Goal: Task Accomplishment & Management: Manage account settings

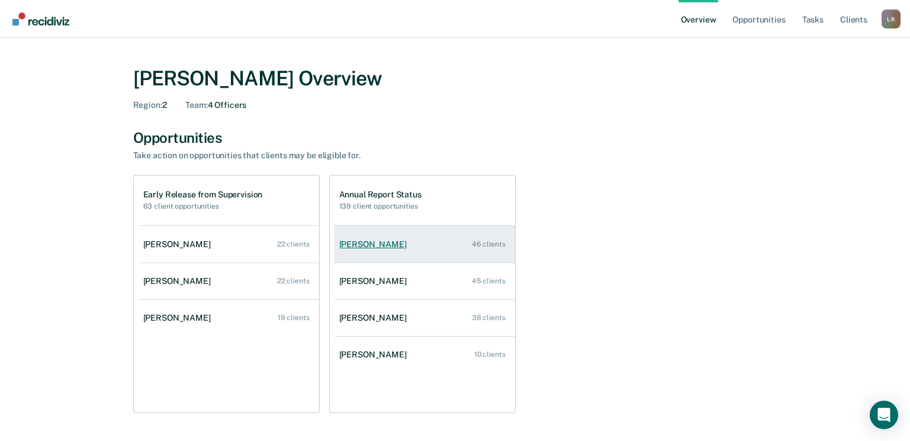
click at [391, 246] on div "[PERSON_NAME]" at bounding box center [375, 244] width 72 height 10
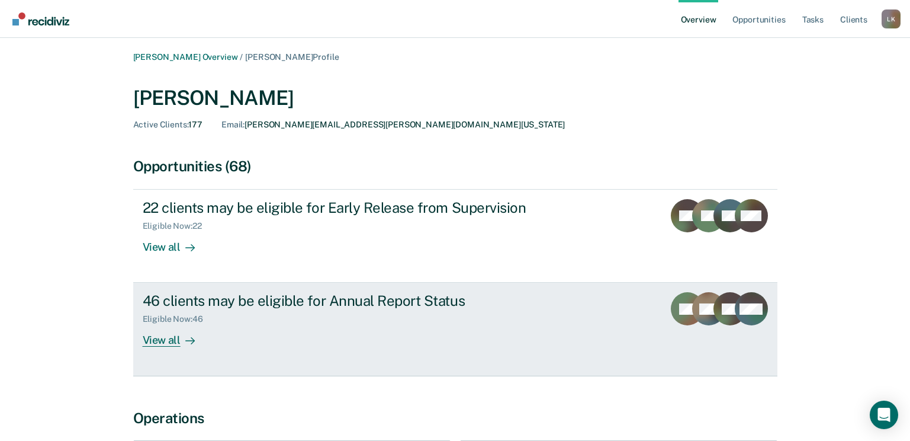
click at [155, 343] on div "View all" at bounding box center [176, 335] width 66 height 23
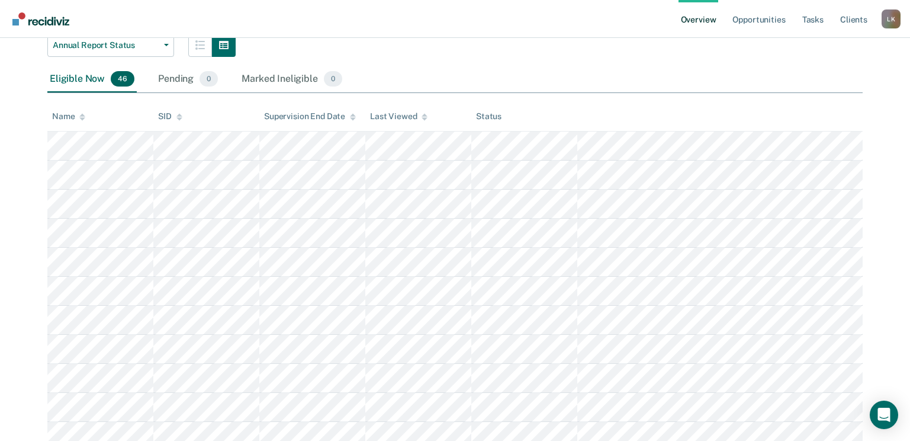
scroll to position [178, 0]
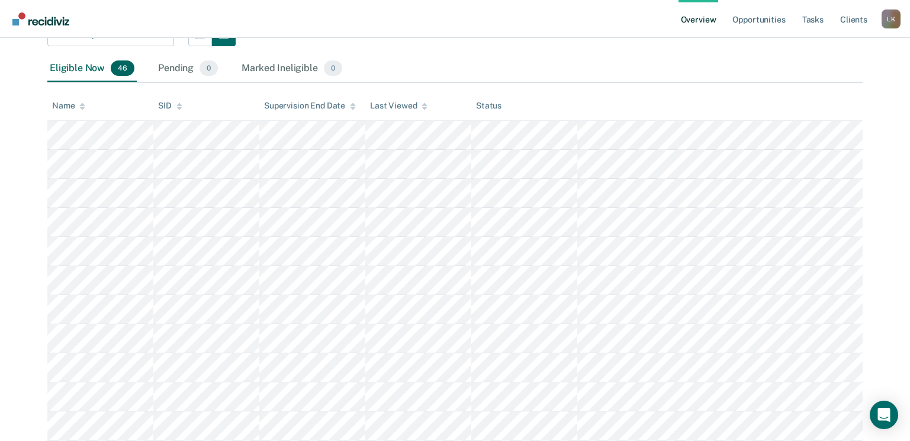
click at [81, 107] on icon at bounding box center [82, 106] width 6 height 8
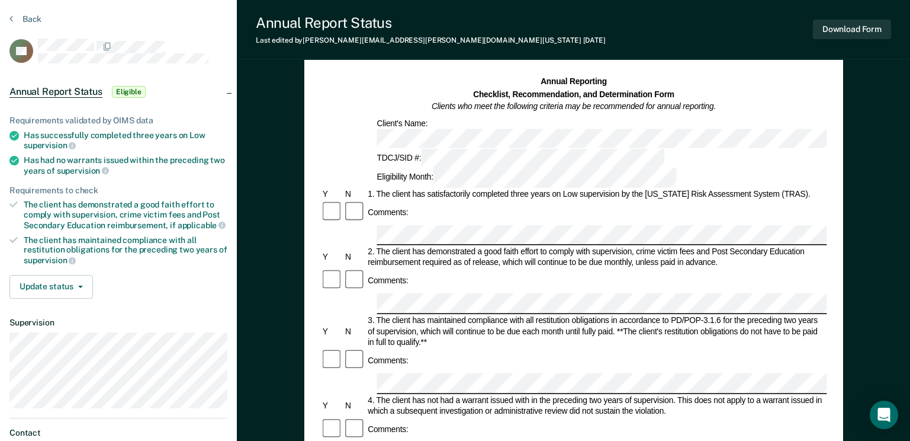
scroll to position [59, 0]
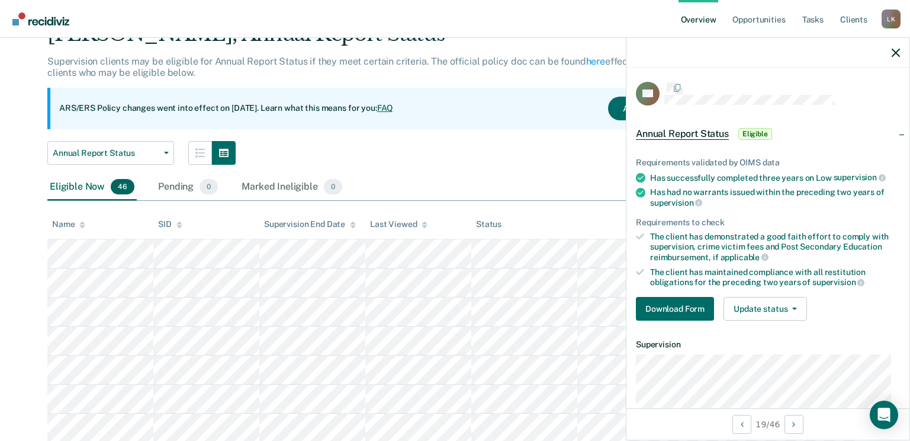
scroll to position [178, 0]
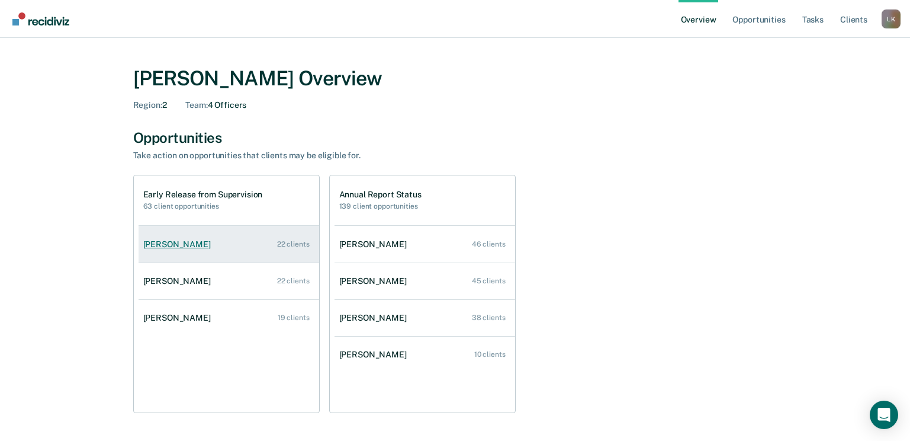
click at [161, 245] on div "[PERSON_NAME]" at bounding box center [179, 244] width 72 height 10
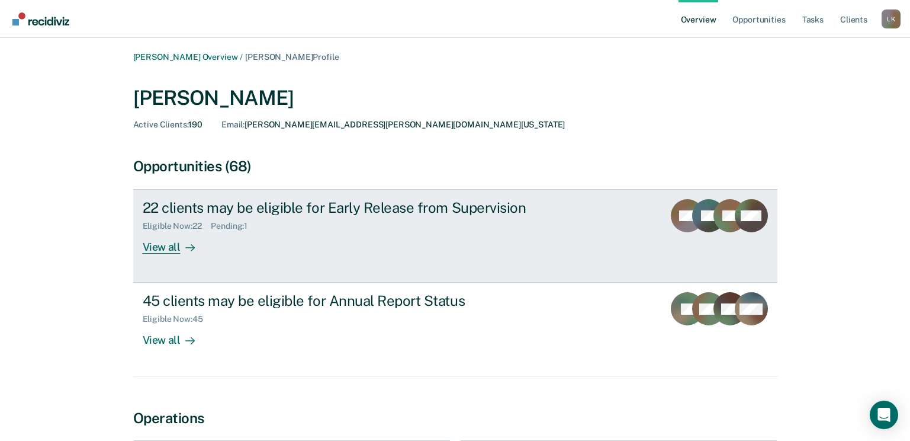
click at [169, 244] on div "View all" at bounding box center [176, 242] width 66 height 23
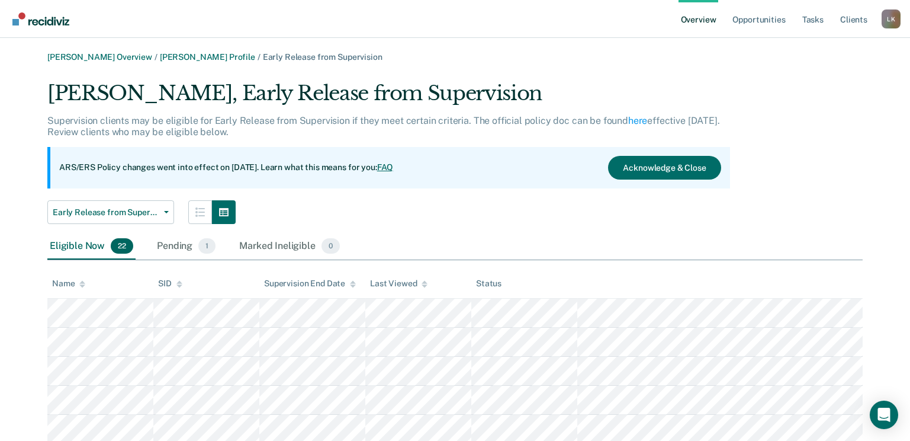
click at [77, 279] on div "Name" at bounding box center [68, 283] width 33 height 10
click at [168, 208] on button "Early Release from Supervision" at bounding box center [110, 212] width 127 height 24
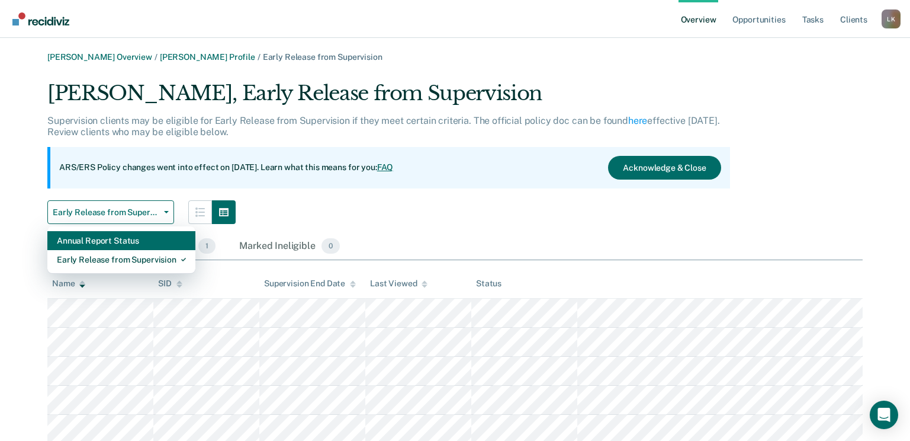
click at [122, 244] on div "Annual Report Status" at bounding box center [121, 240] width 129 height 19
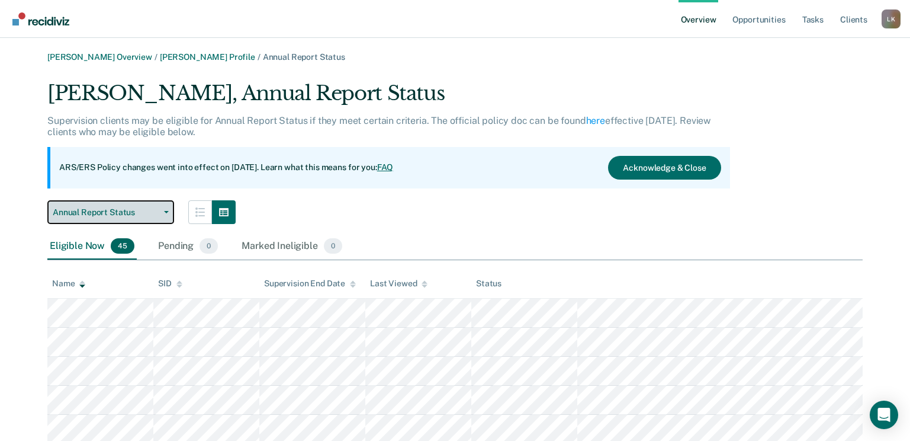
click at [166, 208] on button "Annual Report Status" at bounding box center [110, 212] width 127 height 24
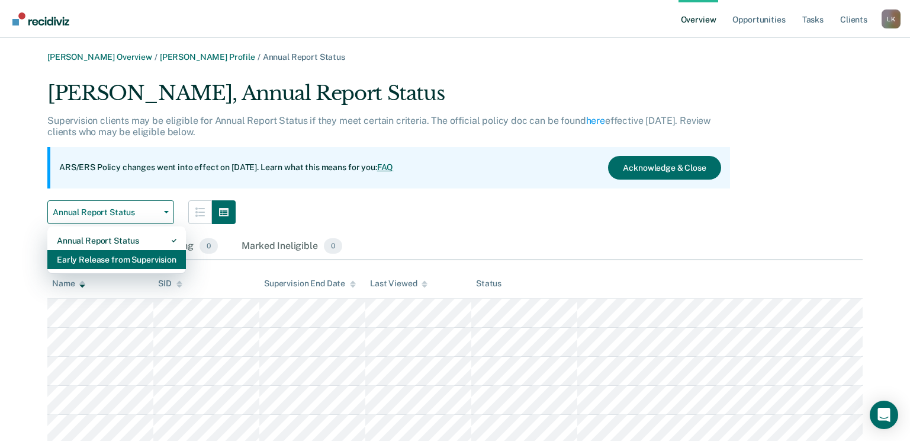
click at [120, 258] on div "Early Release from Supervision" at bounding box center [117, 259] width 120 height 19
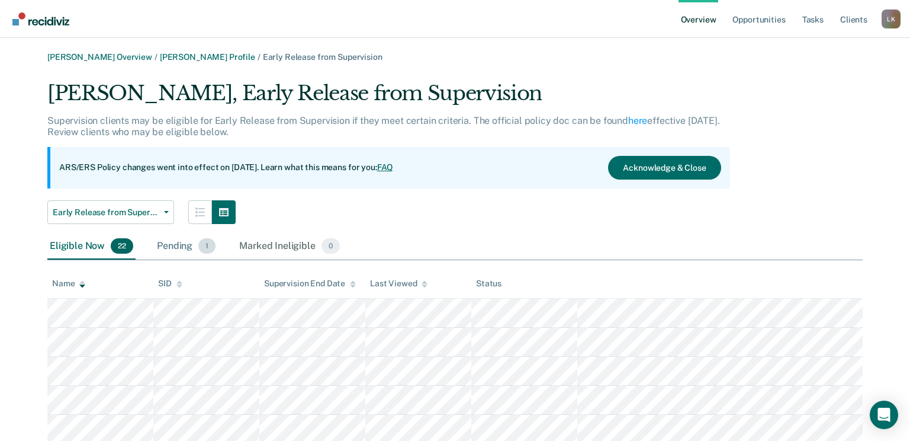
click at [179, 250] on div "Pending 1" at bounding box center [186, 246] width 63 height 26
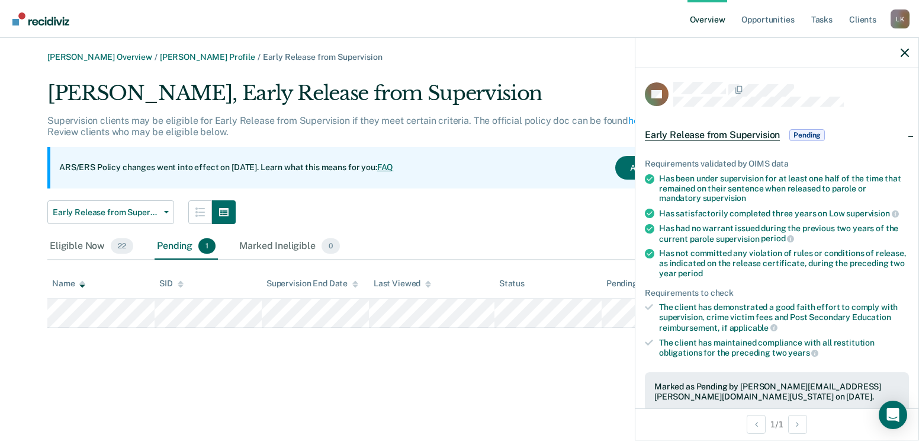
click at [470, 366] on div "[PERSON_NAME] Overview / [PERSON_NAME] Profile / Early Release from Supervision…" at bounding box center [459, 227] width 891 height 351
click at [903, 50] on icon "button" at bounding box center [905, 53] width 8 height 8
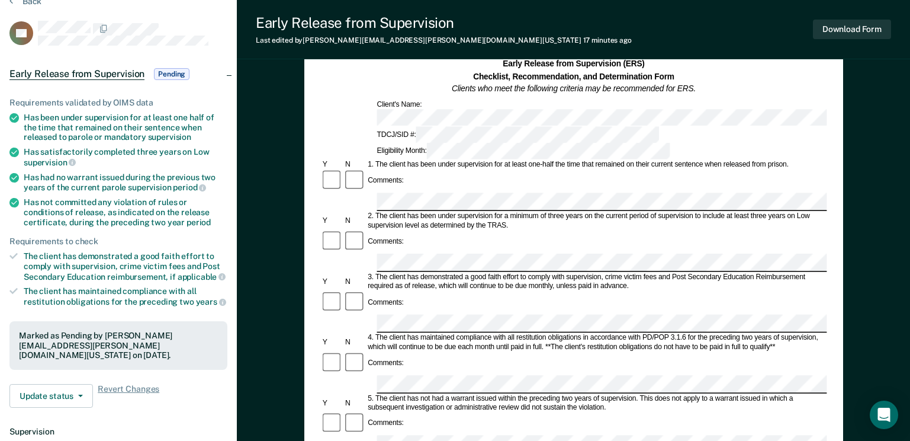
scroll to position [59, 0]
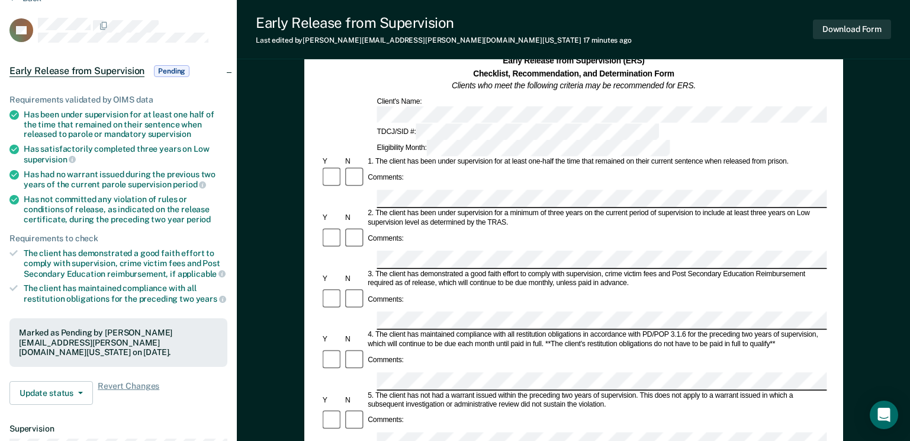
click at [228, 66] on div "Early Release from Supervision Pending" at bounding box center [118, 71] width 237 height 38
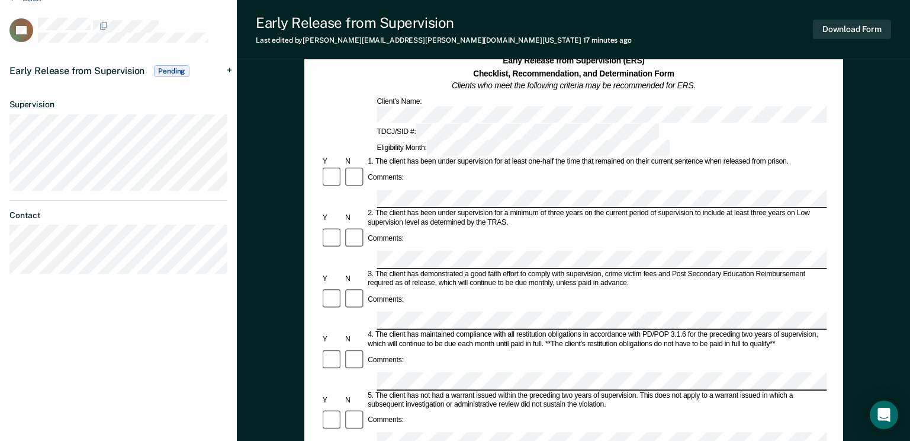
click at [232, 68] on div "Early Release from Supervision Pending" at bounding box center [118, 71] width 237 height 38
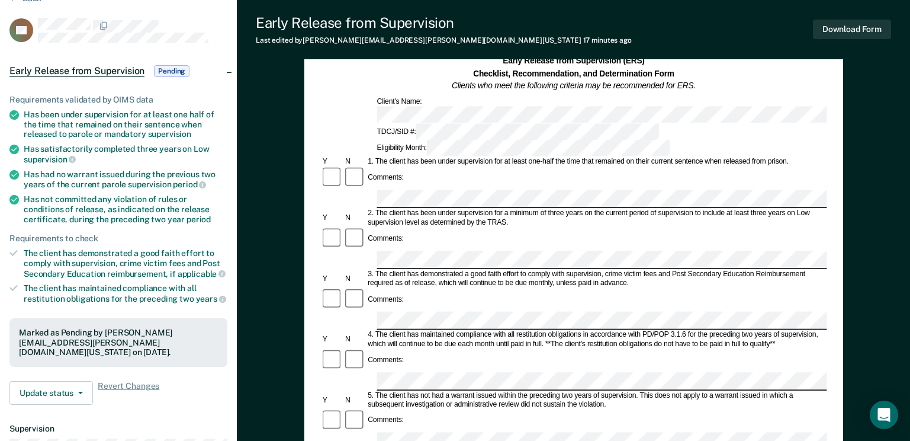
click at [232, 68] on div "Early Release from Supervision Pending" at bounding box center [118, 71] width 237 height 38
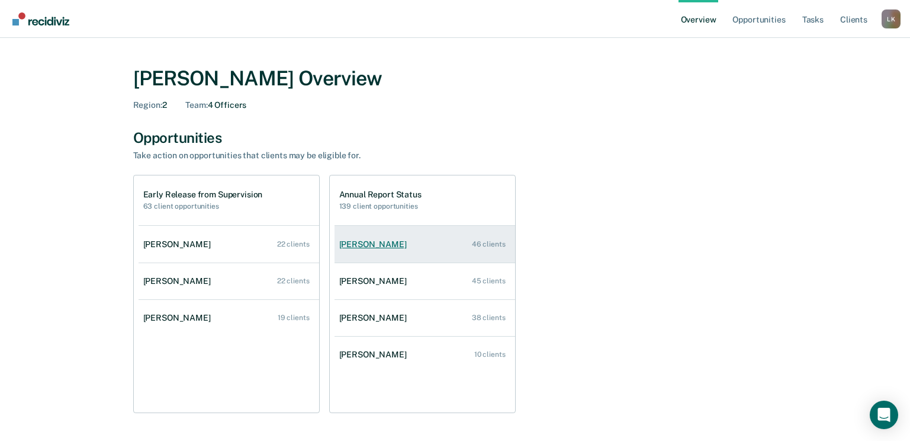
click at [357, 236] on link "[PERSON_NAME] 46 clients" at bounding box center [425, 244] width 181 height 34
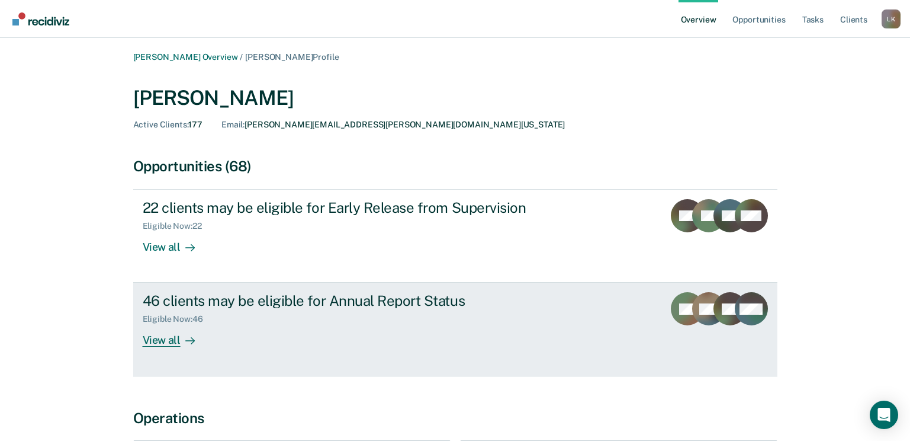
click at [156, 340] on div "View all" at bounding box center [176, 335] width 66 height 23
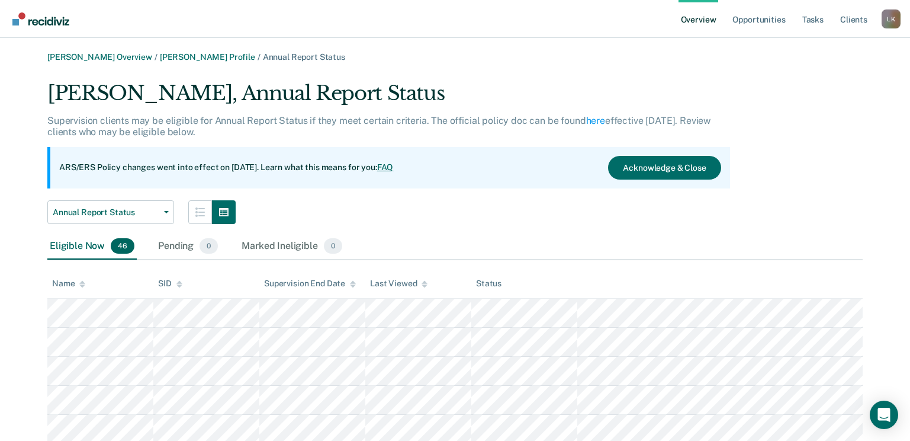
click at [84, 285] on icon at bounding box center [82, 285] width 6 height 3
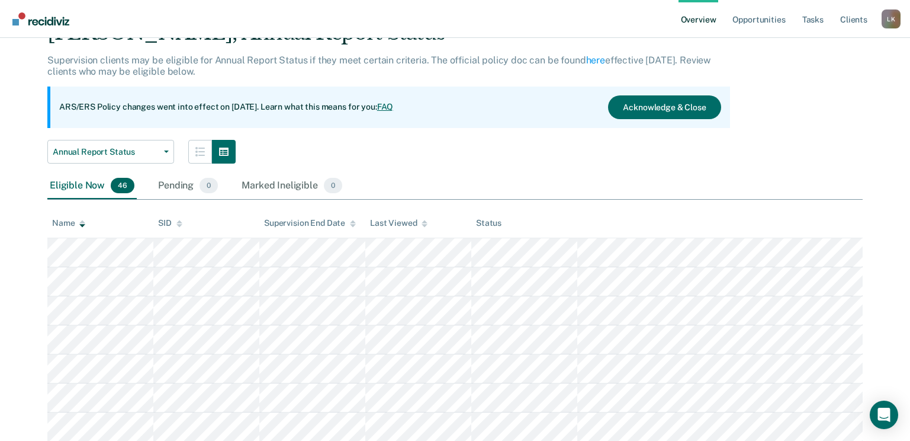
scroll to position [59, 0]
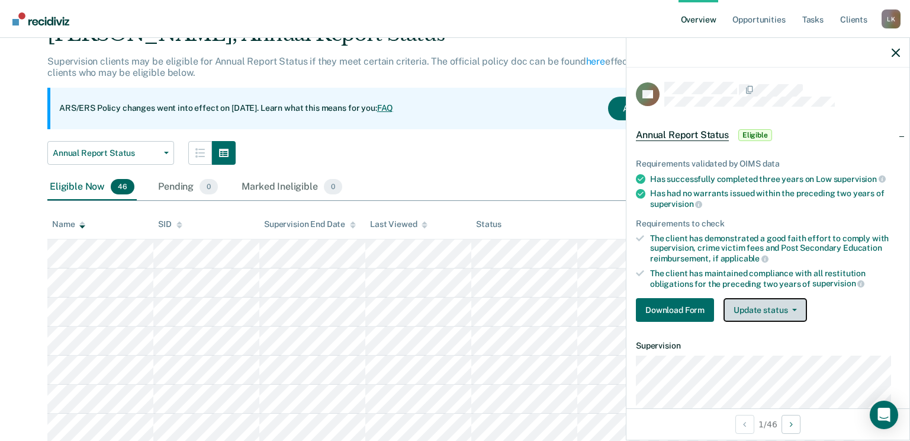
click at [782, 310] on button "Update status" at bounding box center [766, 310] width 84 height 24
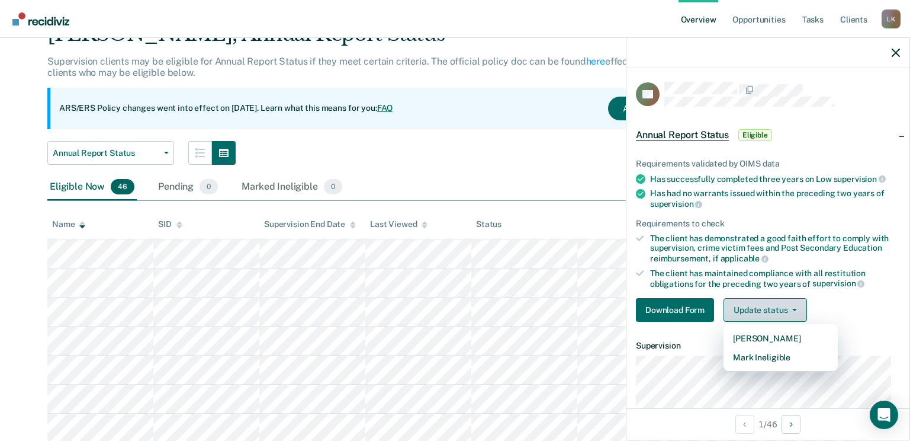
click at [780, 310] on button "Update status" at bounding box center [766, 310] width 84 height 24
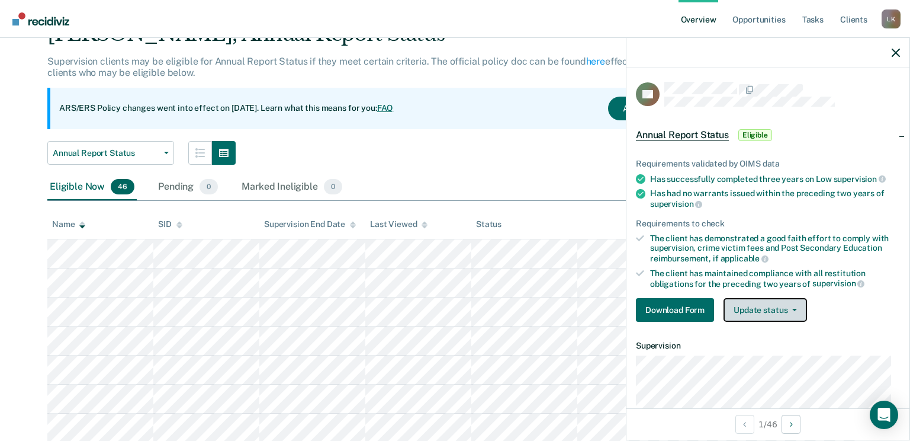
click at [780, 310] on button "Update status" at bounding box center [766, 310] width 84 height 24
click at [799, 131] on div "Annual Report Status Eligible" at bounding box center [768, 135] width 283 height 38
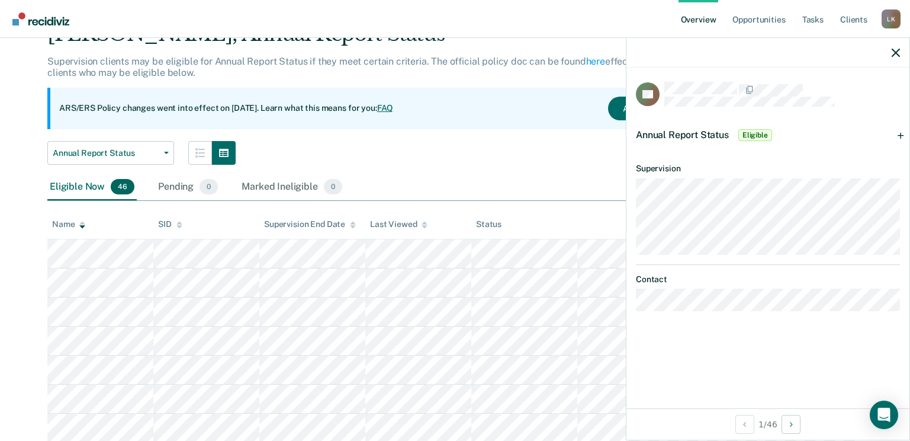
click at [891, 53] on div at bounding box center [768, 53] width 283 height 30
click at [895, 47] on div at bounding box center [768, 53] width 283 height 30
click at [896, 49] on icon "button" at bounding box center [896, 53] width 8 height 8
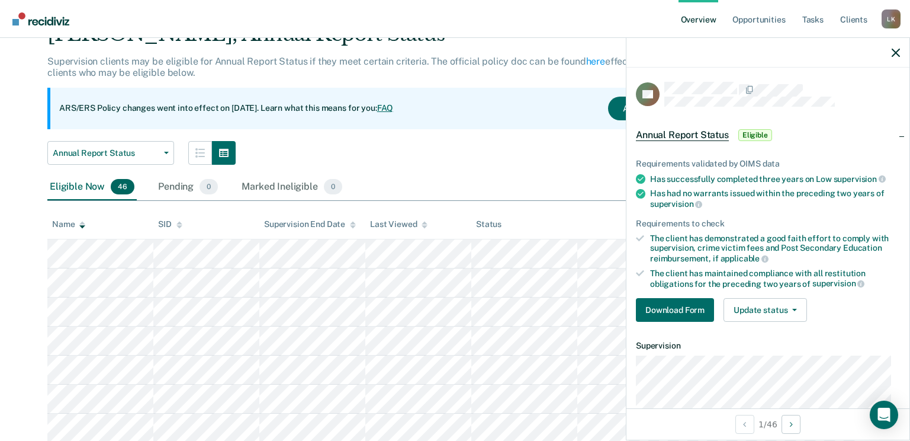
click at [760, 134] on span "Eligible" at bounding box center [756, 135] width 34 height 12
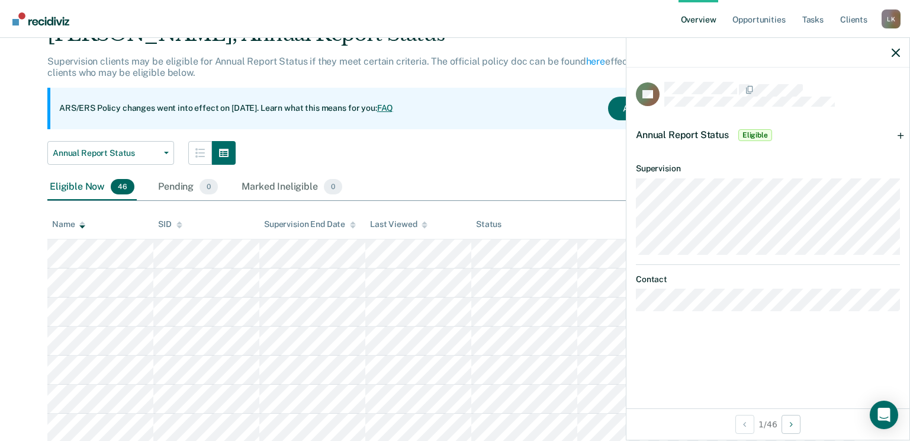
click at [760, 134] on span "Eligible" at bounding box center [756, 135] width 34 height 12
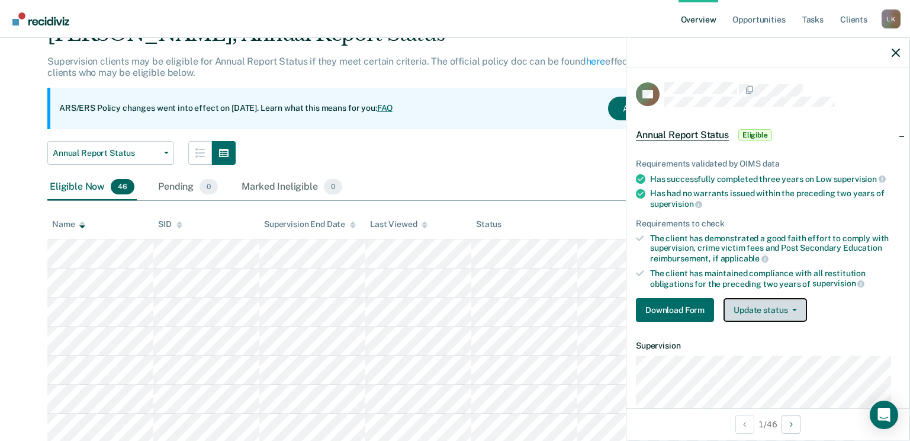
click at [747, 306] on button "Update status" at bounding box center [766, 310] width 84 height 24
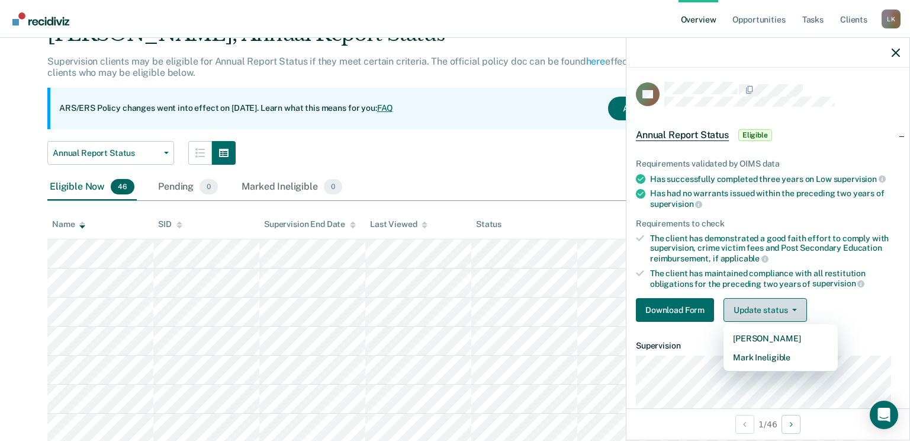
click at [747, 306] on button "Update status" at bounding box center [766, 310] width 84 height 24
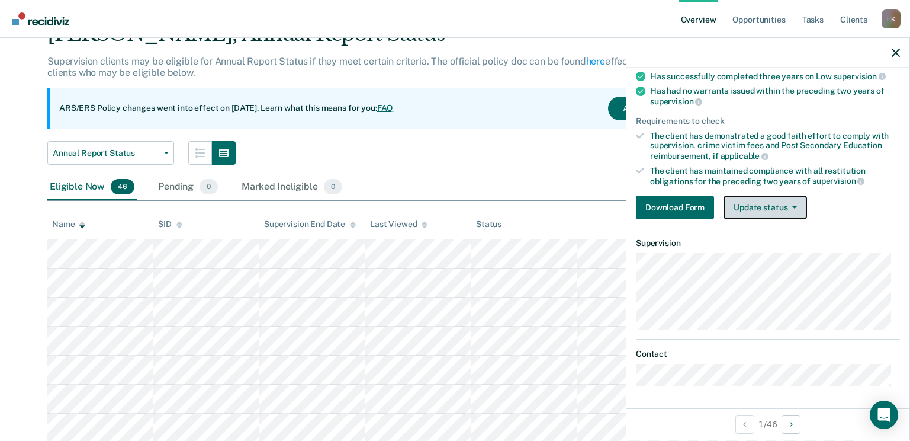
scroll to position [0, 0]
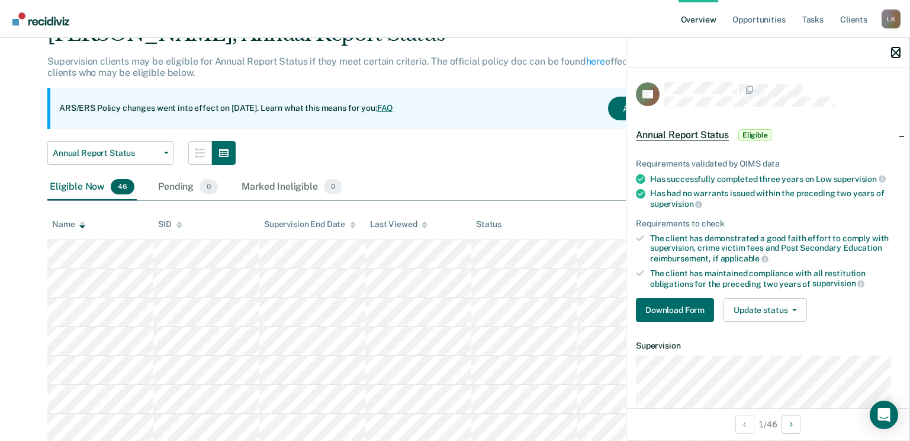
click at [899, 50] on icon "button" at bounding box center [896, 53] width 8 height 8
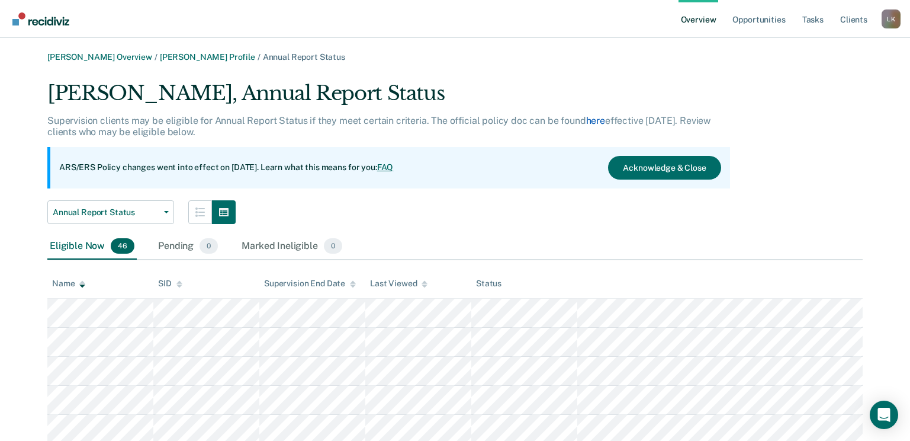
click at [590, 123] on link "here" at bounding box center [595, 120] width 19 height 11
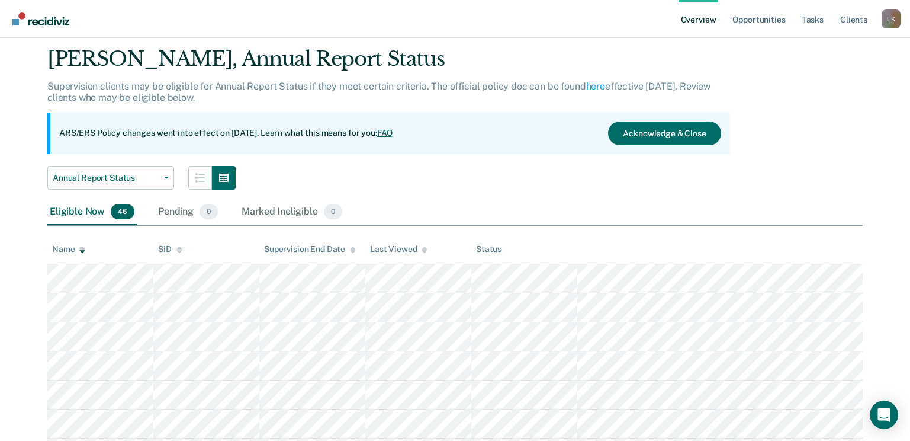
scroll to position [59, 0]
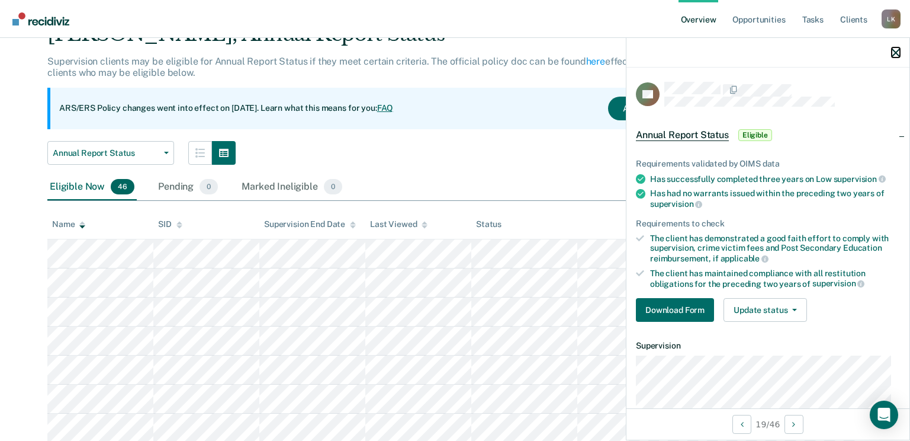
click at [895, 53] on icon "button" at bounding box center [896, 53] width 8 height 8
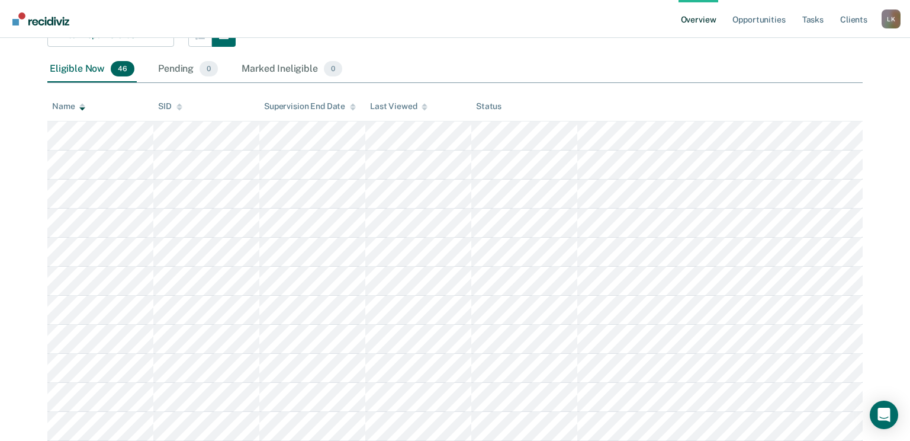
scroll to position [178, 0]
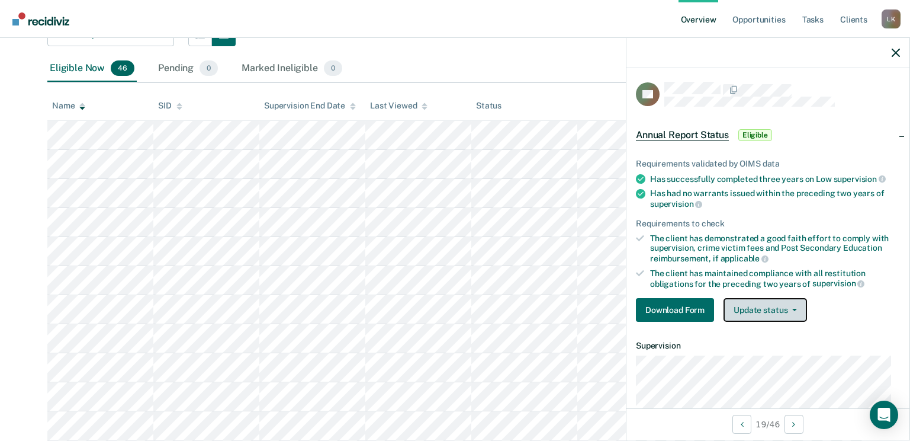
click at [745, 312] on button "Update status" at bounding box center [766, 310] width 84 height 24
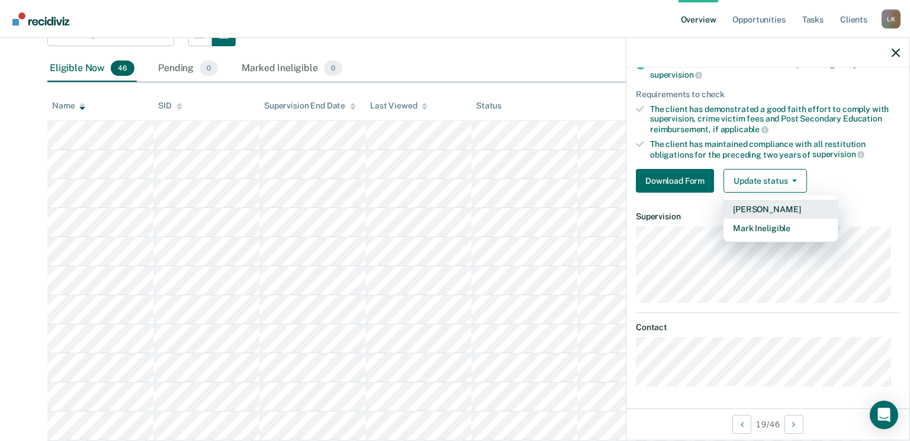
scroll to position [130, 0]
click at [544, 97] on th "Status" at bounding box center [524, 106] width 106 height 29
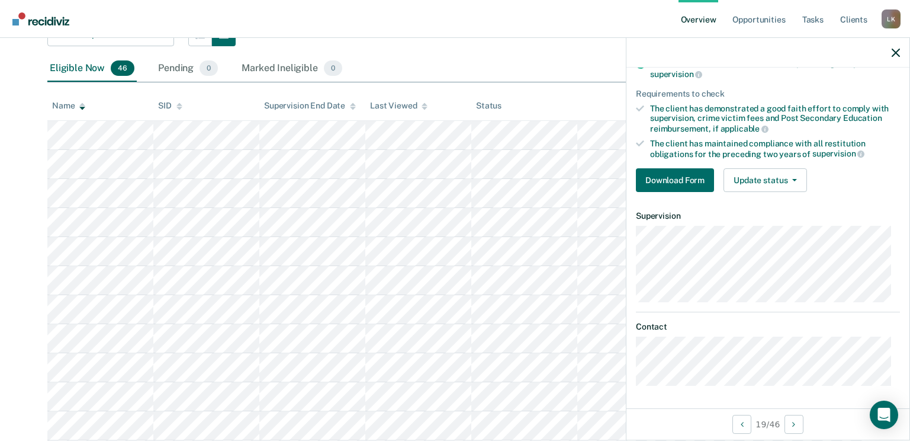
scroll to position [102, 0]
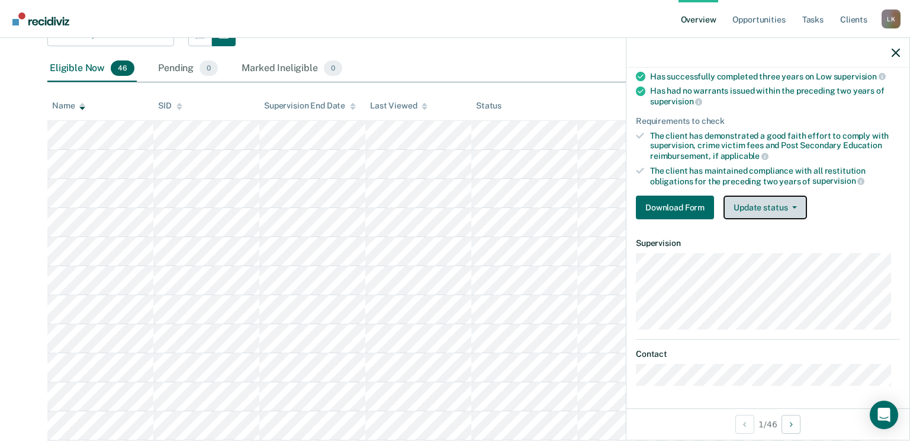
click at [756, 204] on button "Update status" at bounding box center [766, 207] width 84 height 24
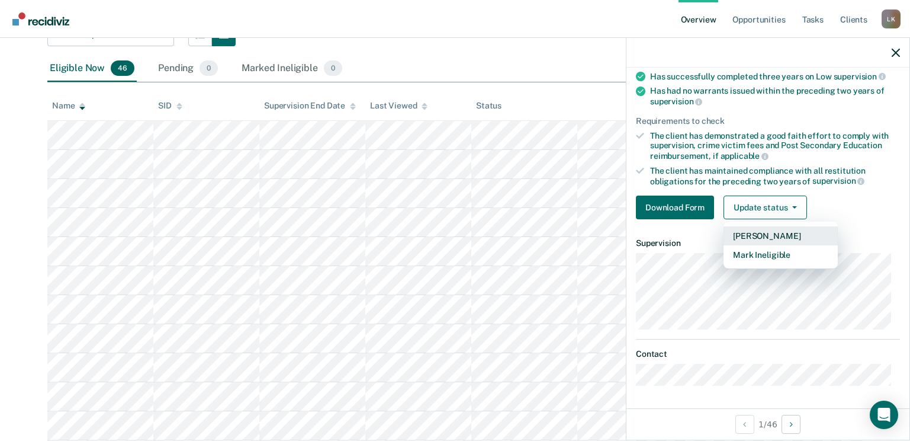
click at [757, 232] on button "[PERSON_NAME]" at bounding box center [781, 235] width 114 height 19
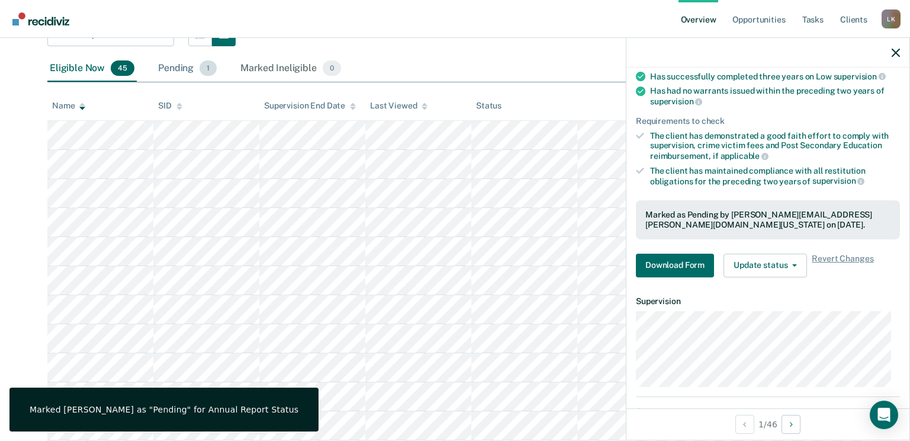
click at [182, 66] on div "Pending 1" at bounding box center [187, 69] width 63 height 26
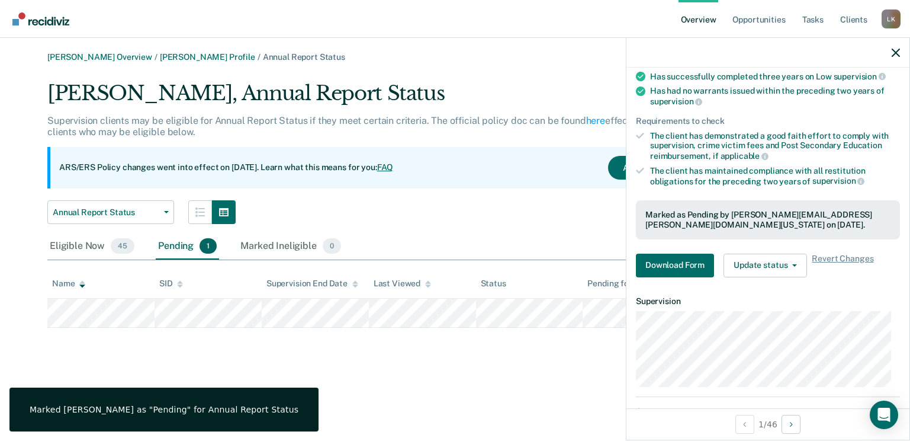
scroll to position [0, 0]
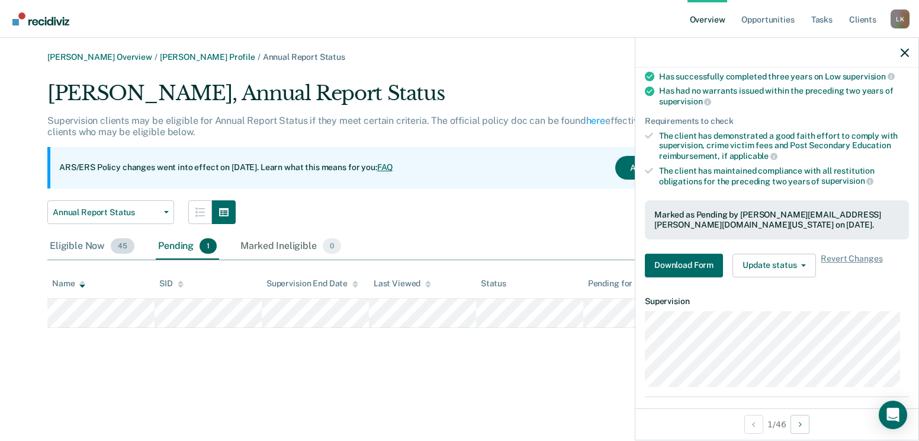
click at [79, 245] on div "Eligible Now 45" at bounding box center [91, 246] width 89 height 26
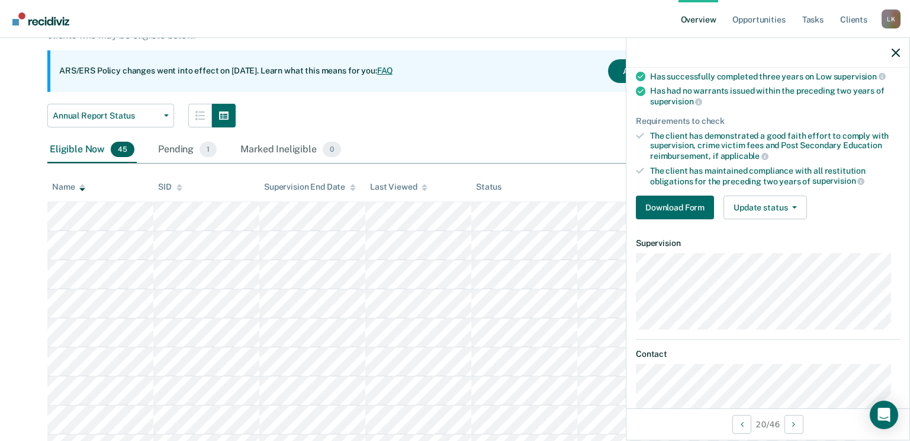
scroll to position [59, 0]
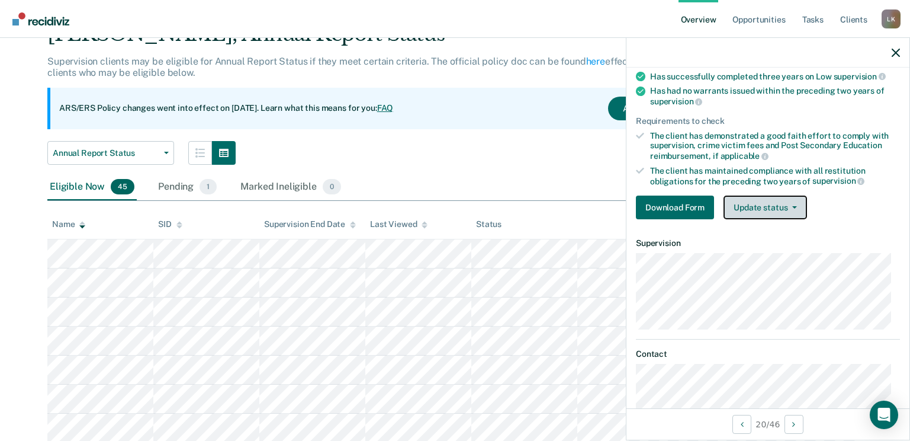
click at [757, 209] on button "Update status" at bounding box center [766, 207] width 84 height 24
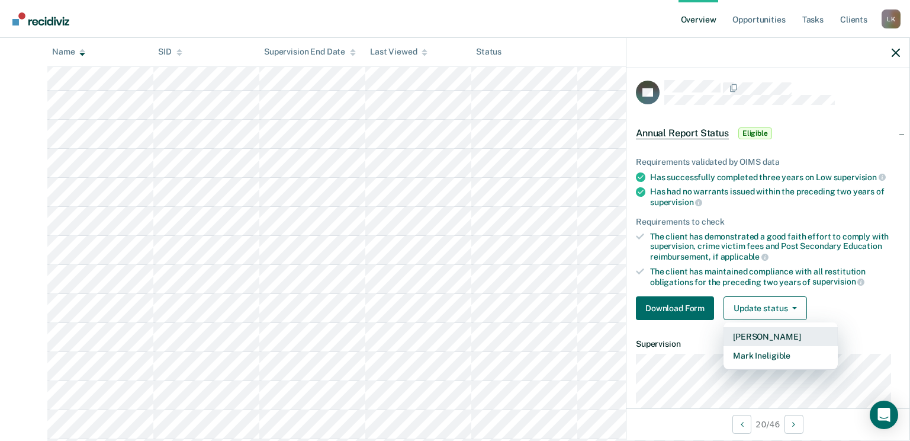
scroll to position [0, 0]
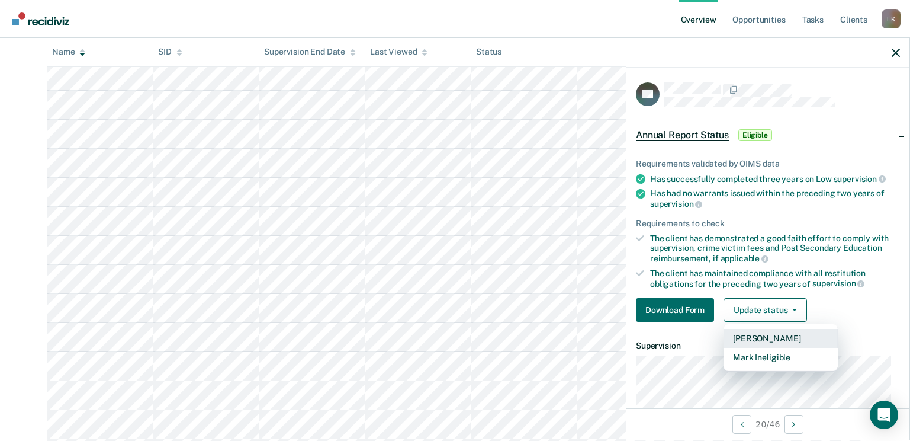
click at [776, 338] on button "[PERSON_NAME]" at bounding box center [781, 338] width 114 height 19
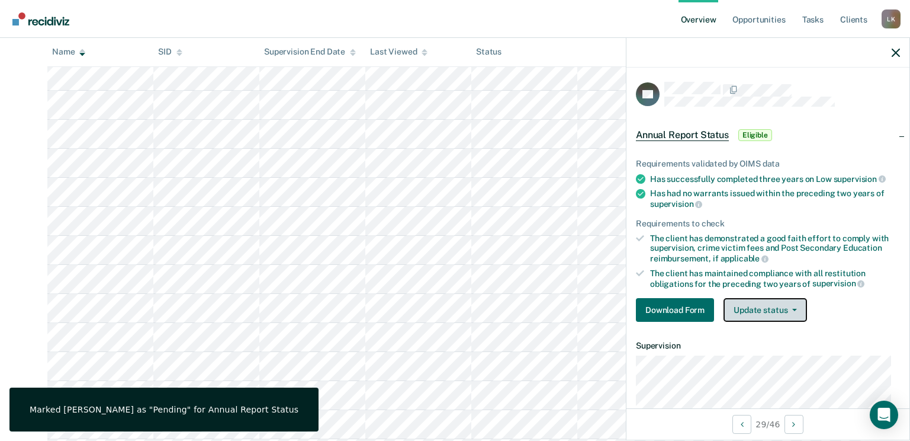
click at [754, 298] on button "Update status" at bounding box center [766, 310] width 84 height 24
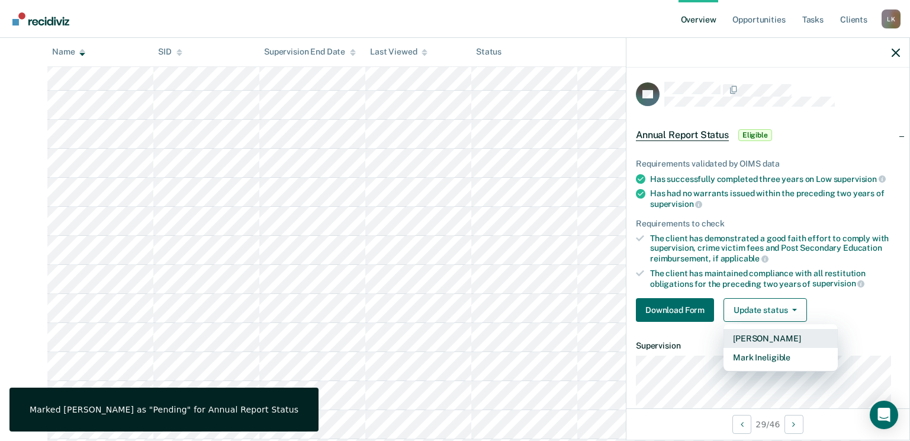
click at [760, 339] on button "[PERSON_NAME]" at bounding box center [781, 338] width 114 height 19
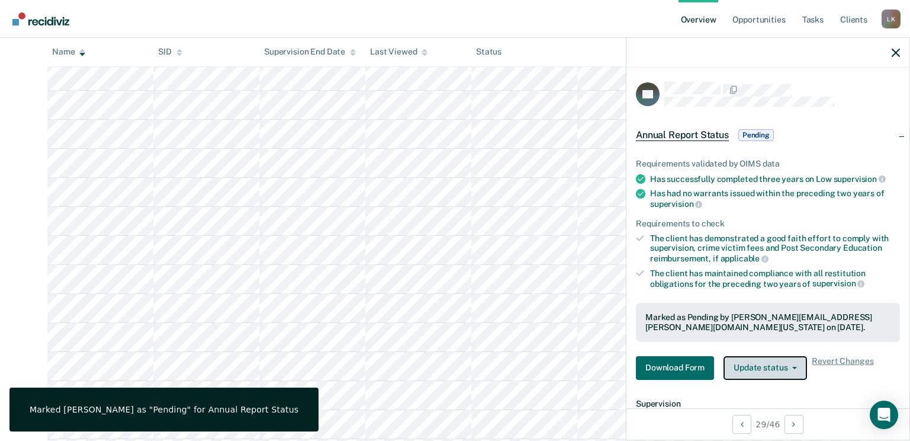
click at [747, 367] on button "Update status" at bounding box center [766, 368] width 84 height 24
click at [746, 339] on div "Marked as Pending by [PERSON_NAME][EMAIL_ADDRESS][PERSON_NAME][DOMAIN_NAME][US_…" at bounding box center [768, 322] width 264 height 39
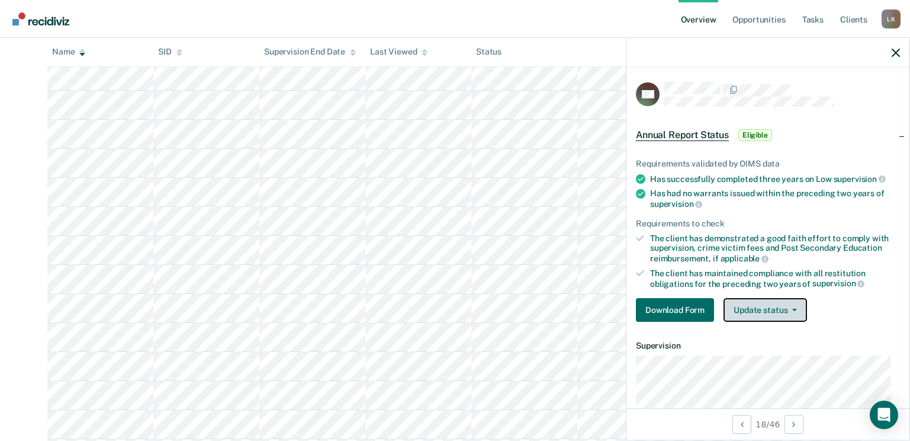
click at [761, 308] on button "Update status" at bounding box center [766, 310] width 84 height 24
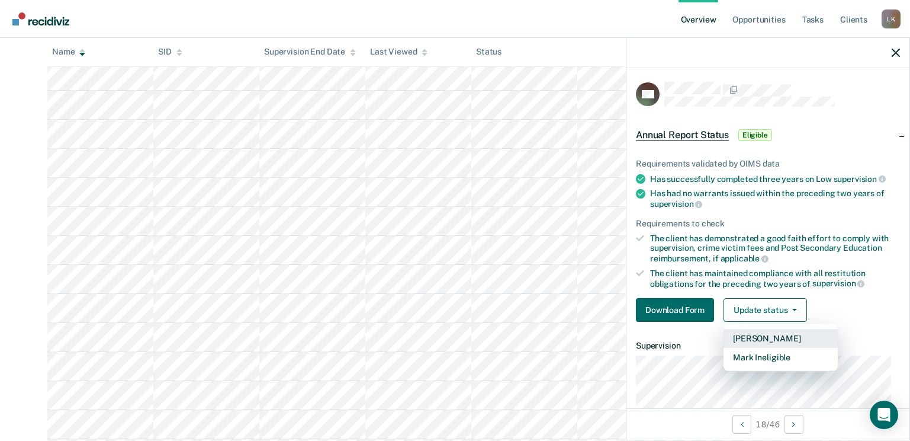
click at [760, 338] on button "[PERSON_NAME]" at bounding box center [781, 338] width 114 height 19
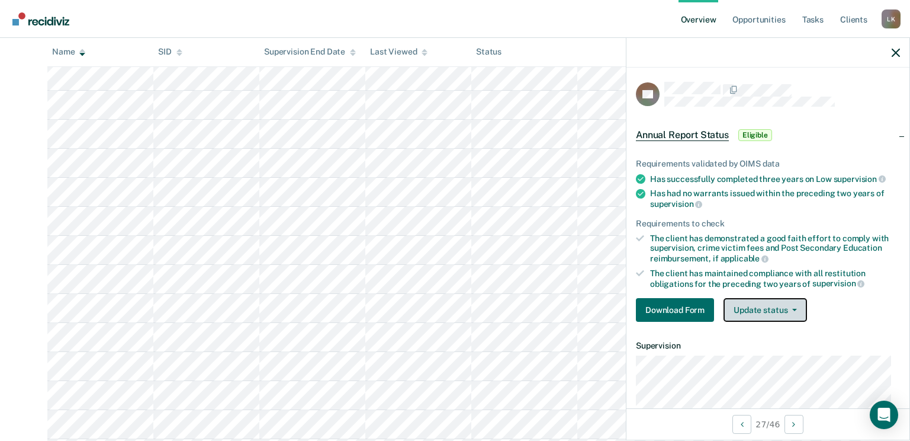
click at [770, 306] on button "Update status" at bounding box center [766, 310] width 84 height 24
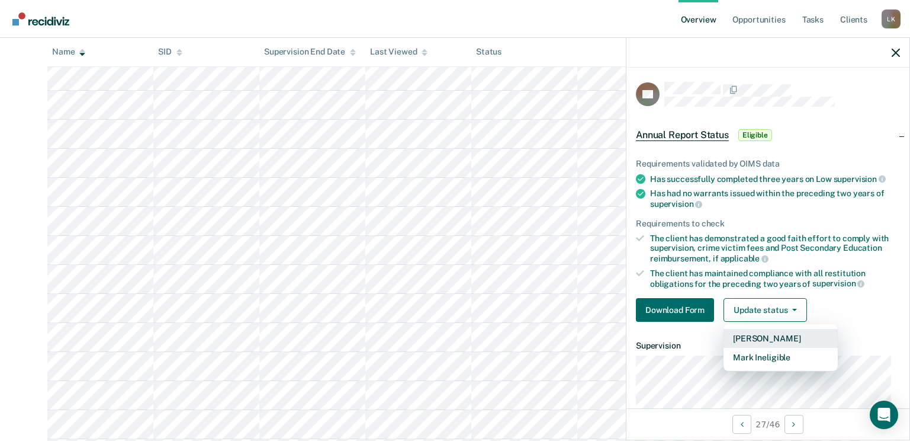
click at [769, 338] on button "[PERSON_NAME]" at bounding box center [781, 338] width 114 height 19
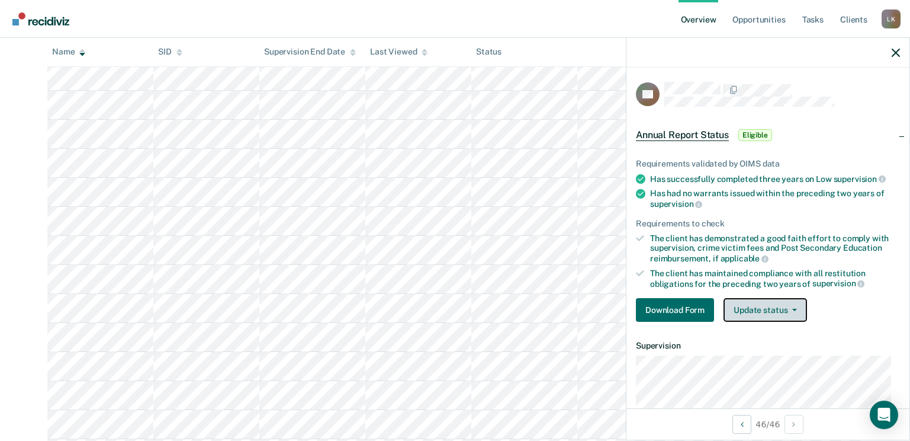
click at [753, 313] on button "Update status" at bounding box center [766, 310] width 84 height 24
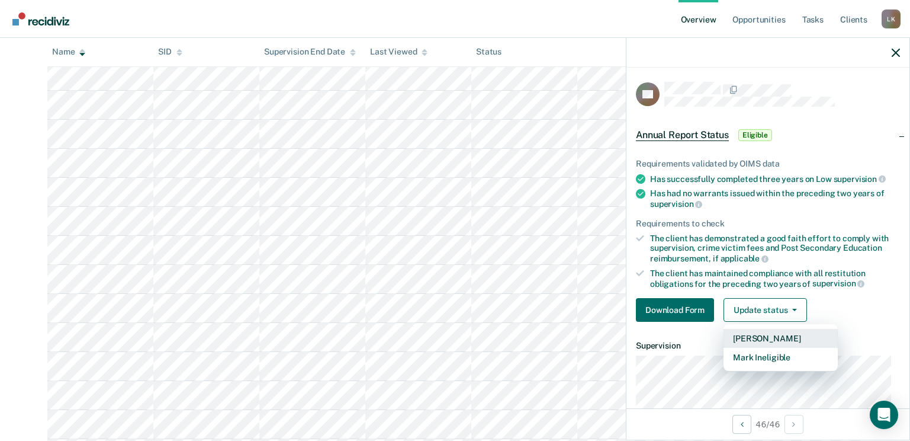
click at [761, 340] on button "[PERSON_NAME]" at bounding box center [781, 338] width 114 height 19
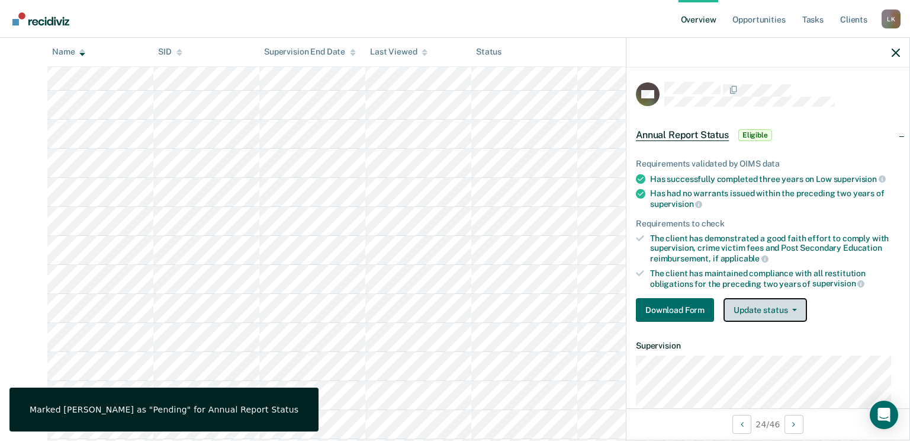
click at [779, 313] on button "Update status" at bounding box center [766, 310] width 84 height 24
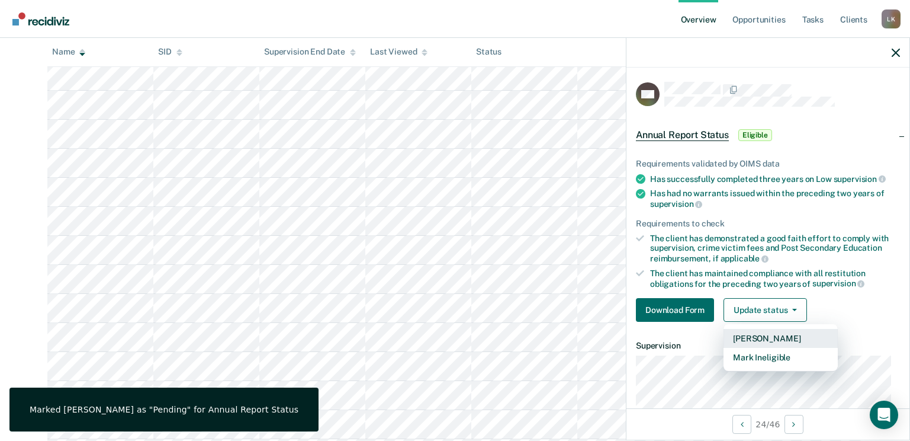
click at [776, 339] on button "[PERSON_NAME]" at bounding box center [781, 338] width 114 height 19
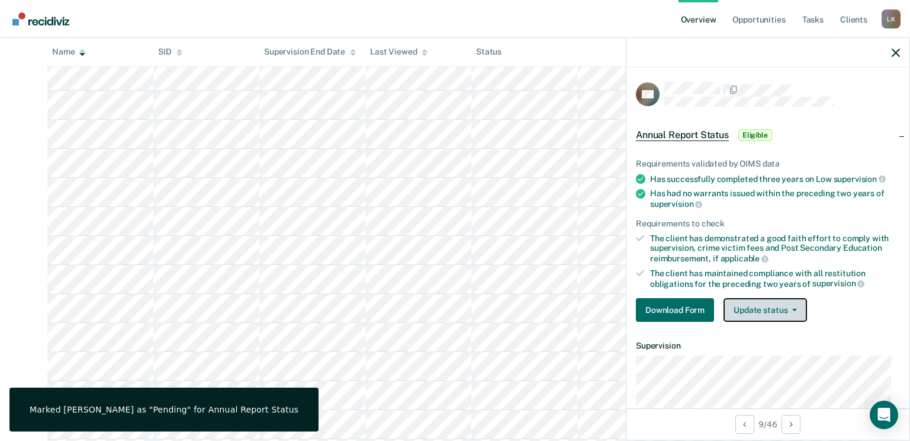
click at [769, 303] on button "Update status" at bounding box center [766, 310] width 84 height 24
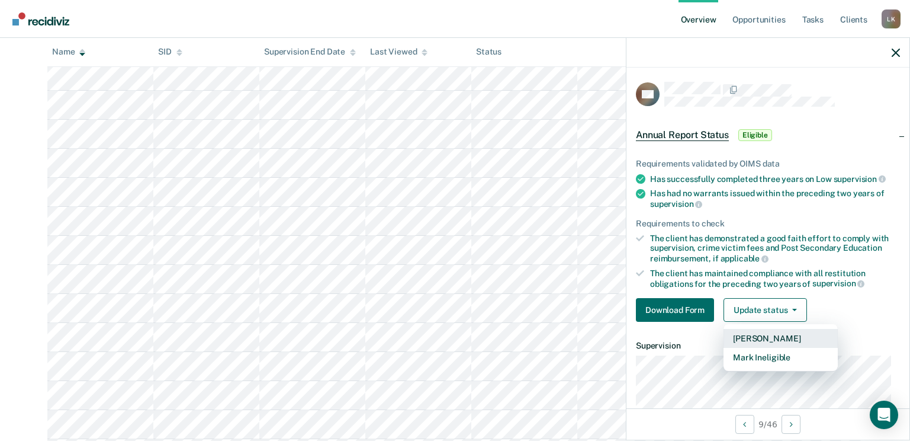
click at [769, 338] on button "[PERSON_NAME]" at bounding box center [781, 338] width 114 height 19
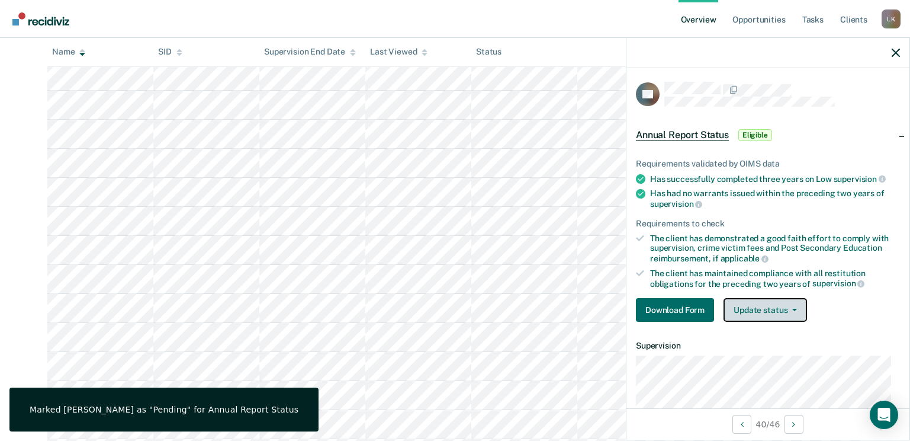
click at [761, 308] on button "Update status" at bounding box center [766, 310] width 84 height 24
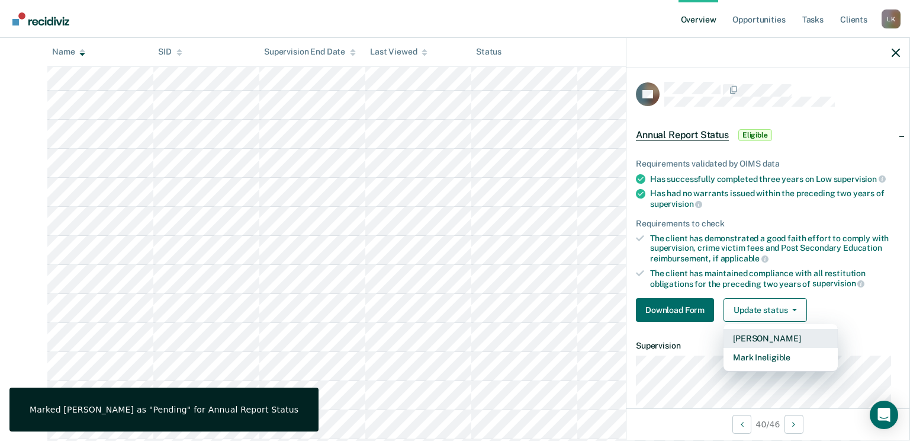
click at [765, 339] on button "[PERSON_NAME]" at bounding box center [781, 338] width 114 height 19
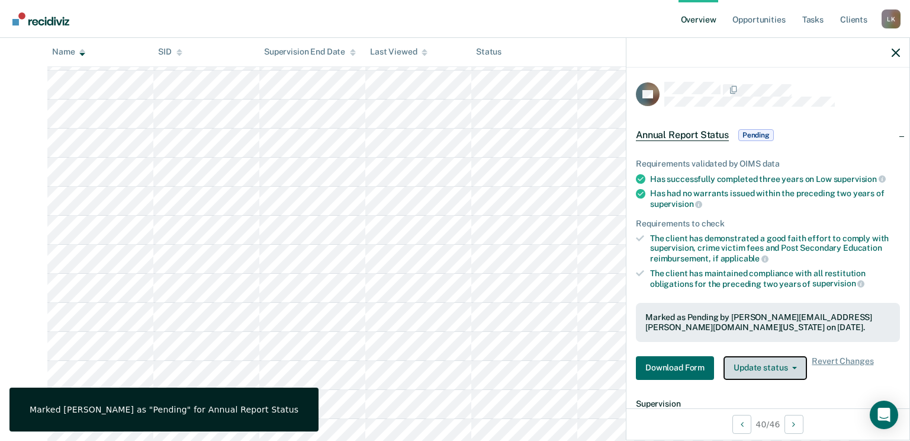
scroll to position [355, 0]
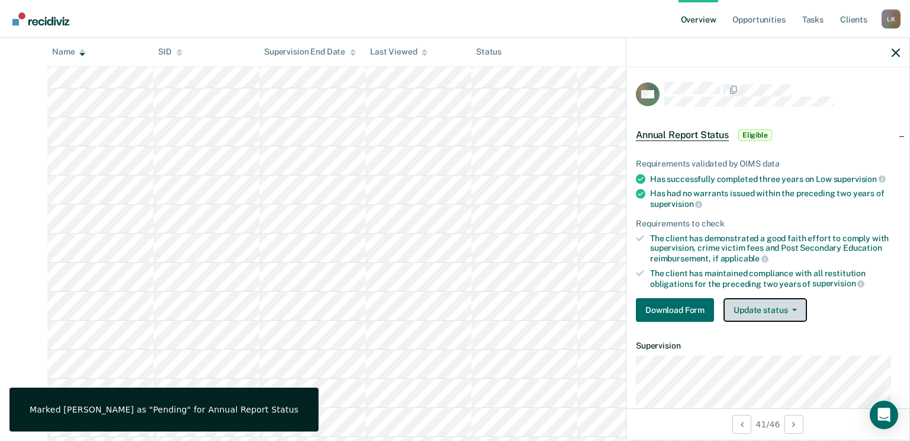
click at [761, 308] on button "Update status" at bounding box center [766, 310] width 84 height 24
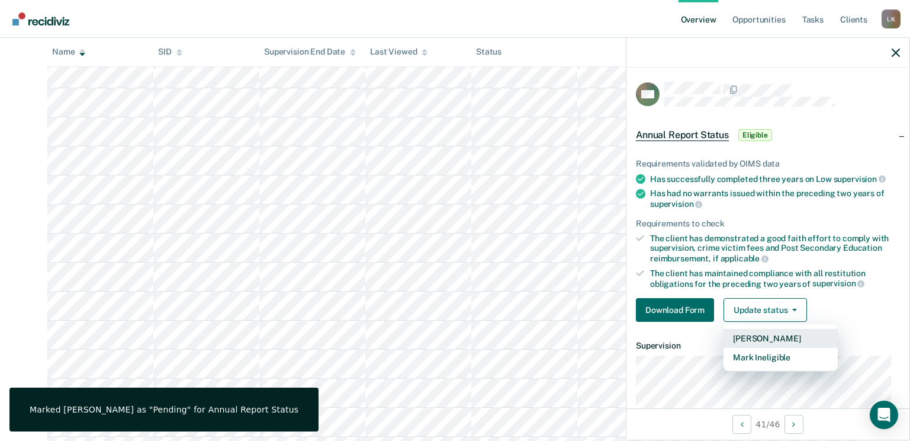
click at [763, 334] on button "[PERSON_NAME]" at bounding box center [781, 338] width 114 height 19
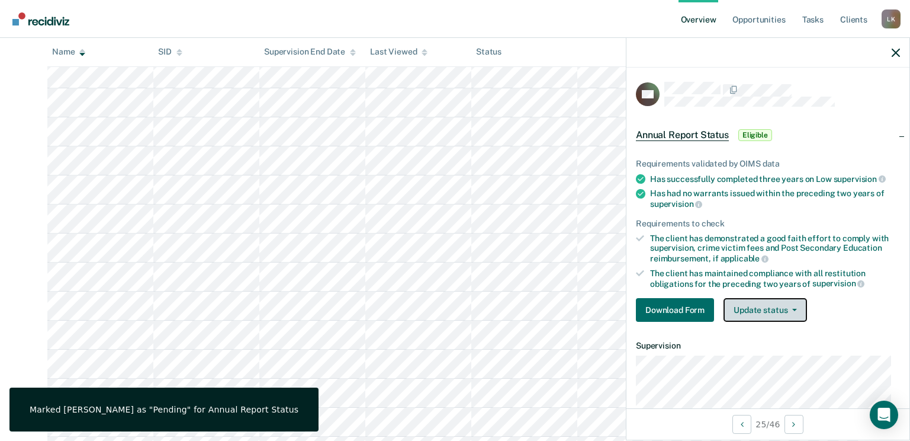
click at [752, 300] on button "Update status" at bounding box center [766, 310] width 84 height 24
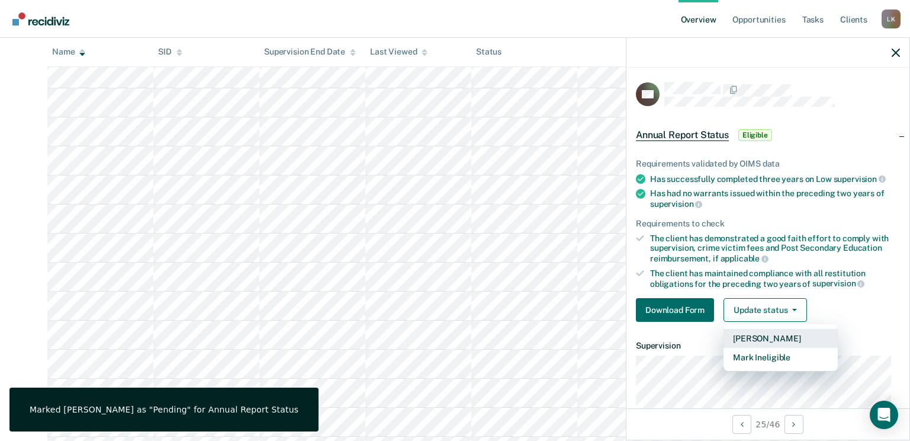
click at [759, 330] on button "[PERSON_NAME]" at bounding box center [781, 338] width 114 height 19
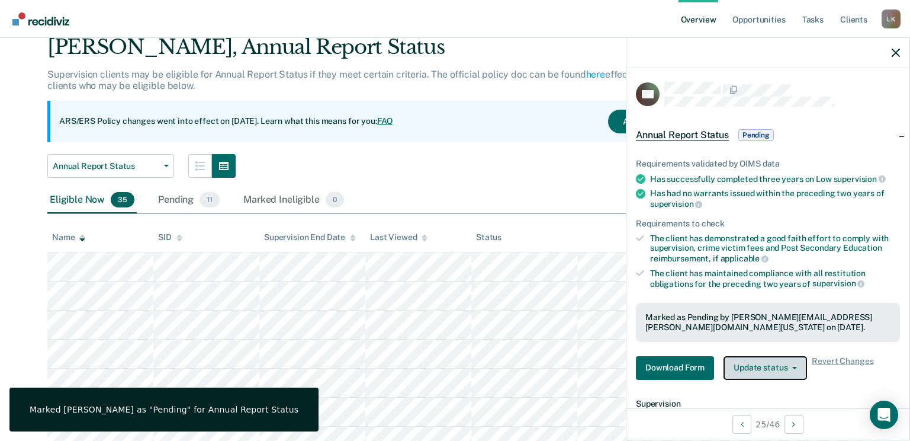
scroll to position [296, 0]
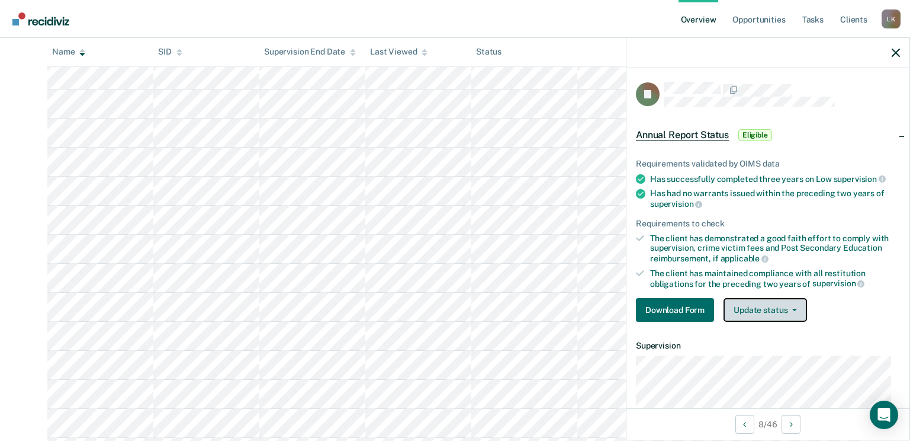
click at [765, 304] on button "Update status" at bounding box center [766, 310] width 84 height 24
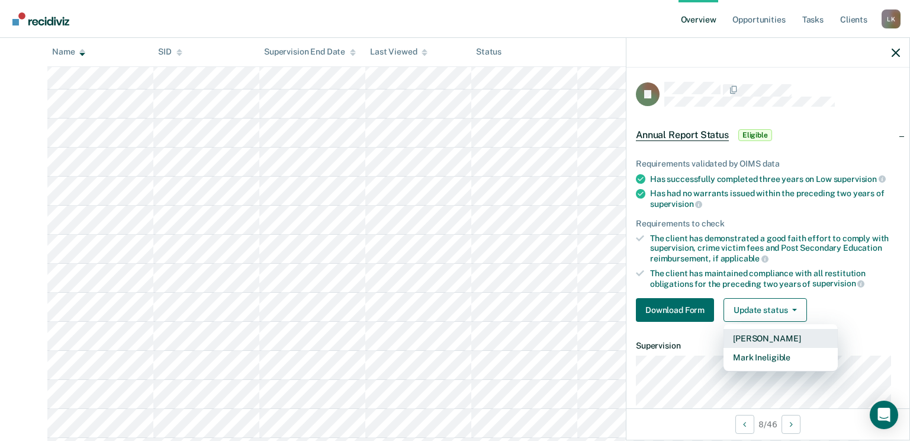
click at [777, 336] on button "[PERSON_NAME]" at bounding box center [781, 338] width 114 height 19
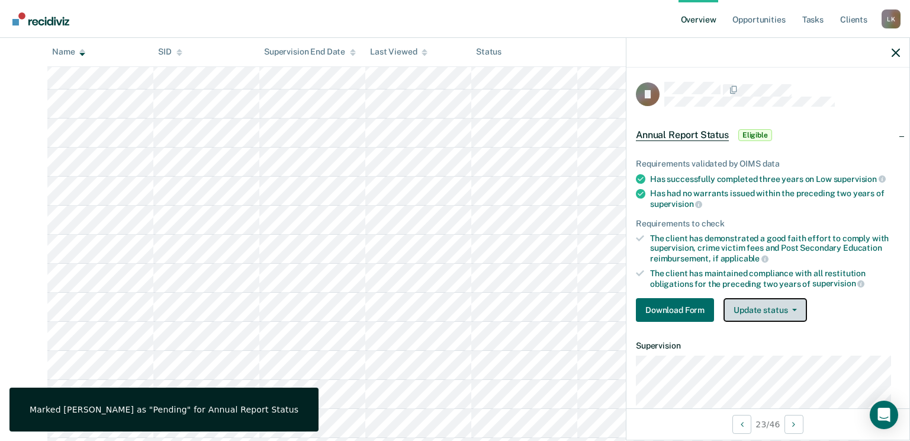
click at [785, 314] on button "Update status" at bounding box center [766, 310] width 84 height 24
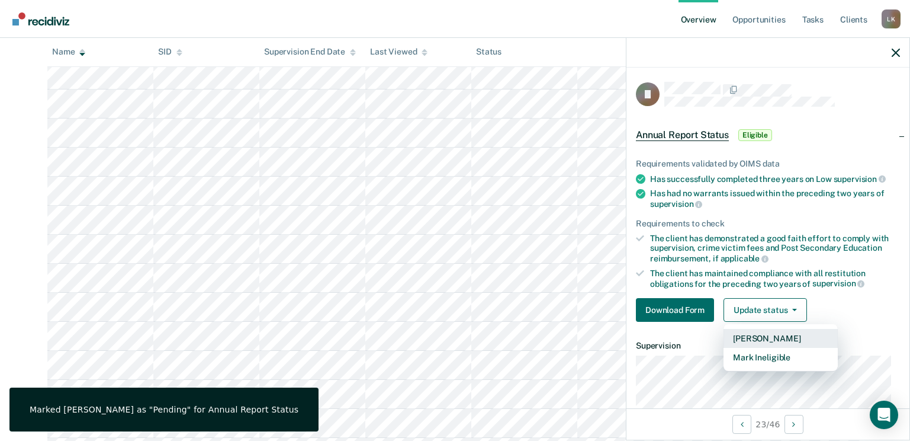
click at [777, 340] on button "[PERSON_NAME]" at bounding box center [781, 338] width 114 height 19
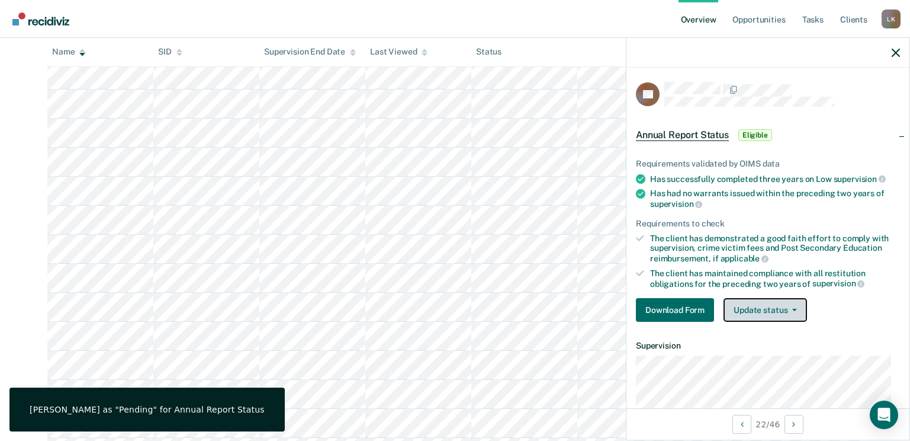
click at [773, 315] on button "Update status" at bounding box center [766, 310] width 84 height 24
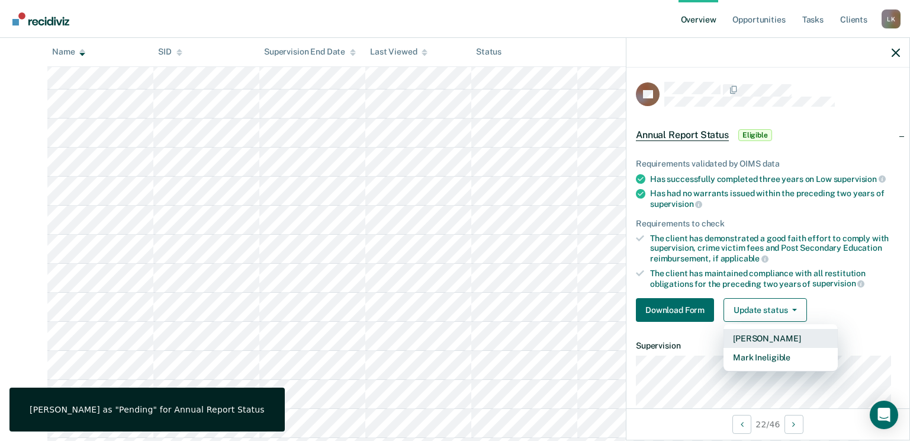
click at [784, 339] on button "[PERSON_NAME]" at bounding box center [781, 338] width 114 height 19
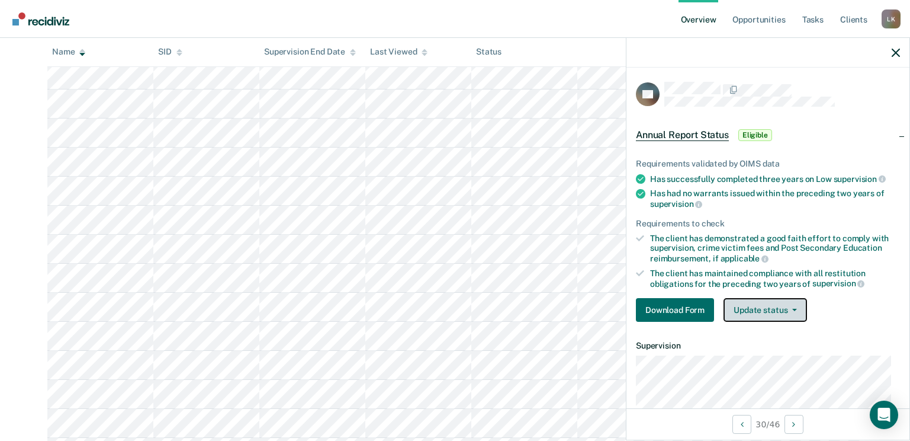
click at [758, 309] on button "Update status" at bounding box center [766, 310] width 84 height 24
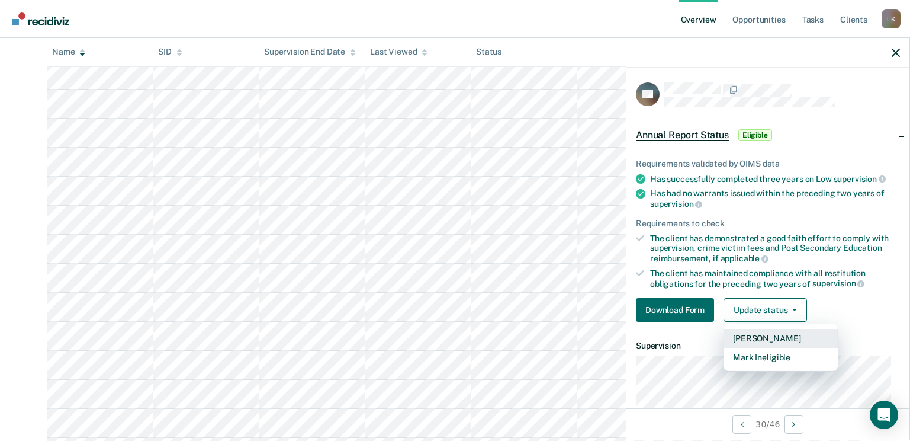
click at [761, 329] on button "[PERSON_NAME]" at bounding box center [781, 338] width 114 height 19
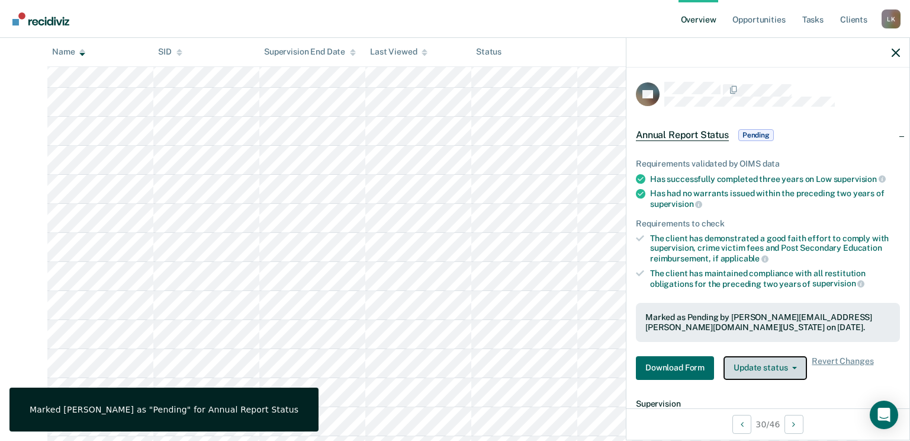
scroll to position [474, 0]
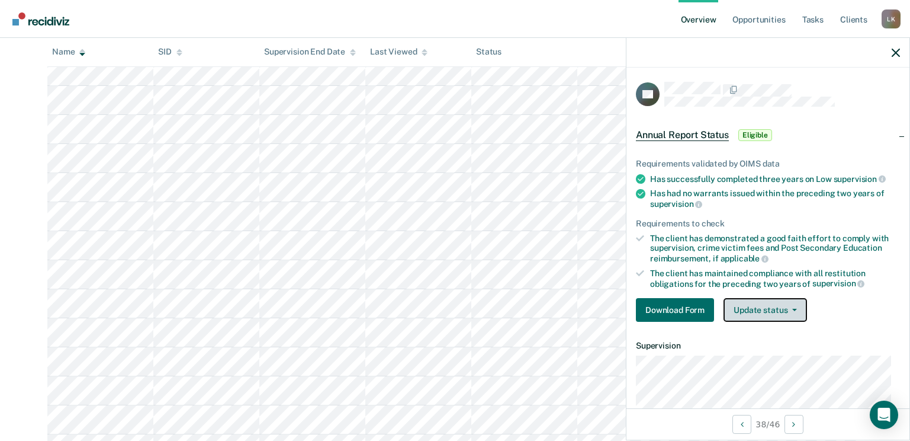
click at [788, 309] on span "button" at bounding box center [792, 310] width 9 height 2
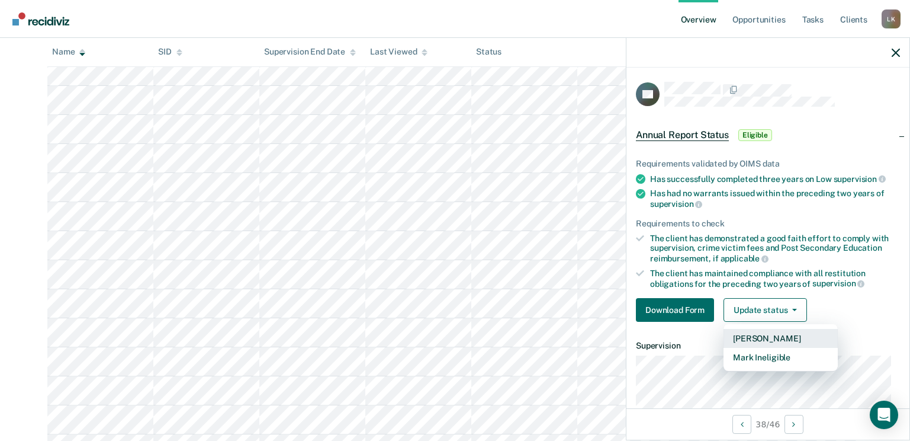
click at [777, 335] on button "[PERSON_NAME]" at bounding box center [781, 338] width 114 height 19
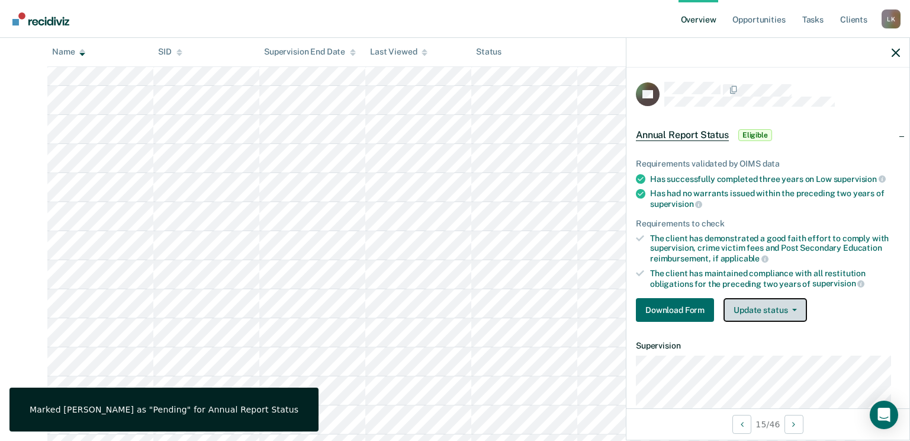
click at [798, 307] on button "Update status" at bounding box center [766, 310] width 84 height 24
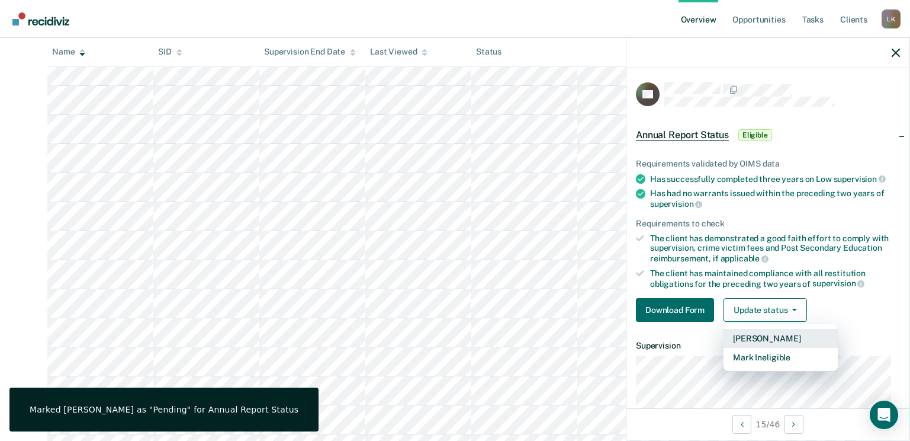
drag, startPoint x: 773, startPoint y: 338, endPoint x: 766, endPoint y: 342, distance: 8.1
click at [772, 338] on button "[PERSON_NAME]" at bounding box center [781, 338] width 114 height 19
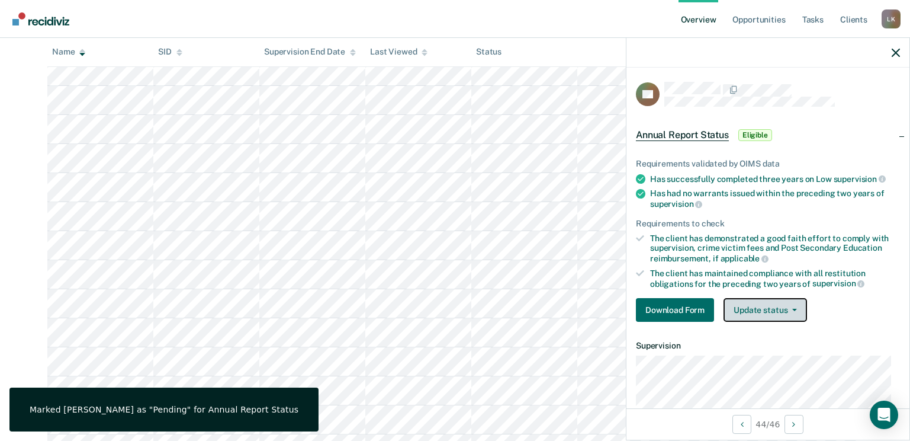
click at [796, 303] on button "Update status" at bounding box center [766, 310] width 84 height 24
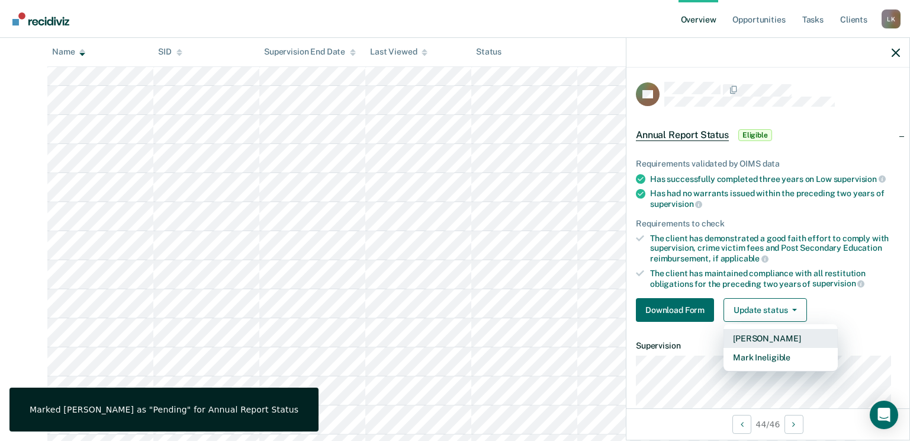
click at [777, 333] on button "[PERSON_NAME]" at bounding box center [781, 338] width 114 height 19
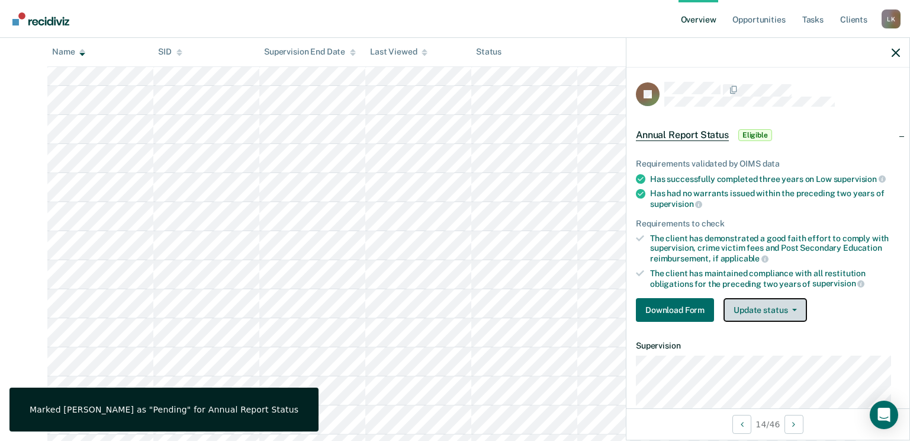
click at [778, 310] on button "Update status" at bounding box center [766, 310] width 84 height 24
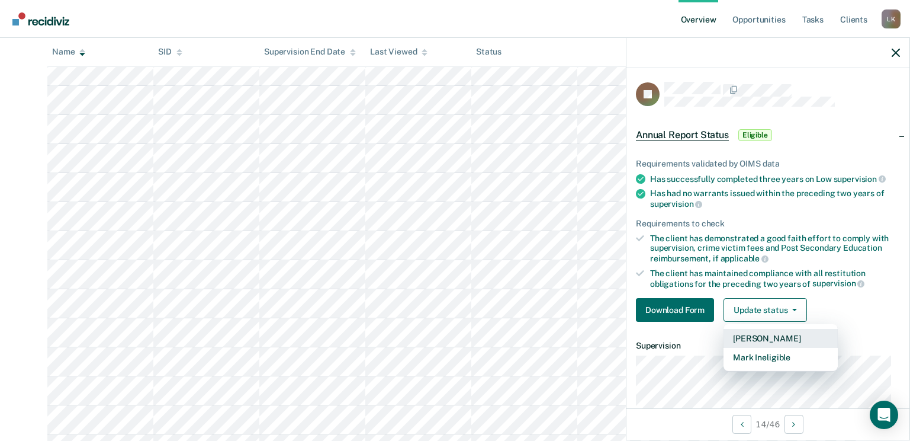
click at [769, 334] on button "[PERSON_NAME]" at bounding box center [781, 338] width 114 height 19
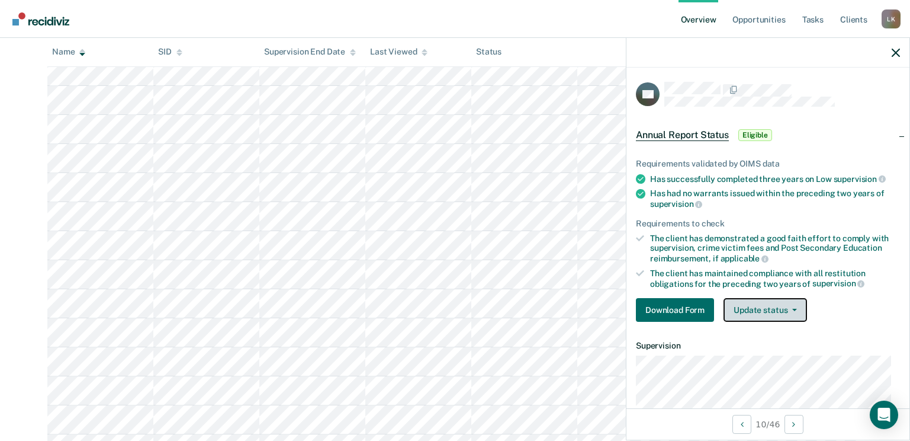
click at [779, 306] on button "Update status" at bounding box center [766, 310] width 84 height 24
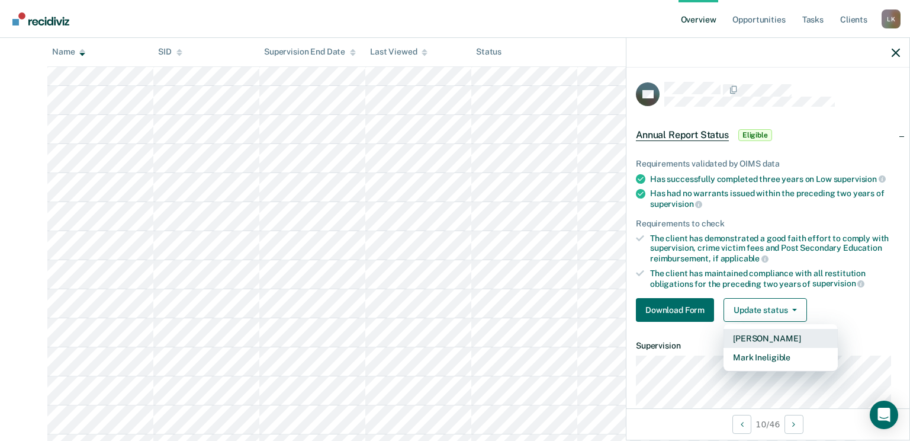
click at [773, 337] on button "[PERSON_NAME]" at bounding box center [781, 338] width 114 height 19
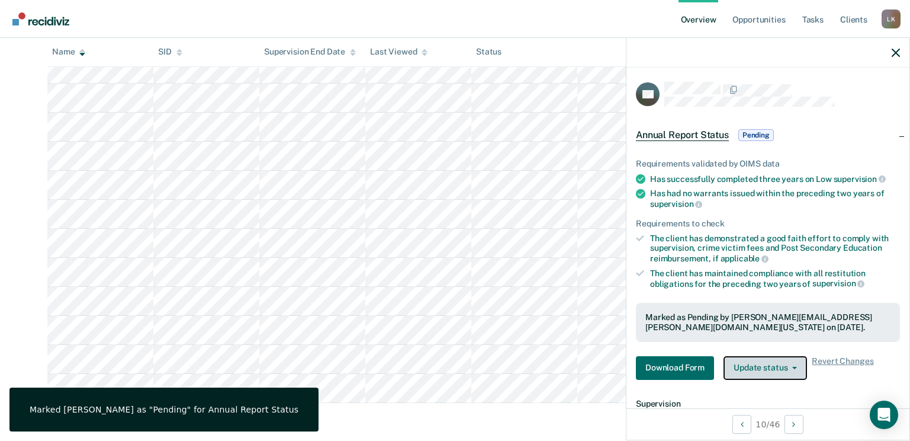
scroll to position [591, 0]
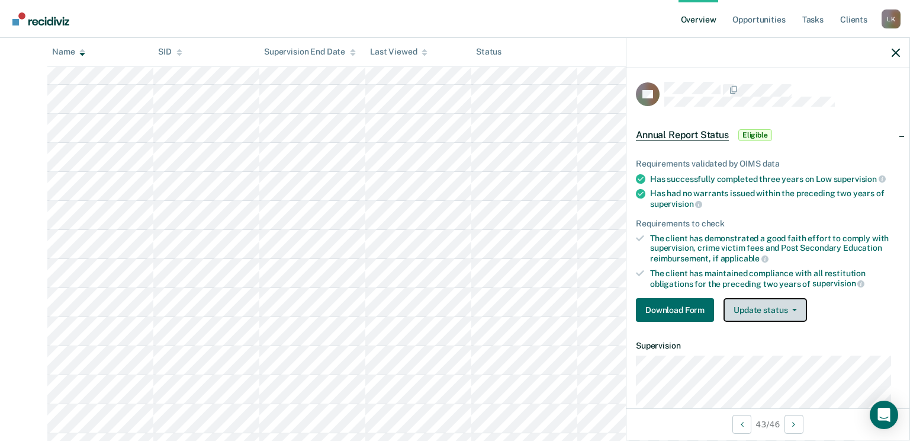
click at [773, 304] on button "Update status" at bounding box center [766, 310] width 84 height 24
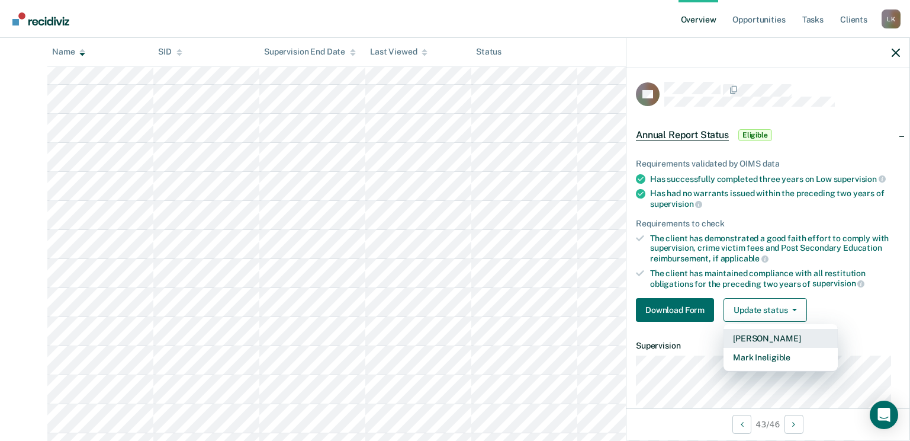
click at [770, 334] on button "[PERSON_NAME]" at bounding box center [781, 338] width 114 height 19
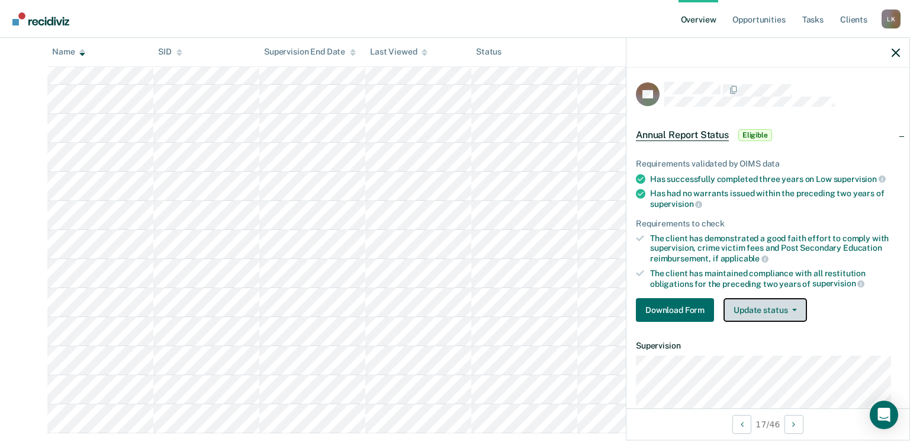
click at [775, 301] on button "Update status" at bounding box center [766, 310] width 84 height 24
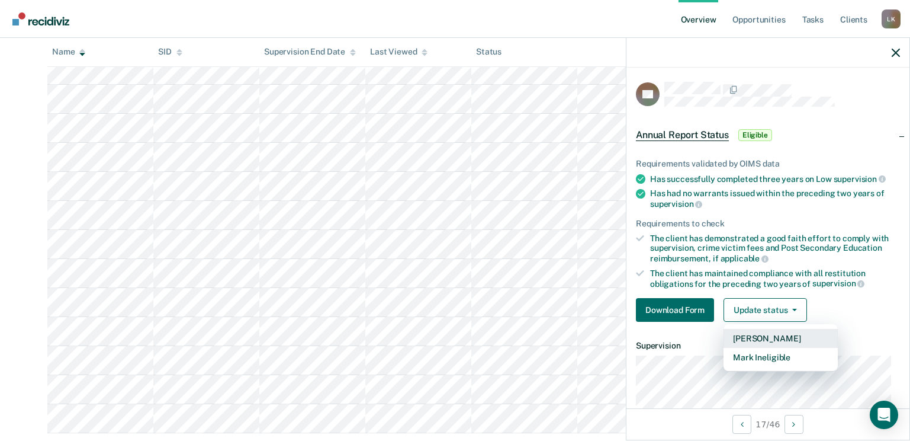
click at [765, 329] on button "[PERSON_NAME]" at bounding box center [781, 338] width 114 height 19
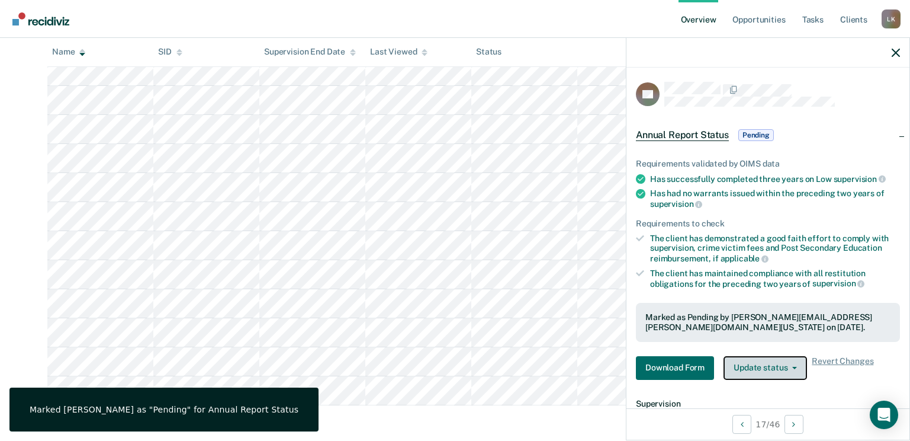
scroll to position [592, 0]
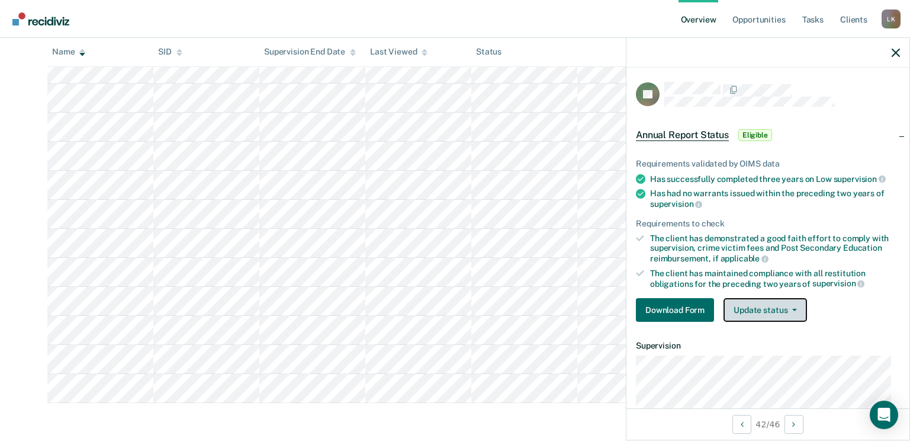
click at [775, 304] on button "Update status" at bounding box center [766, 310] width 84 height 24
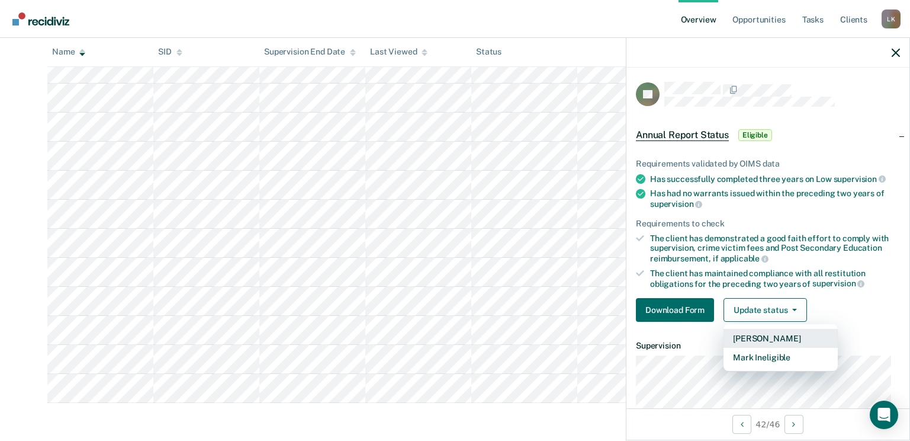
click at [768, 333] on button "[PERSON_NAME]" at bounding box center [781, 338] width 114 height 19
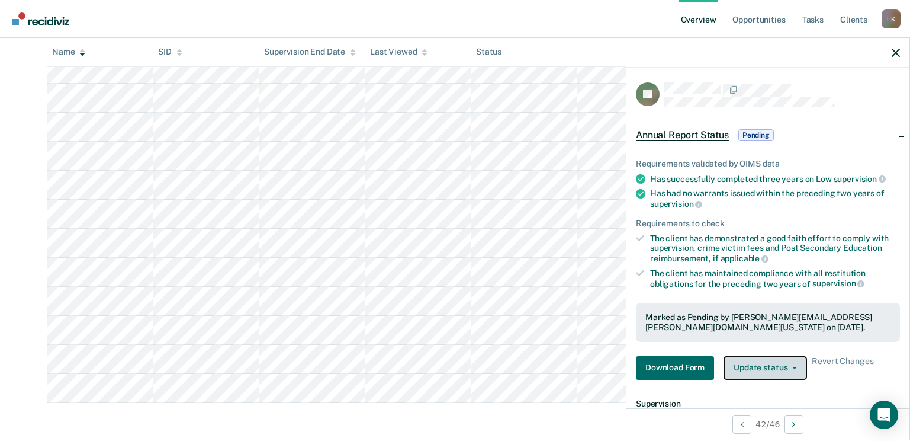
scroll to position [563, 0]
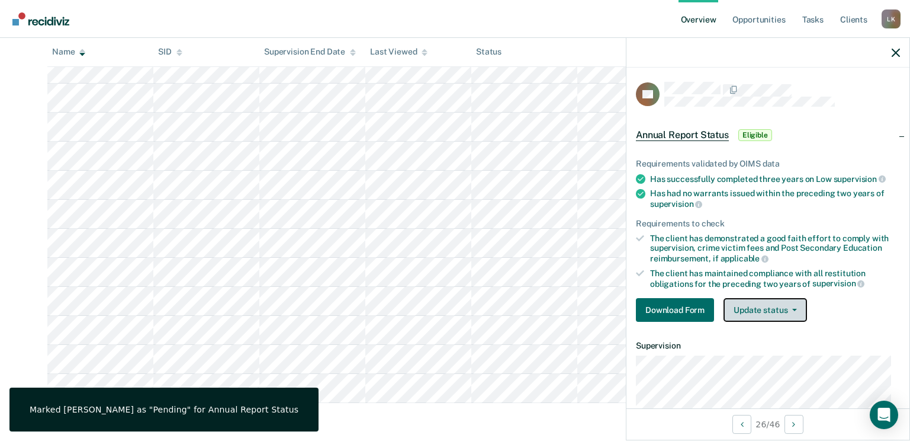
click at [750, 316] on button "Update status" at bounding box center [766, 310] width 84 height 24
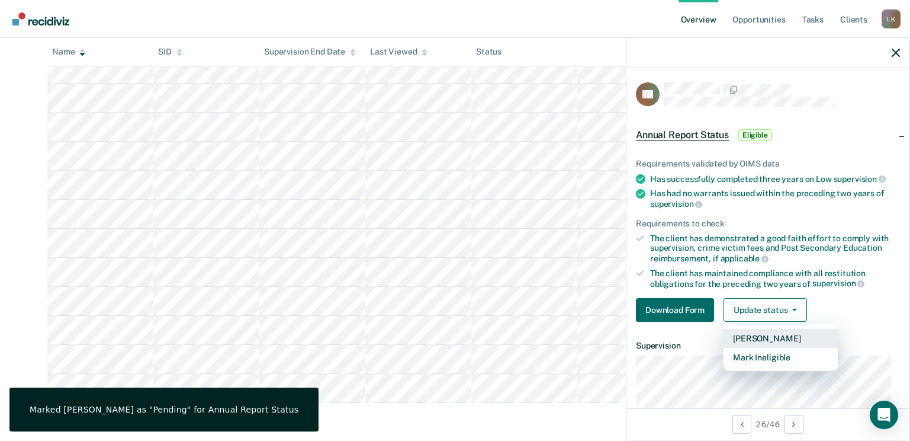
click at [765, 333] on button "[PERSON_NAME]" at bounding box center [781, 338] width 114 height 19
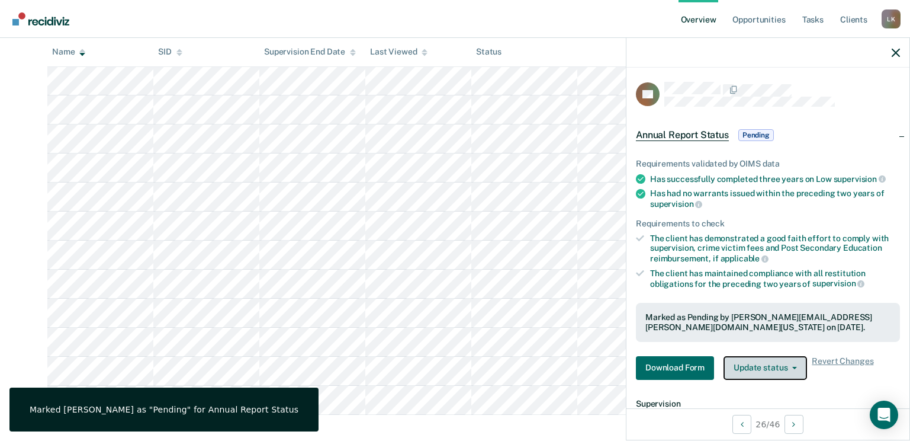
scroll to position [534, 0]
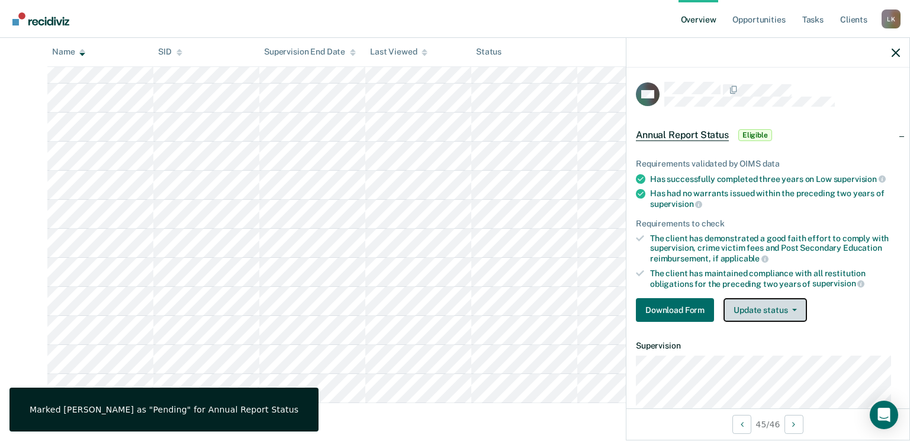
click at [777, 307] on button "Update status" at bounding box center [766, 310] width 84 height 24
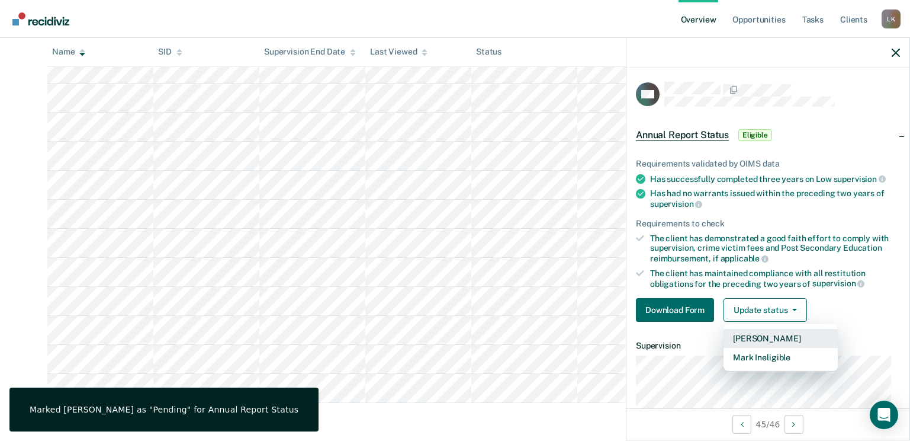
click at [776, 335] on button "[PERSON_NAME]" at bounding box center [781, 338] width 114 height 19
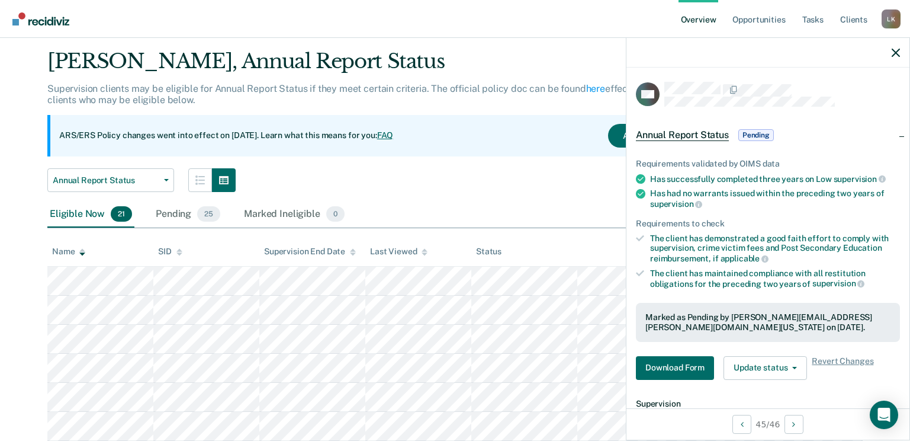
scroll to position [59, 0]
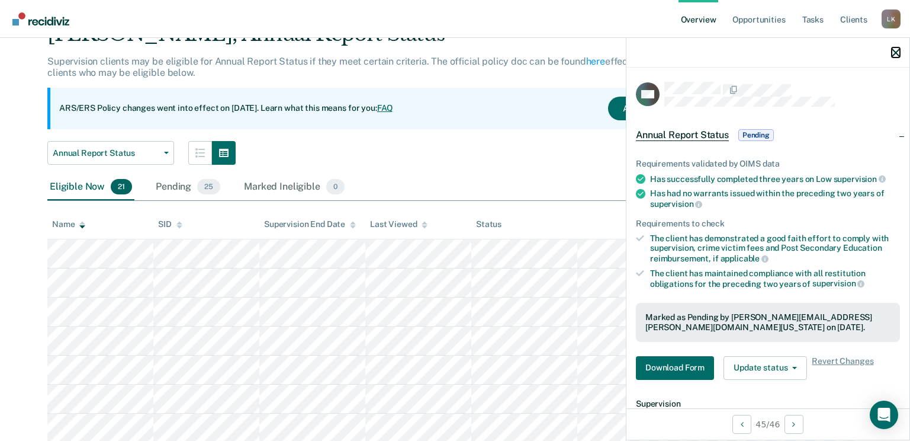
click at [892, 50] on icon "button" at bounding box center [896, 53] width 8 height 8
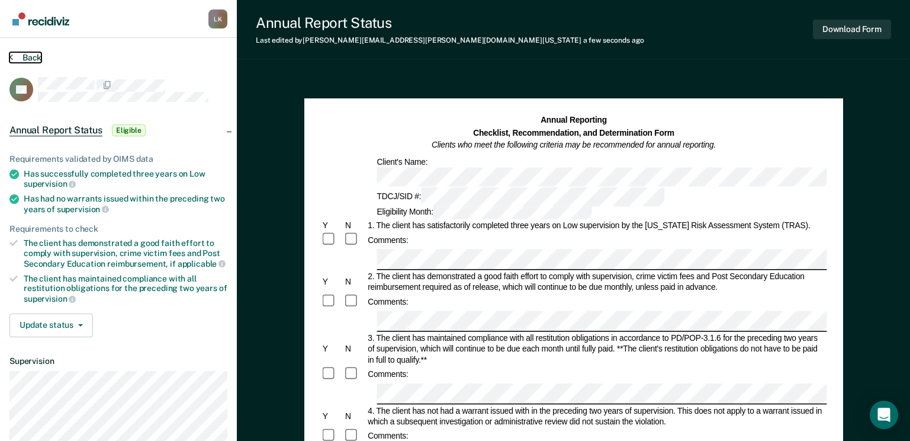
click at [11, 58] on icon at bounding box center [11, 56] width 4 height 9
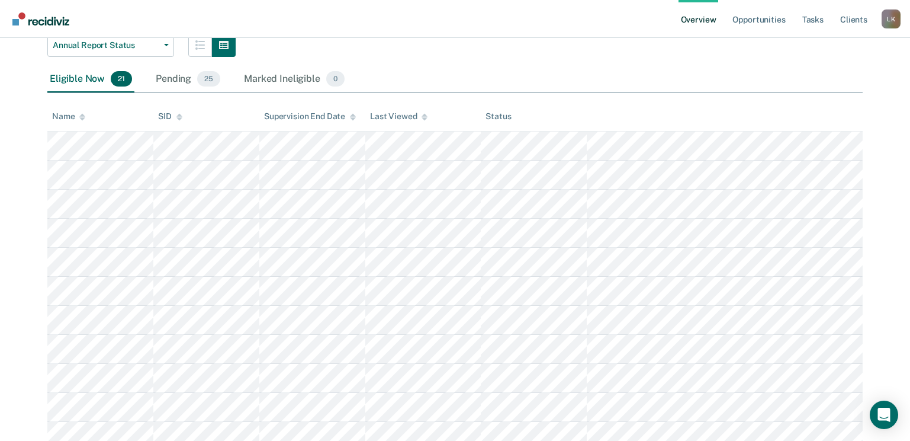
scroll to position [178, 0]
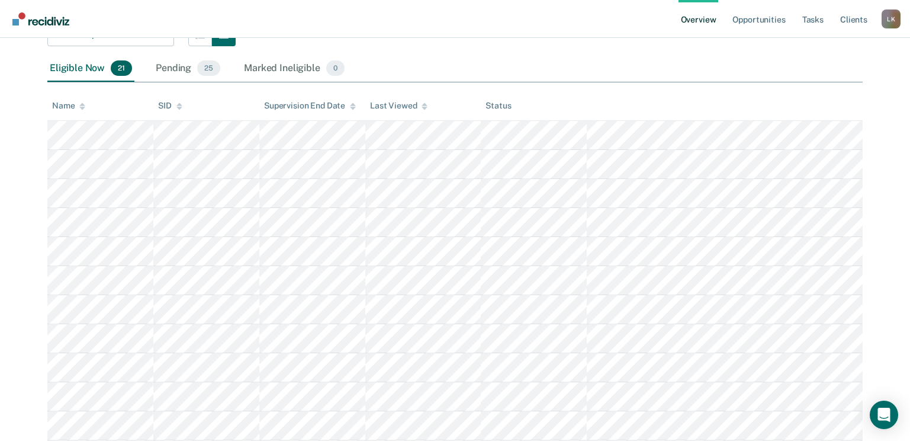
click at [84, 104] on icon at bounding box center [82, 106] width 6 height 8
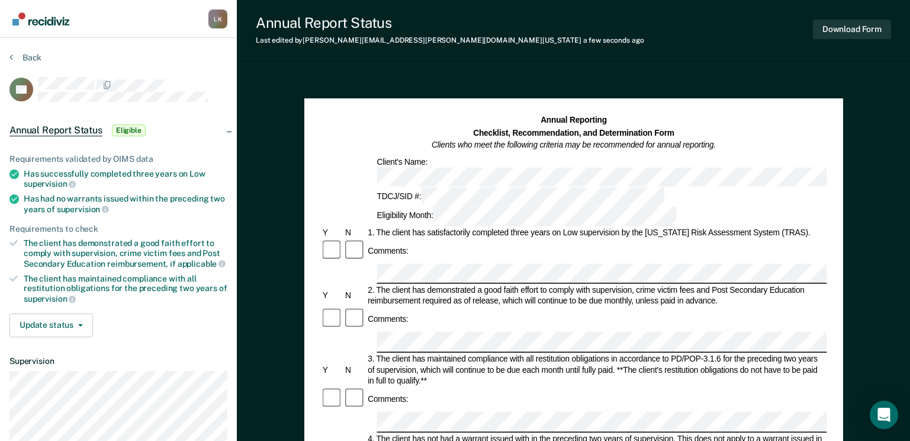
click at [9, 53] on section "Back CA Annual Report Status Eligible Requirements validated by OIMS data Has s…" at bounding box center [118, 296] width 237 height 516
click at [28, 59] on button "Back" at bounding box center [25, 57] width 32 height 11
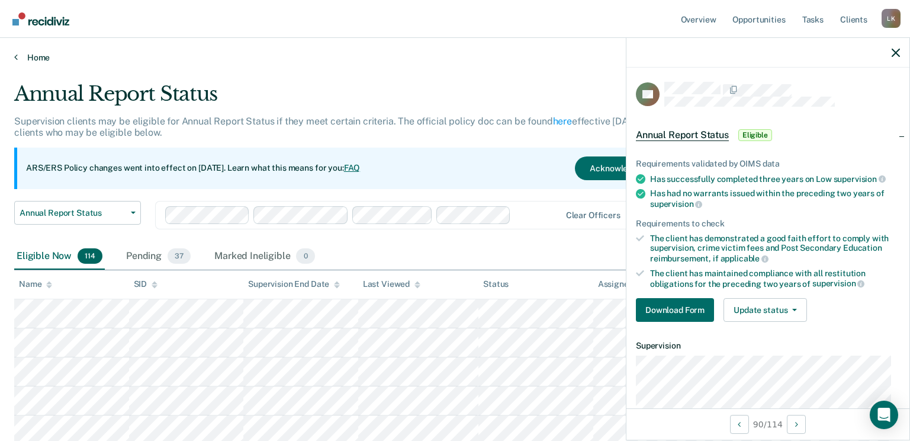
click at [41, 59] on link "Home" at bounding box center [455, 57] width 882 height 11
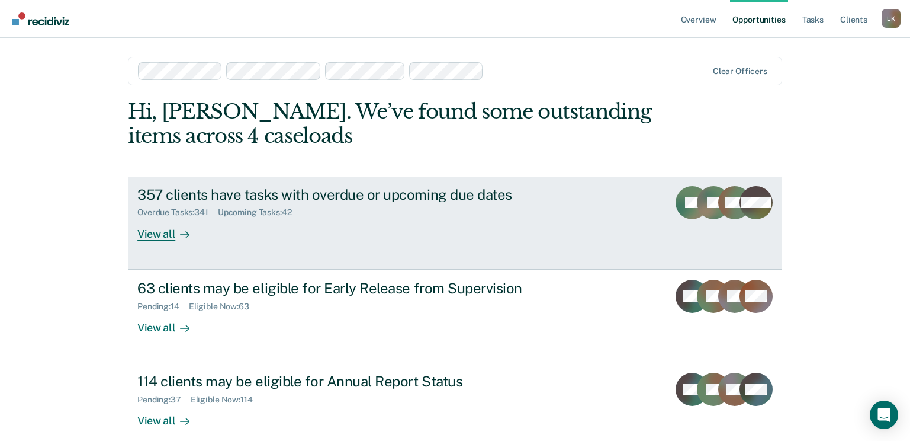
click at [175, 233] on div at bounding box center [182, 234] width 14 height 14
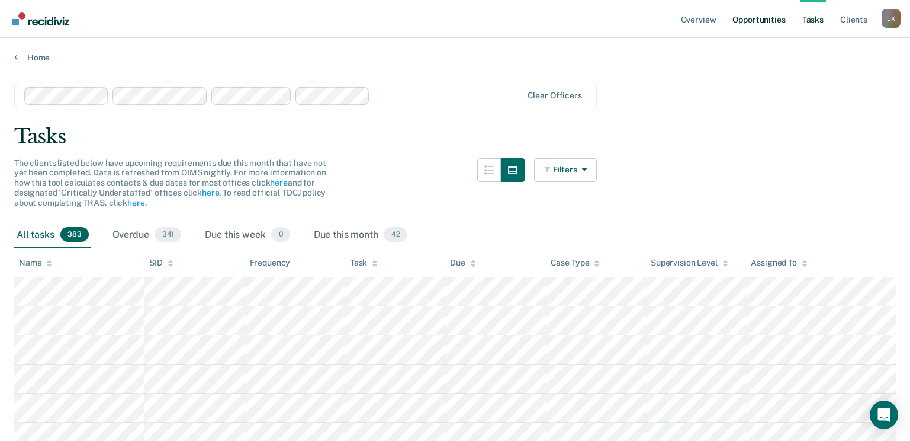
click at [755, 25] on link "Opportunities" at bounding box center [758, 19] width 57 height 38
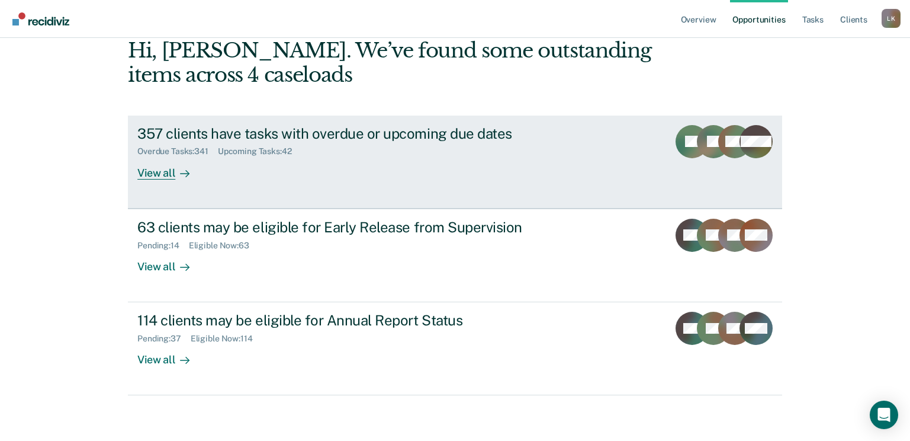
scroll to position [63, 0]
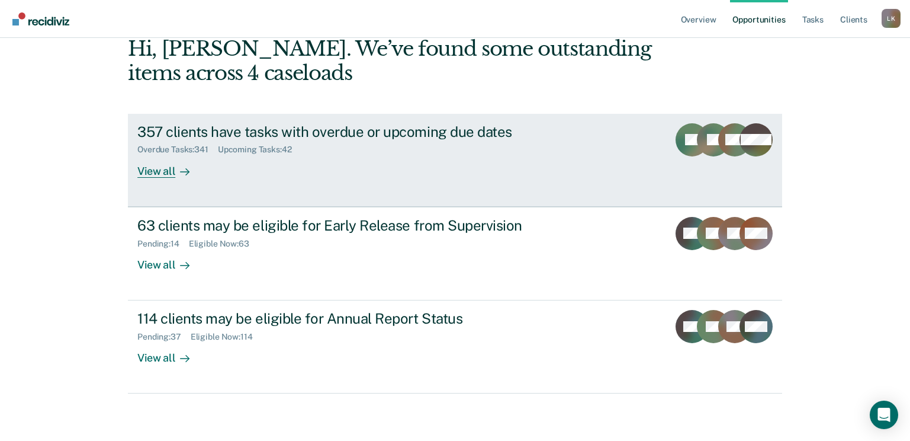
click at [163, 170] on div "View all" at bounding box center [170, 166] width 66 height 23
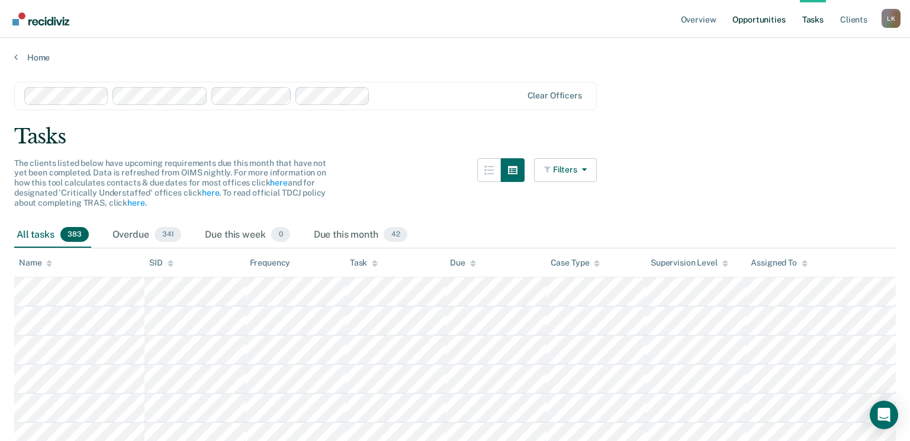
click at [740, 19] on link "Opportunities" at bounding box center [758, 19] width 57 height 38
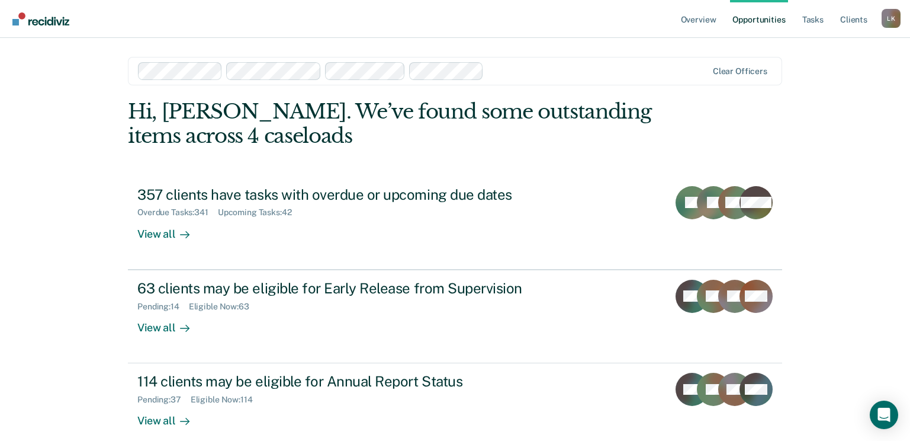
click at [43, 136] on div "Overview Opportunities Tasks Client s [PERSON_NAME] [PERSON_NAME] Profile How i…" at bounding box center [455, 251] width 910 height 503
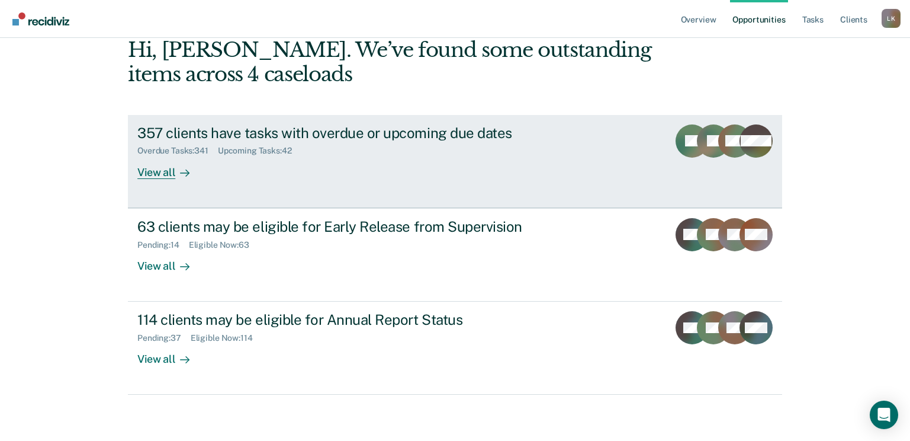
scroll to position [63, 0]
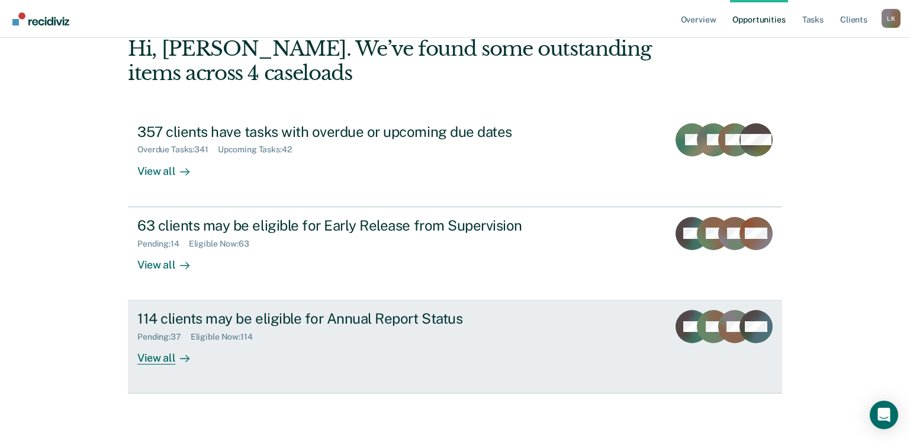
click at [164, 359] on div "View all" at bounding box center [170, 353] width 66 height 23
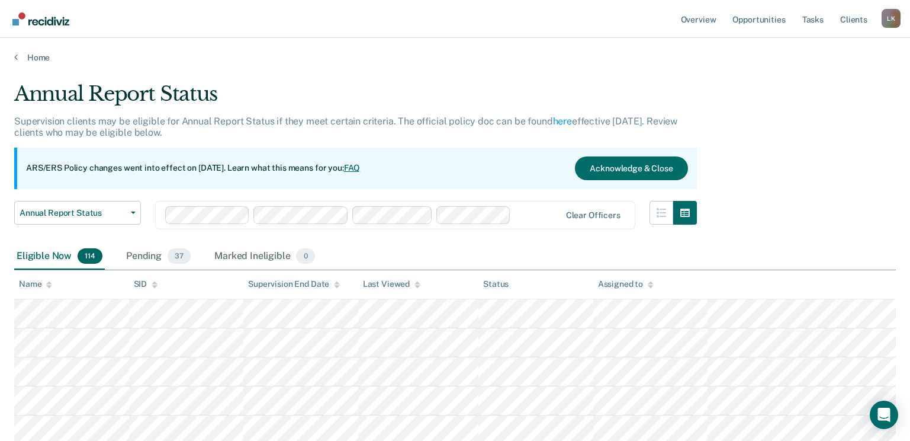
click at [46, 284] on icon at bounding box center [49, 285] width 6 height 8
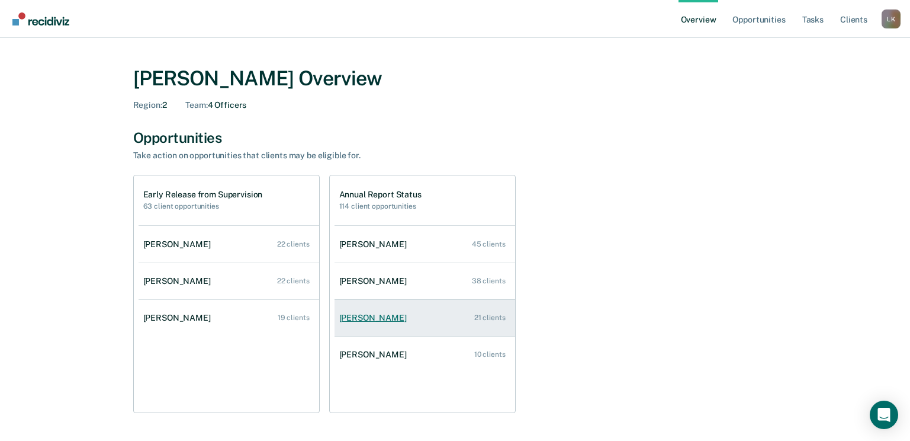
click at [362, 313] on div "[PERSON_NAME]" at bounding box center [375, 318] width 72 height 10
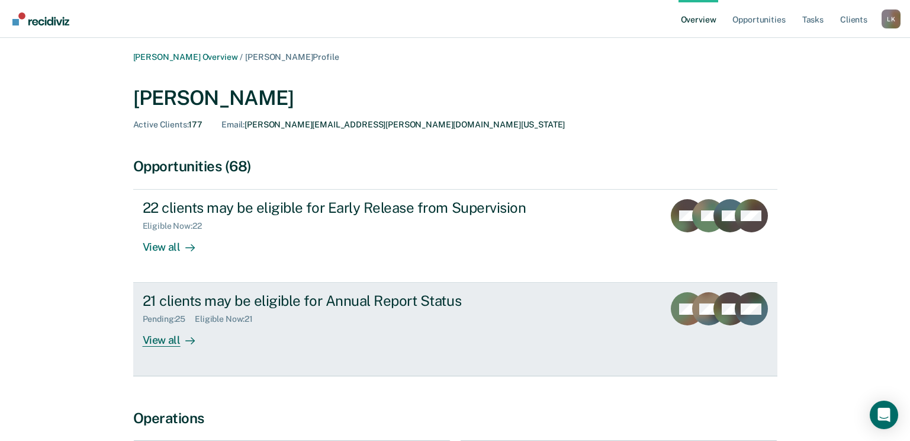
click at [155, 341] on div "View all" at bounding box center [176, 335] width 66 height 23
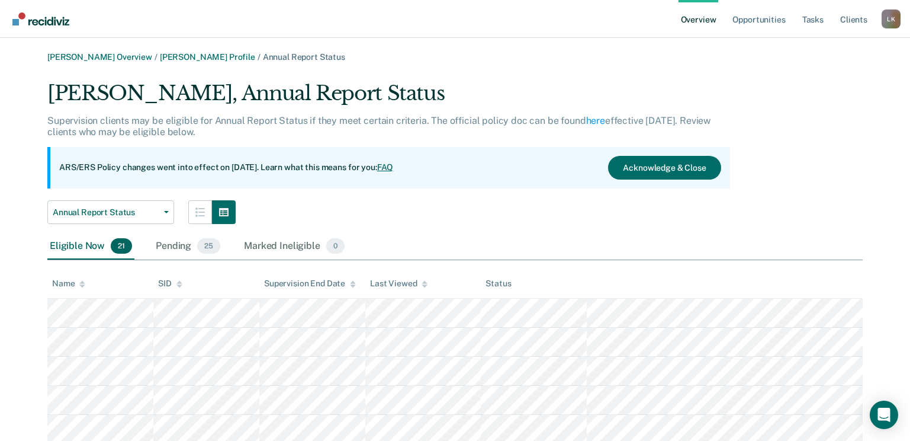
click at [79, 283] on div "Name" at bounding box center [68, 283] width 33 height 10
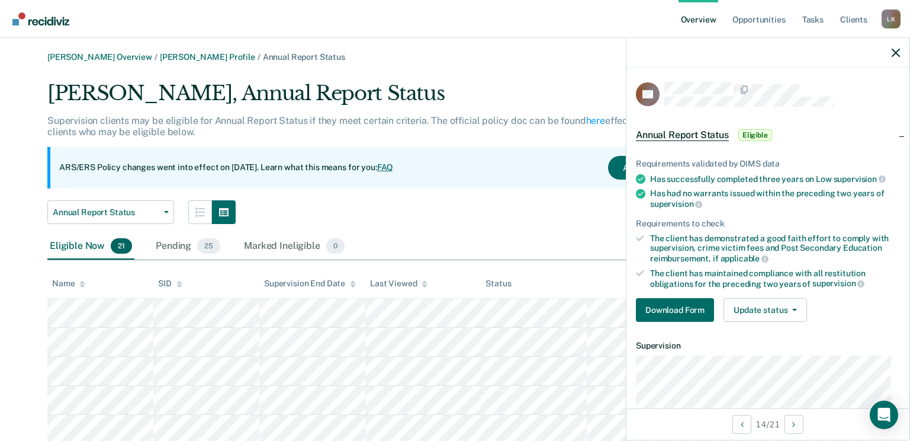
click at [83, 280] on icon at bounding box center [82, 284] width 6 height 8
click at [899, 52] on icon "button" at bounding box center [896, 53] width 8 height 8
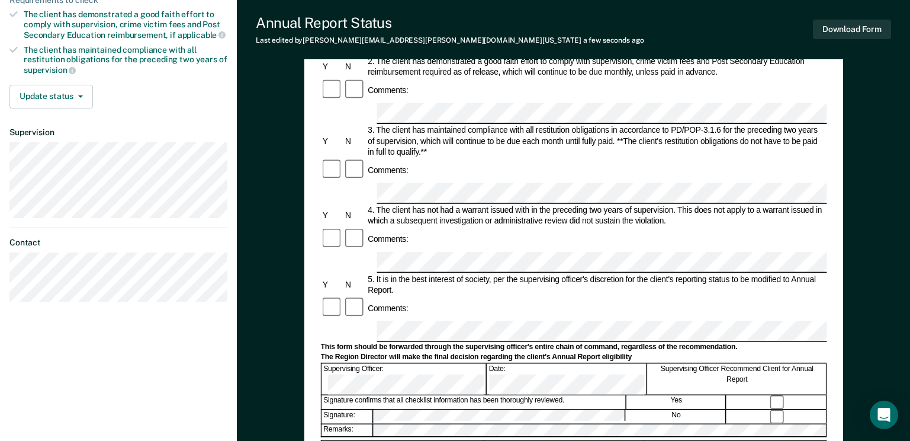
scroll to position [97, 0]
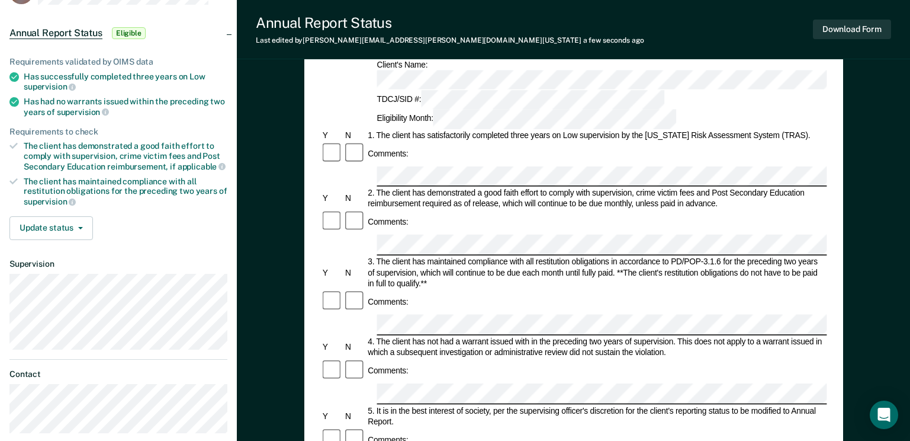
click at [54, 34] on span "Annual Report Status" at bounding box center [55, 33] width 93 height 12
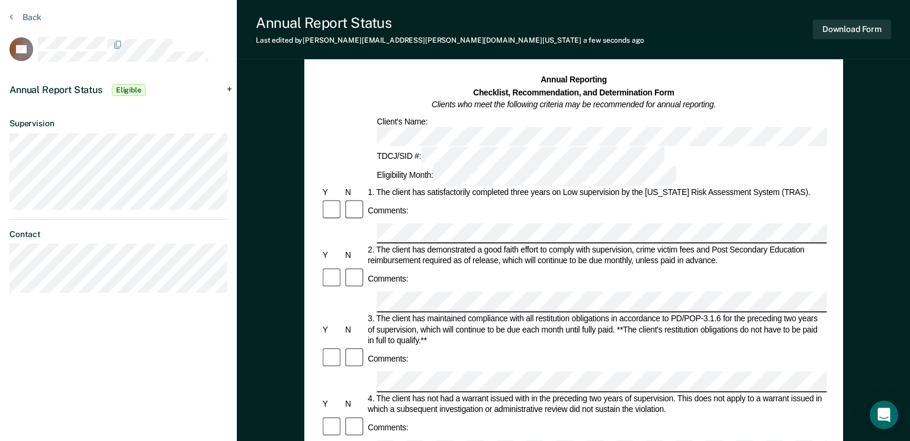
scroll to position [0, 0]
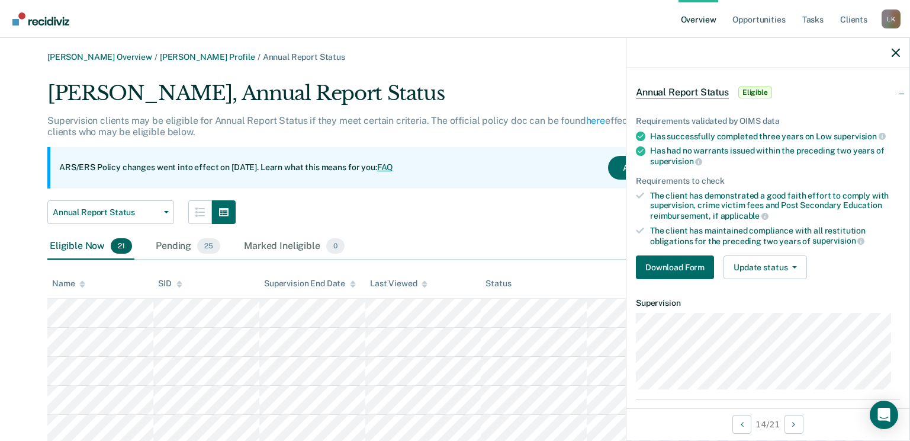
scroll to position [130, 0]
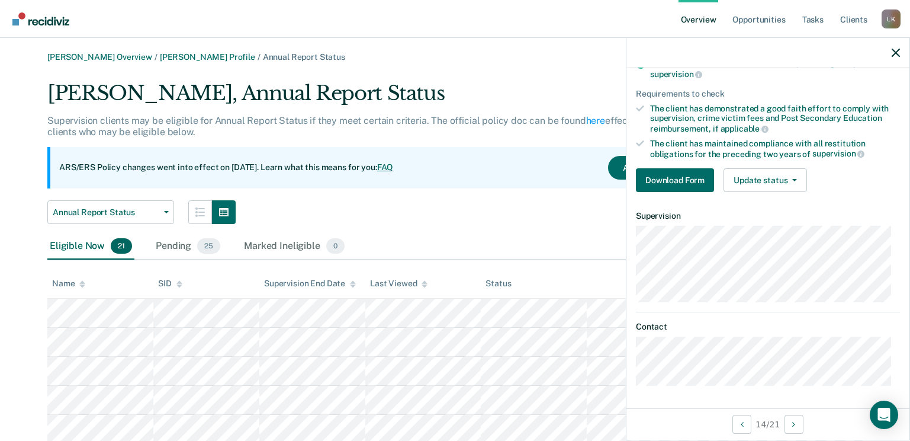
click at [79, 282] on icon at bounding box center [82, 284] width 6 height 8
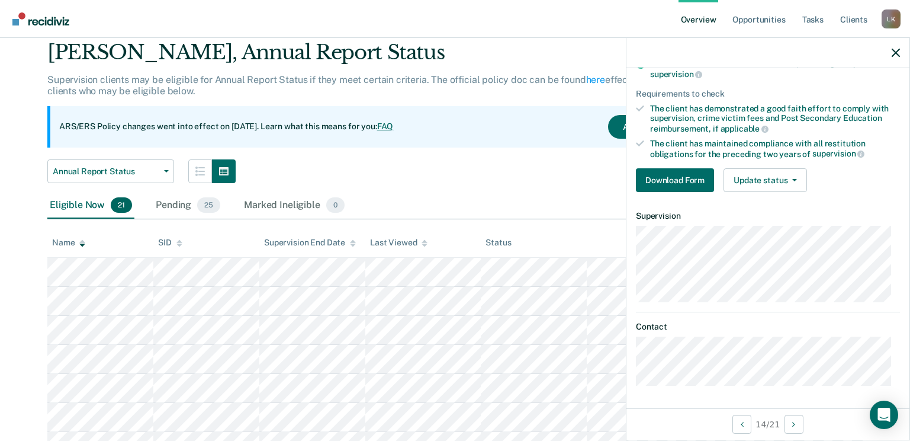
scroll to position [59, 0]
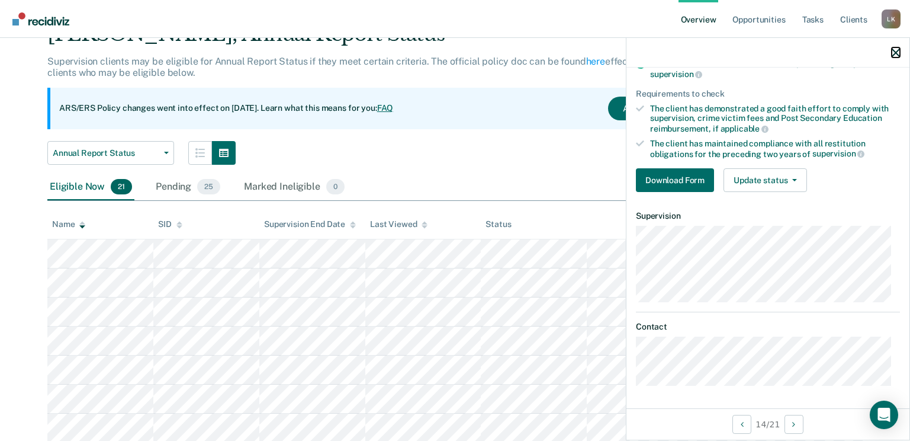
click at [898, 50] on icon "button" at bounding box center [896, 53] width 8 height 8
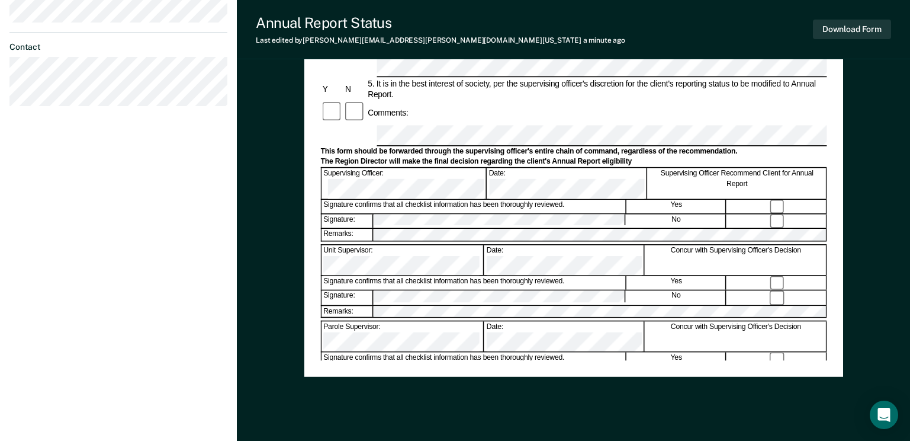
scroll to position [452, 0]
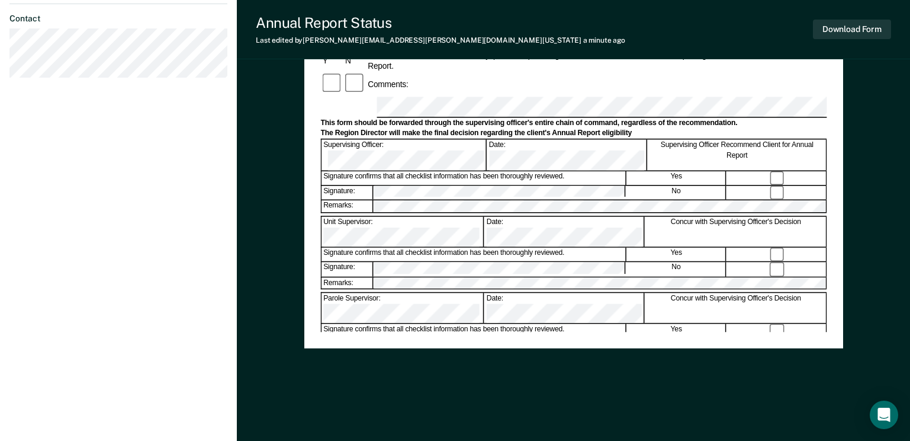
click at [862, 149] on div "Annual Reporting Checklist, Recommendation, and Determination Form Clients who …" at bounding box center [573, 31] width 673 height 820
click at [464, 21] on div "Annual Report Status Last edited by Lindley.Kary@tdcj.texas.gov a minute ago Do…" at bounding box center [573, 29] width 673 height 59
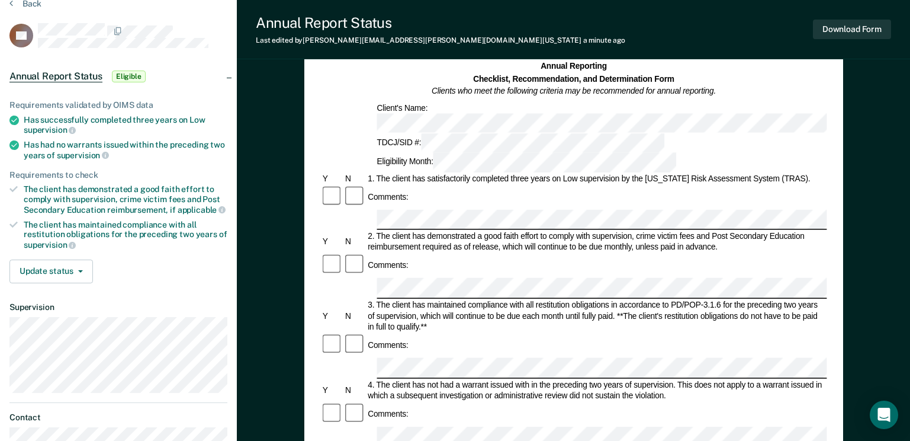
scroll to position [0, 0]
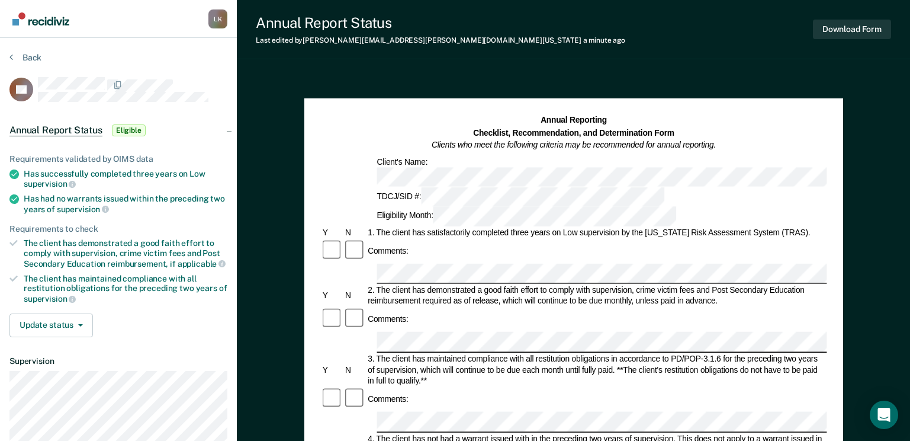
click at [130, 127] on span "Eligible" at bounding box center [129, 130] width 34 height 12
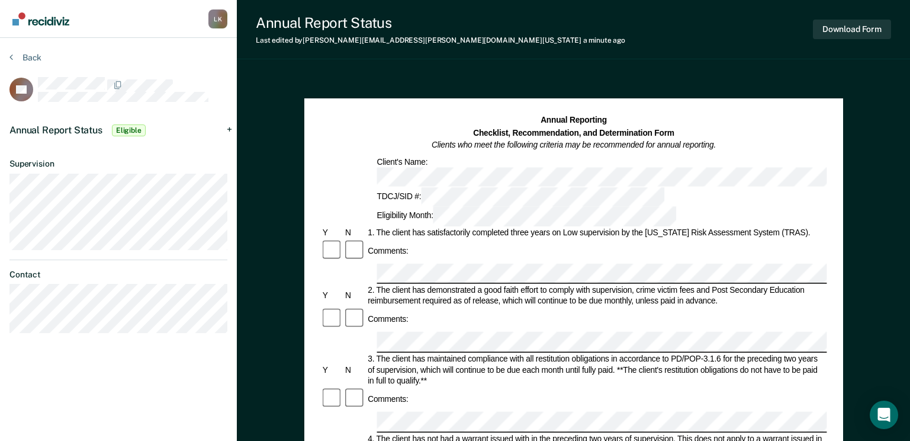
click at [130, 127] on span "Eligible" at bounding box center [129, 130] width 34 height 12
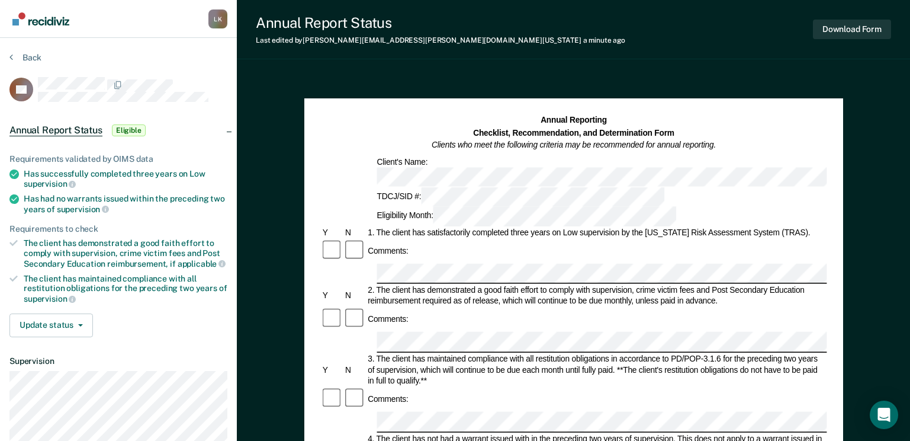
click at [130, 127] on span "Eligible" at bounding box center [129, 130] width 34 height 12
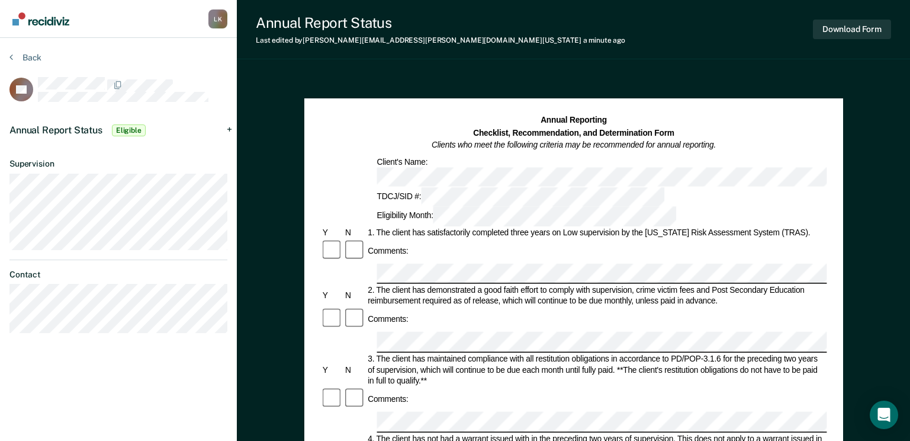
click at [232, 127] on div "Annual Report Status Eligible" at bounding box center [118, 130] width 237 height 38
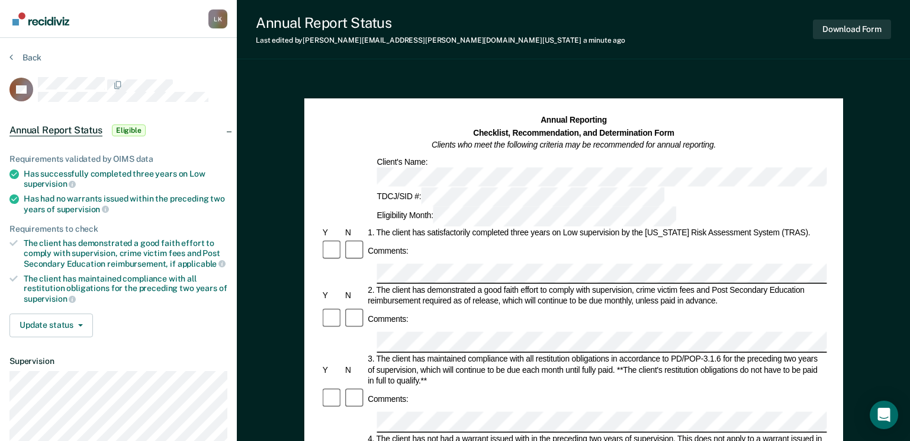
scroll to position [59, 0]
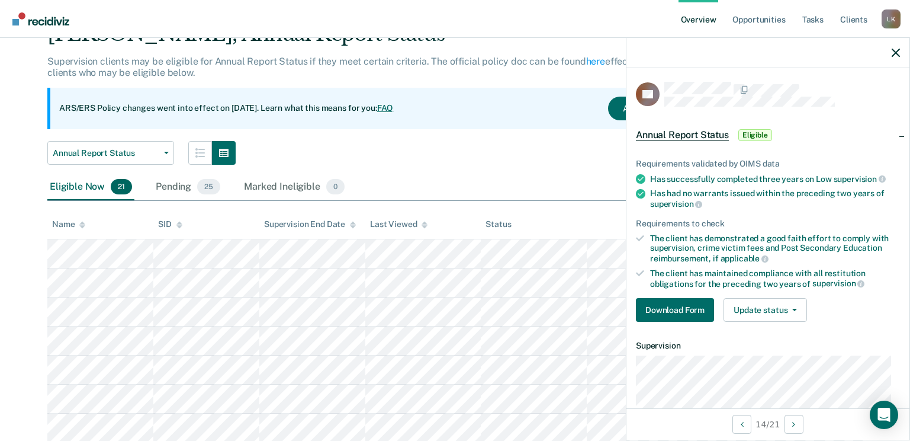
click at [84, 223] on icon at bounding box center [82, 222] width 6 height 3
click at [900, 51] on icon "button" at bounding box center [896, 53] width 8 height 8
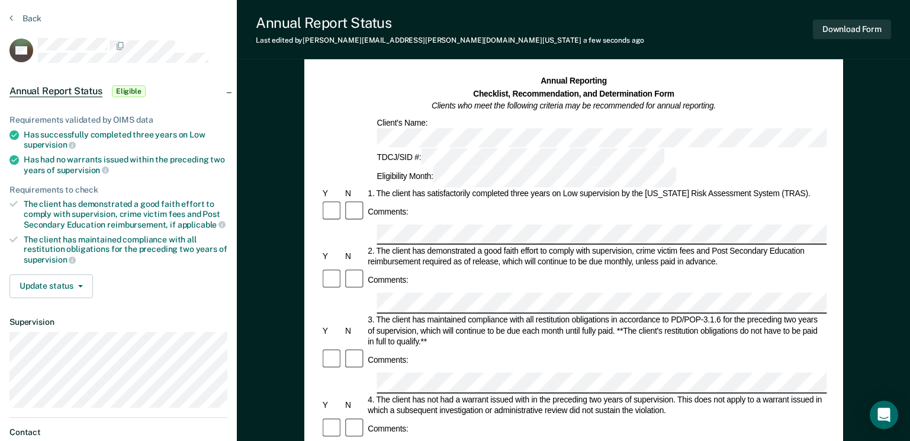
scroll to position [59, 0]
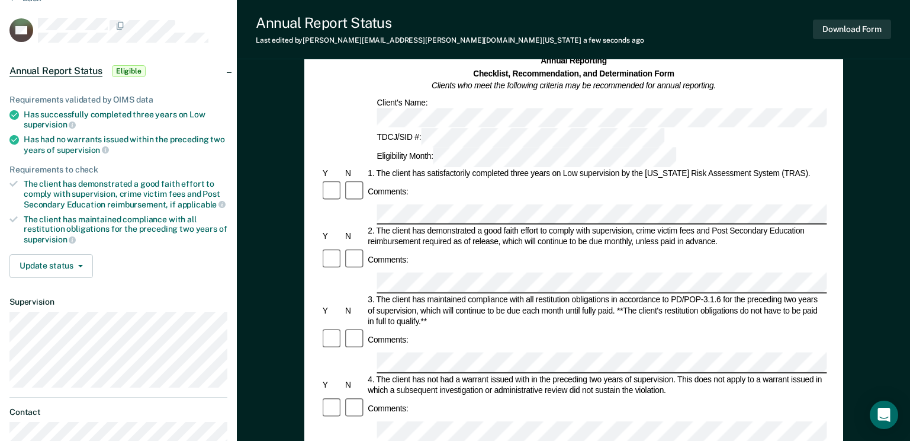
click at [463, 374] on div "4. The client has not had a warrant issued with in the preceding two years of s…" at bounding box center [596, 385] width 461 height 22
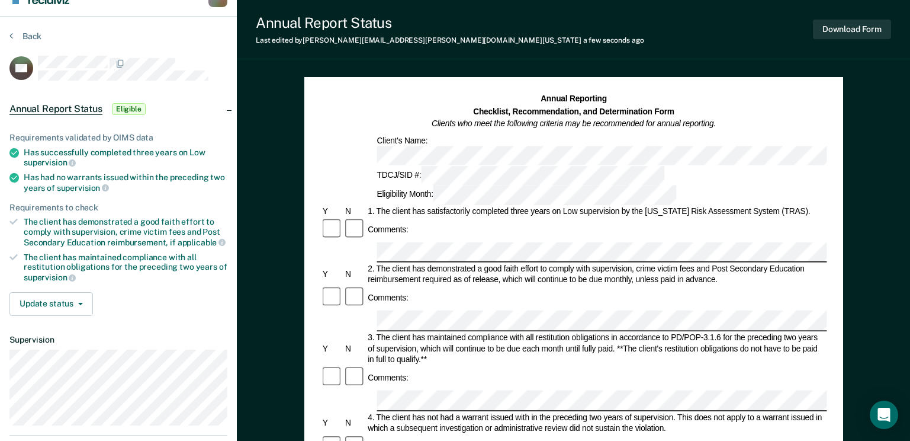
scroll to position [0, 0]
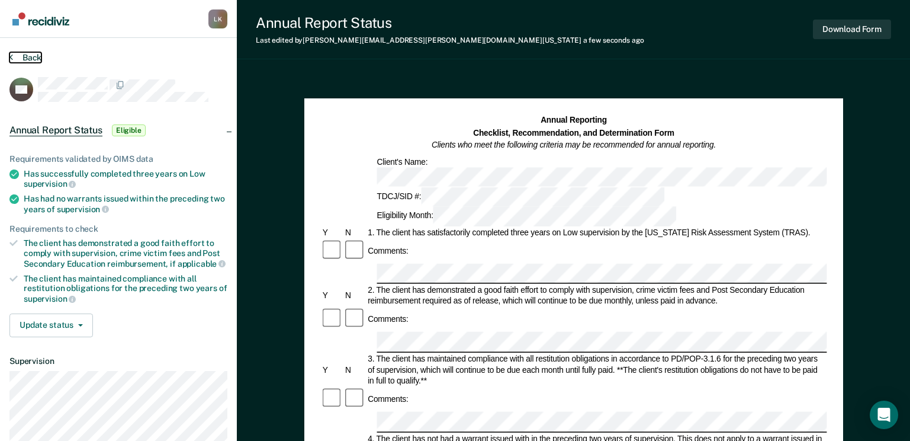
click at [20, 60] on button "Back" at bounding box center [25, 57] width 32 height 11
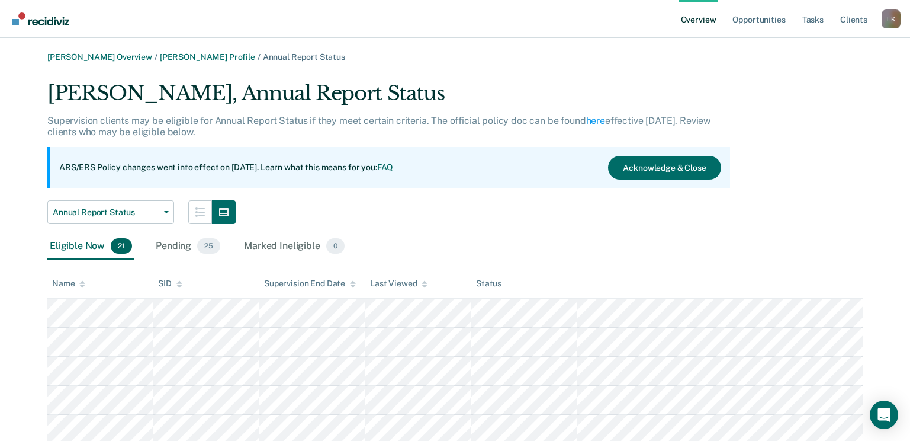
scroll to position [59, 0]
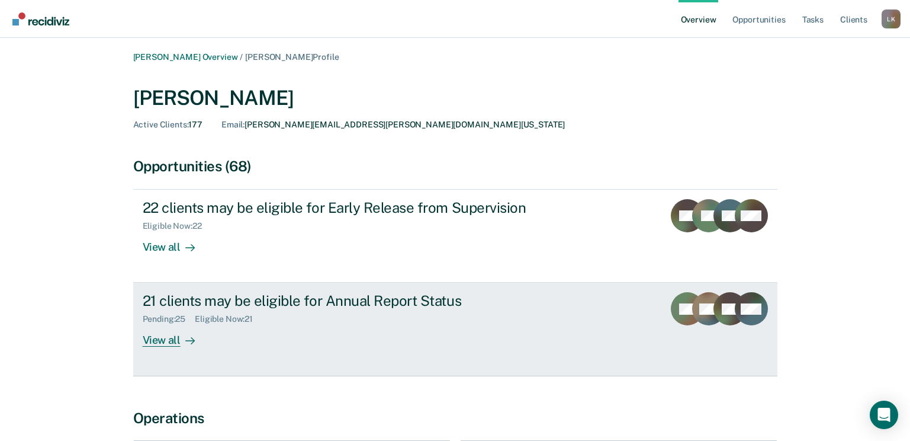
click at [165, 342] on div "View all" at bounding box center [176, 335] width 66 height 23
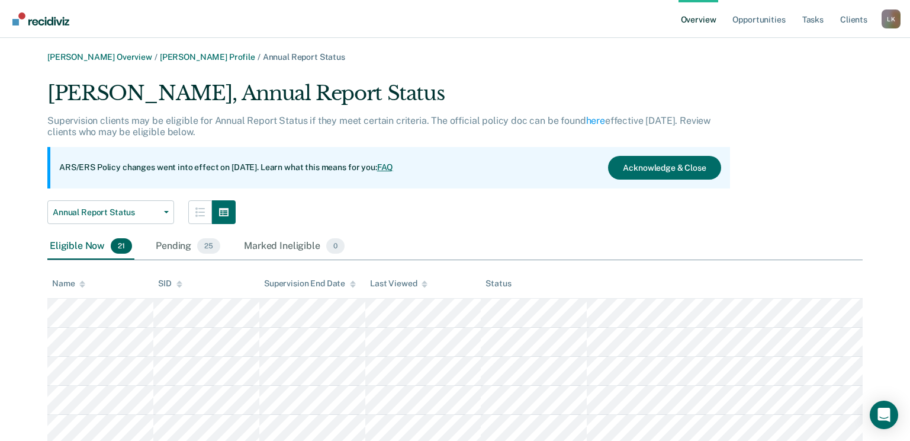
click at [85, 282] on icon at bounding box center [82, 284] width 6 height 8
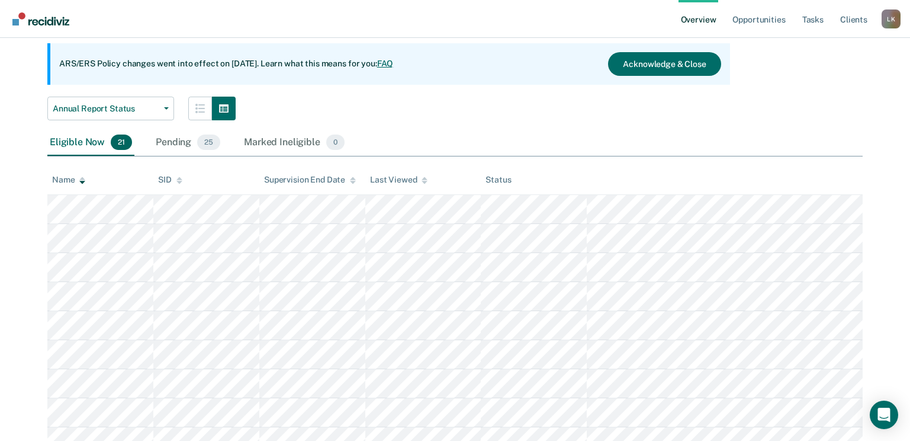
scroll to position [118, 0]
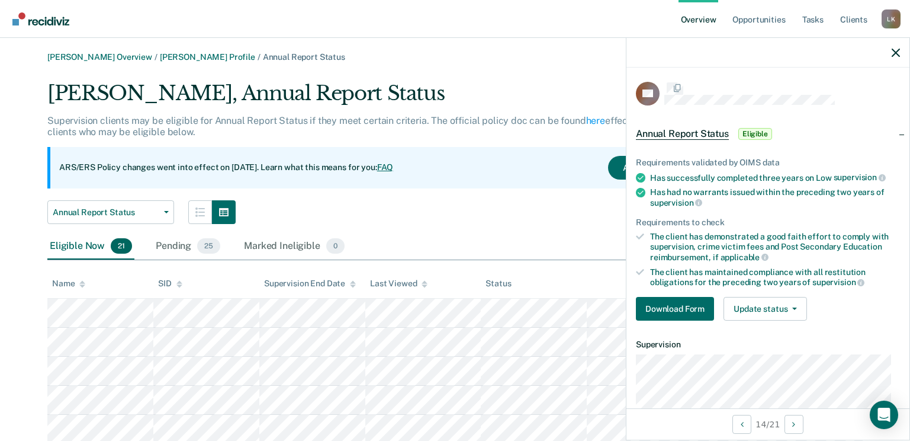
scroll to position [118, 0]
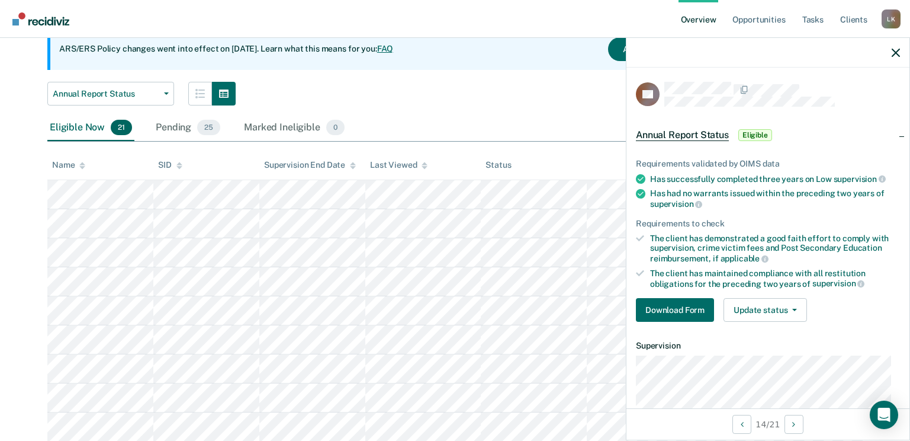
click at [82, 165] on icon at bounding box center [82, 166] width 6 height 8
click at [897, 53] on icon "button" at bounding box center [896, 53] width 8 height 8
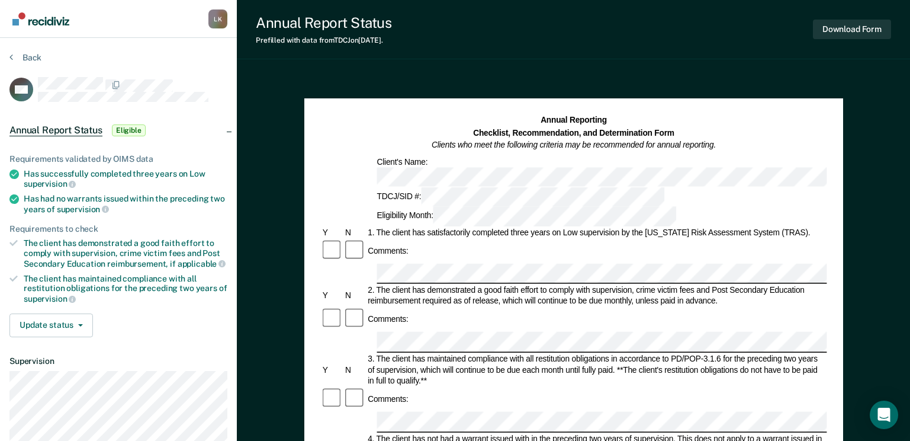
click at [447, 239] on div "Comments:" at bounding box center [573, 251] width 506 height 24
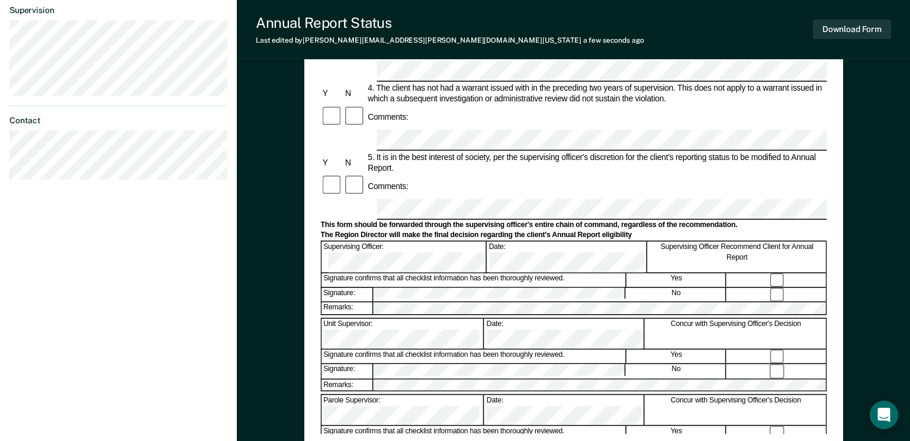
scroll to position [355, 0]
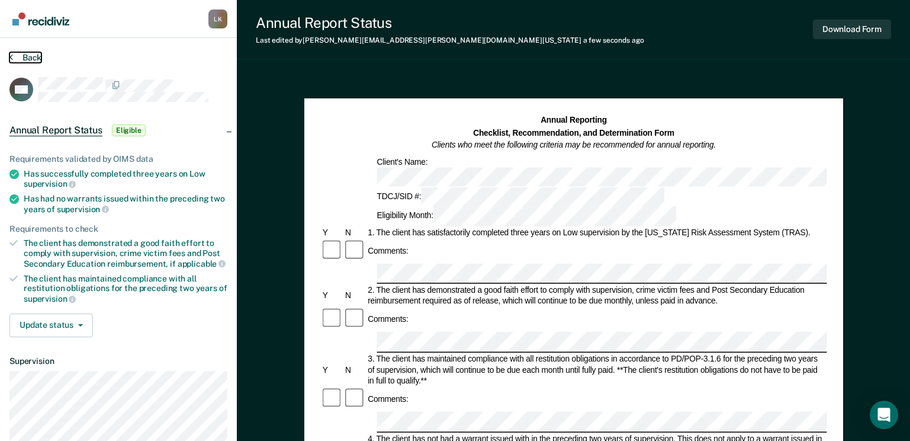
click at [26, 54] on button "Back" at bounding box center [25, 57] width 32 height 11
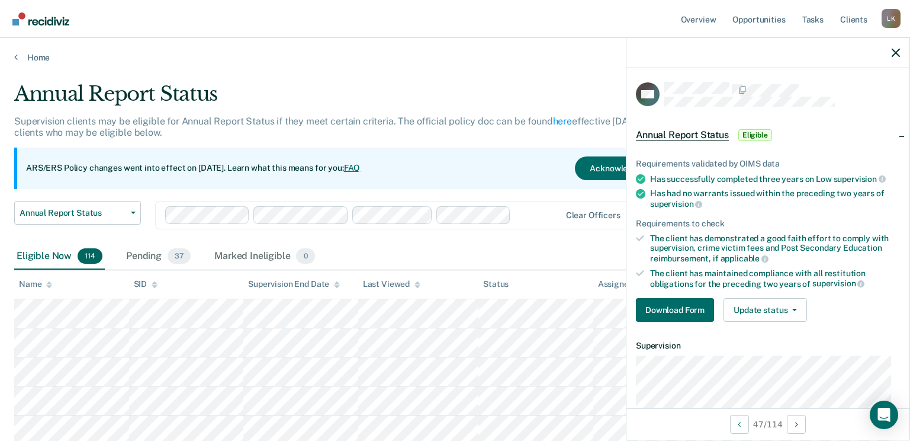
scroll to position [178, 0]
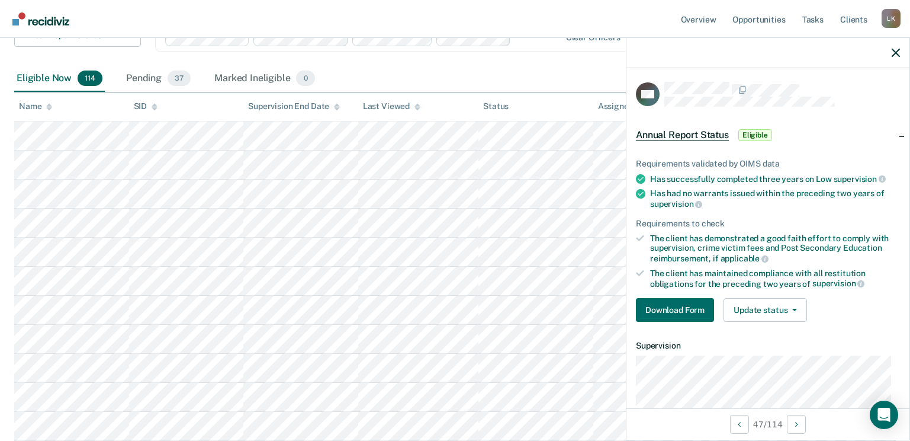
click at [51, 108] on icon at bounding box center [49, 107] width 6 height 8
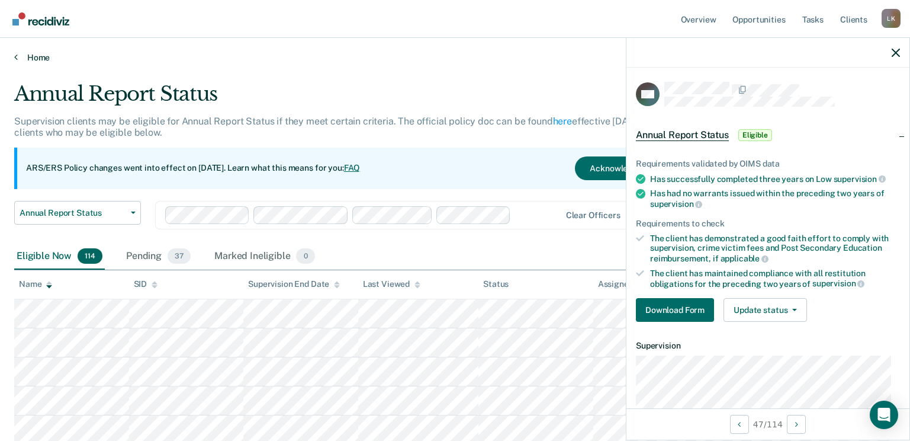
click at [36, 60] on link "Home" at bounding box center [455, 57] width 882 height 11
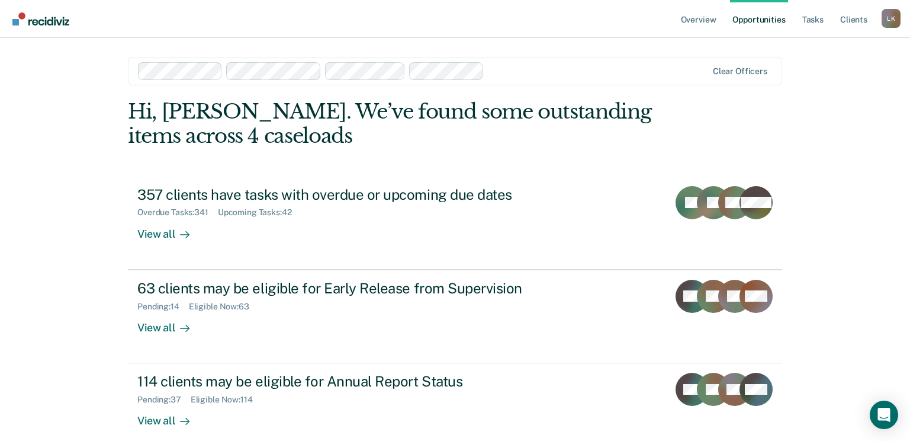
click at [49, 21] on img "Go to Recidiviz Home" at bounding box center [40, 18] width 57 height 13
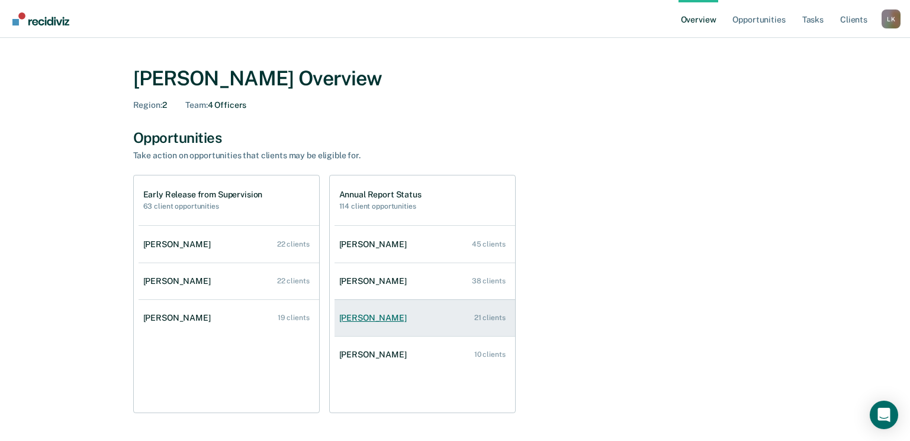
click at [390, 319] on div "[PERSON_NAME]" at bounding box center [375, 318] width 72 height 10
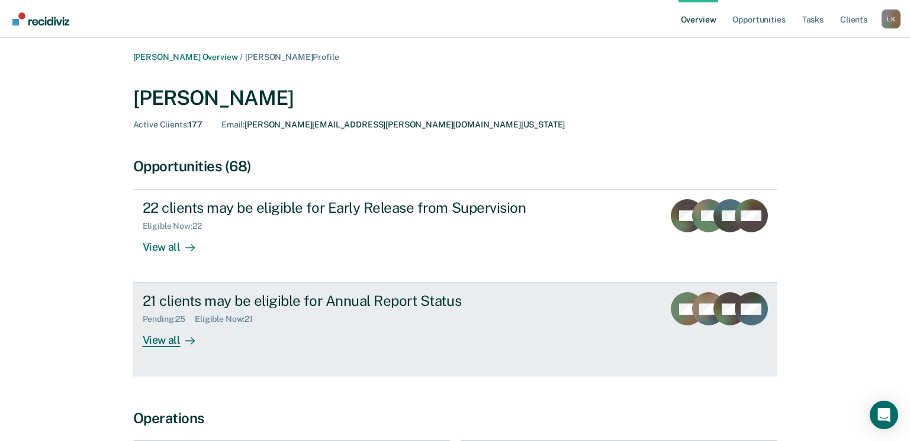
click at [168, 338] on div "View all" at bounding box center [176, 335] width 66 height 23
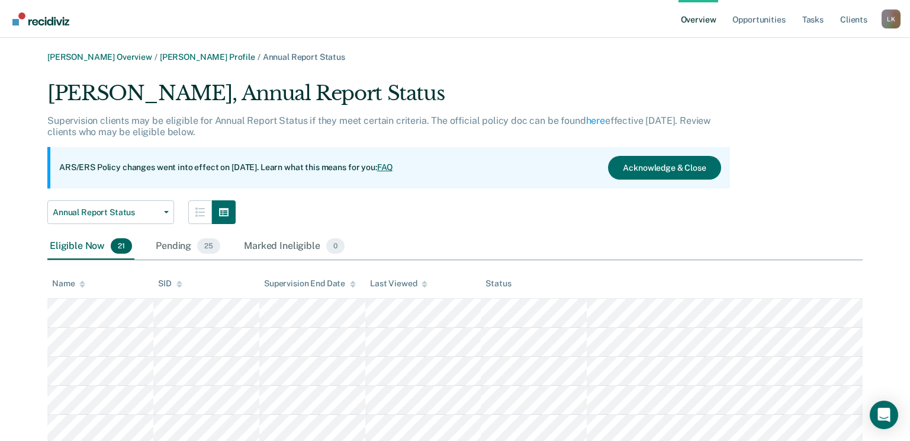
click at [82, 285] on icon at bounding box center [82, 285] width 6 height 3
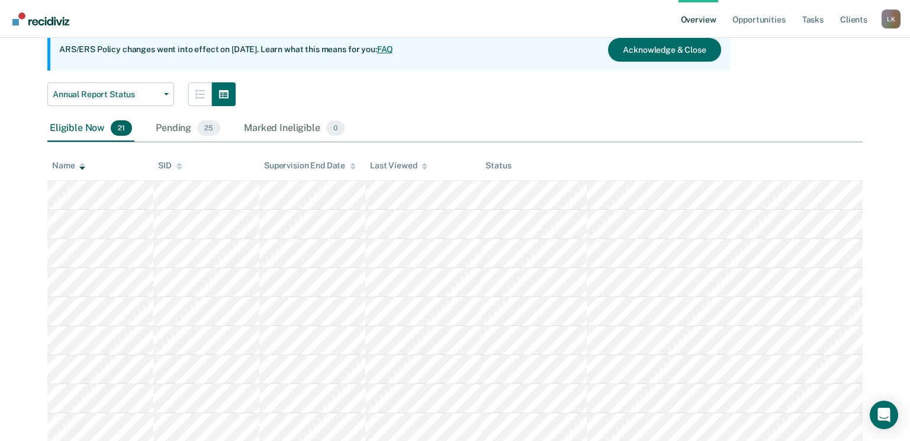
scroll to position [118, 0]
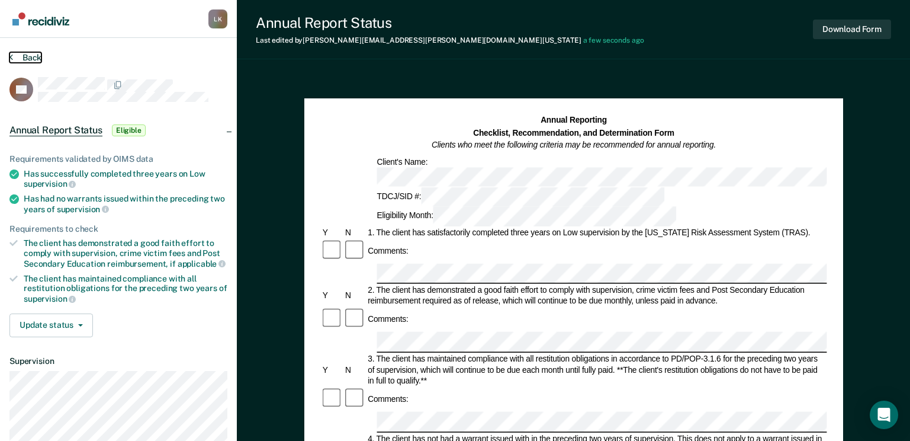
click at [28, 54] on button "Back" at bounding box center [25, 57] width 32 height 11
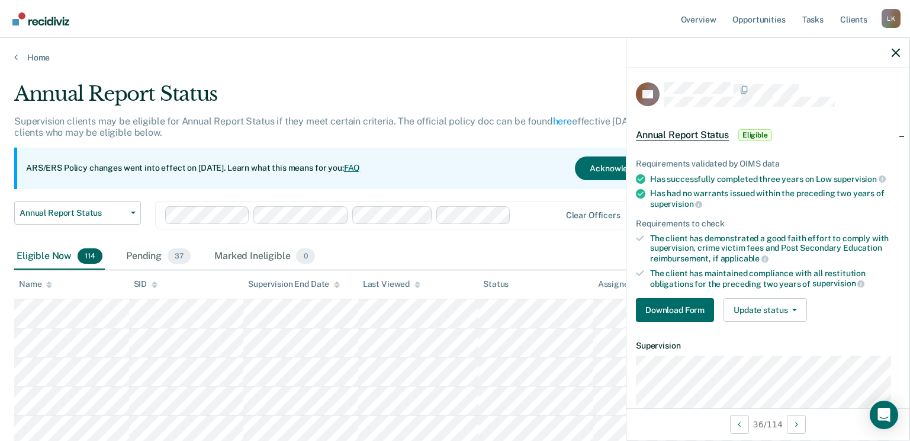
click at [43, 25] on link "Go to Recidiviz Home" at bounding box center [40, 18] width 63 height 37
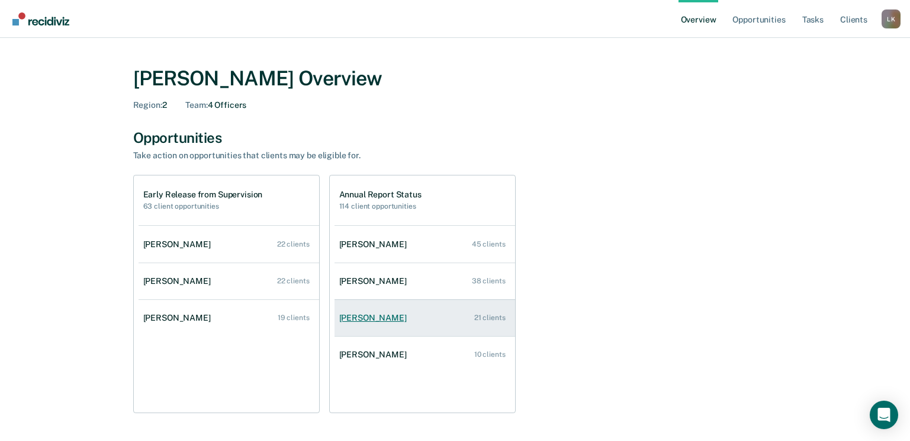
click at [359, 321] on div "[PERSON_NAME]" at bounding box center [375, 318] width 72 height 10
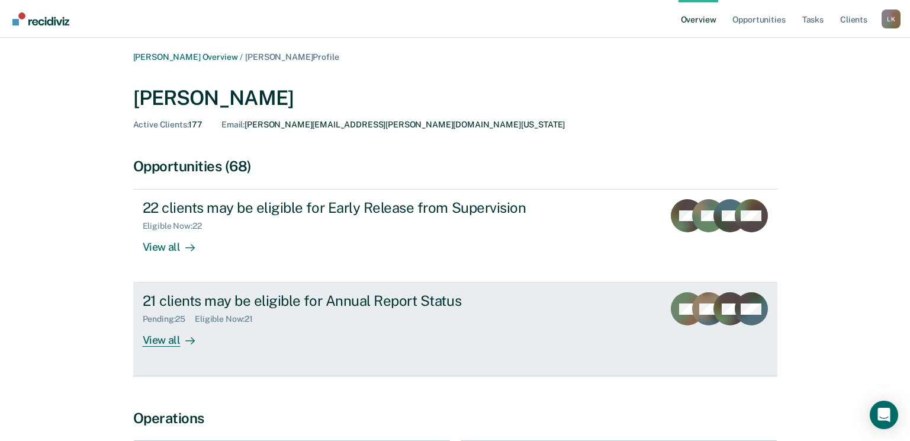
click at [169, 341] on div "View all" at bounding box center [176, 335] width 66 height 23
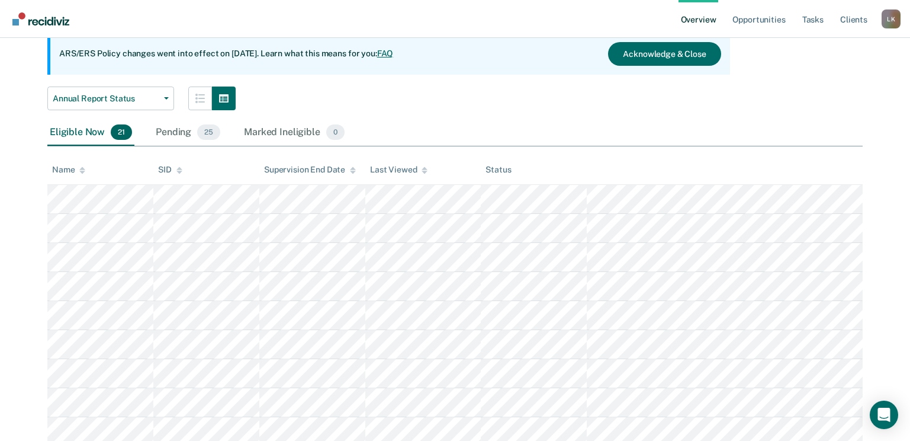
scroll to position [118, 0]
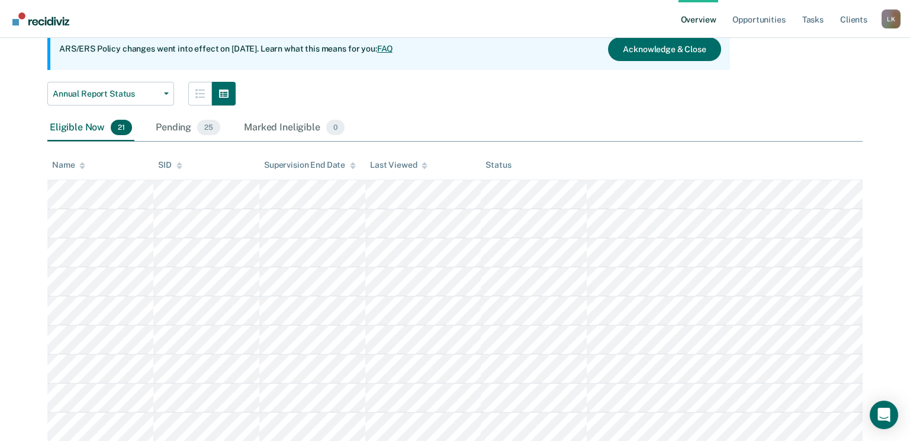
click at [84, 164] on icon at bounding box center [82, 166] width 6 height 8
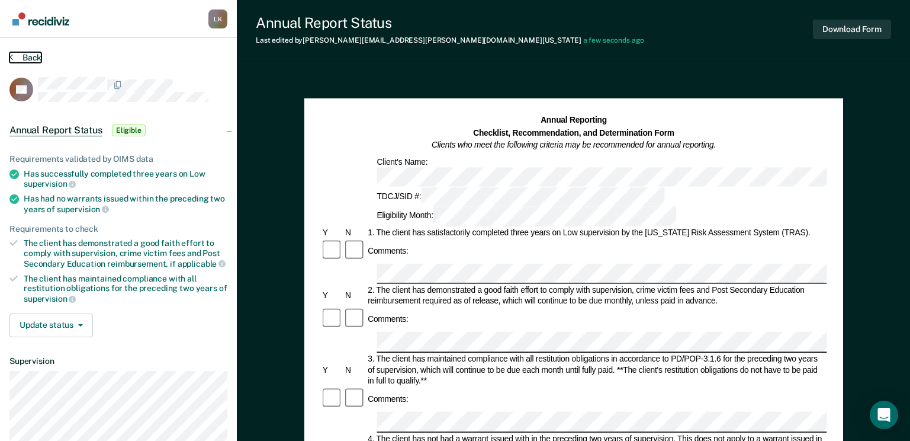
click at [36, 54] on button "Back" at bounding box center [25, 57] width 32 height 11
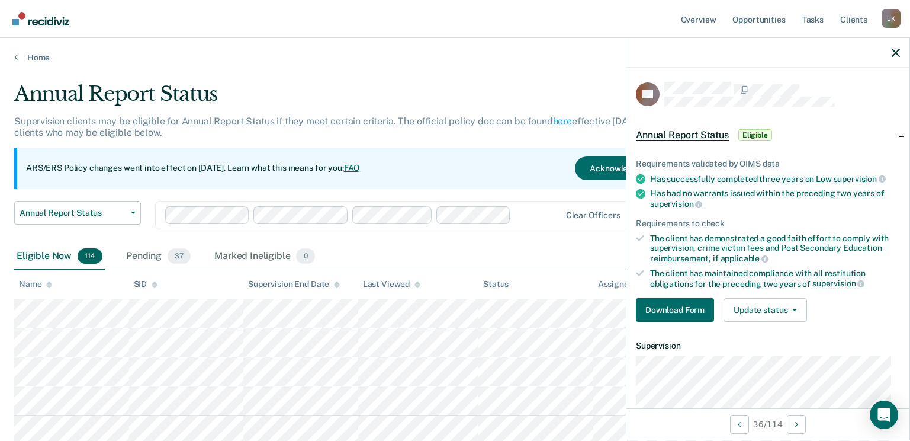
click at [57, 25] on link "Go to Recidiviz Home" at bounding box center [40, 18] width 63 height 37
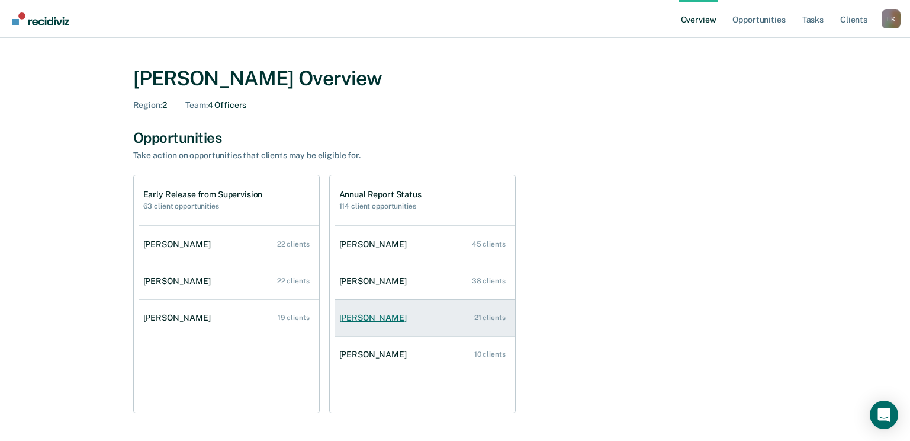
click at [365, 317] on div "[PERSON_NAME]" at bounding box center [375, 318] width 72 height 10
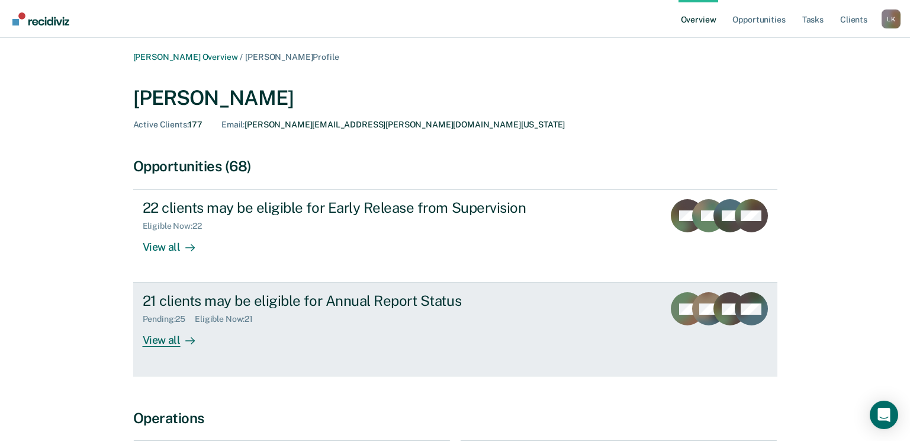
click at [159, 335] on div "View all" at bounding box center [176, 335] width 66 height 23
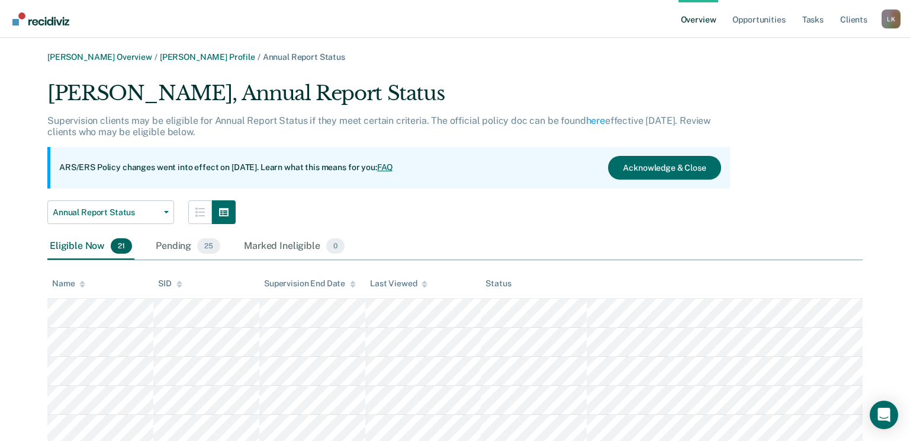
click at [82, 283] on icon at bounding box center [82, 282] width 6 height 3
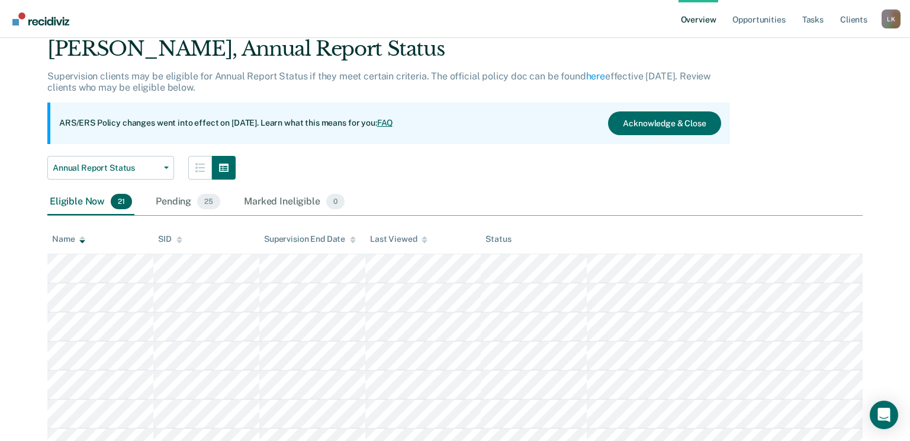
scroll to position [237, 0]
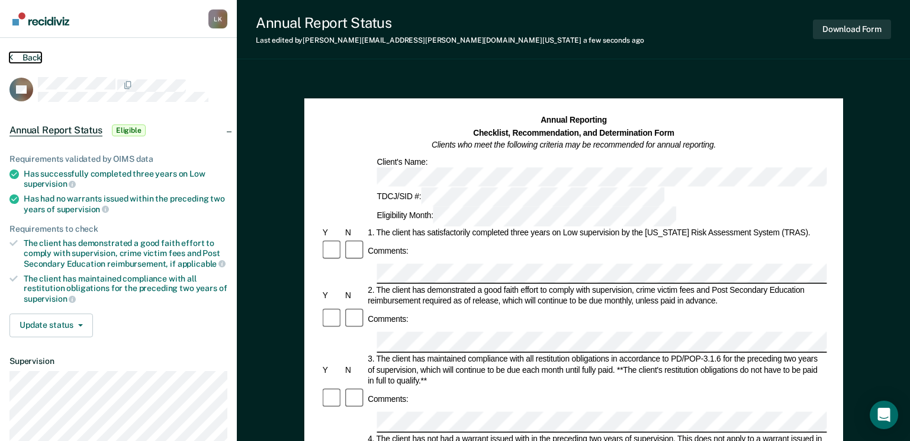
click at [25, 60] on button "Back" at bounding box center [25, 57] width 32 height 11
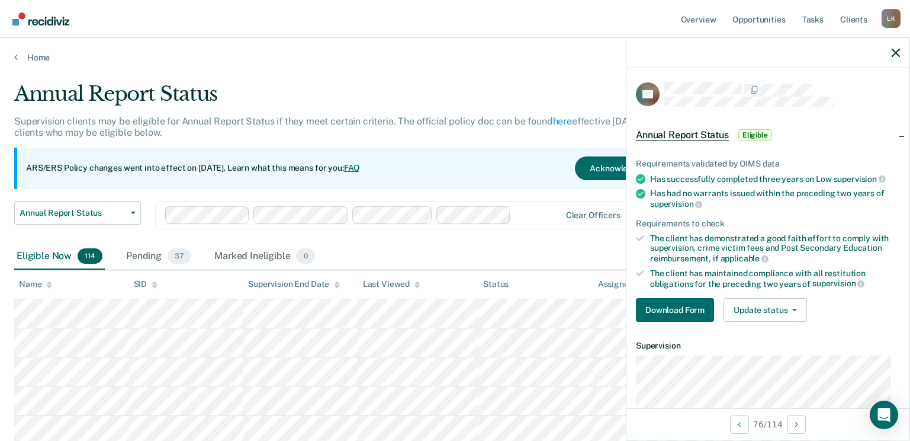
click at [32, 25] on link "Go to Recidiviz Home" at bounding box center [40, 18] width 63 height 37
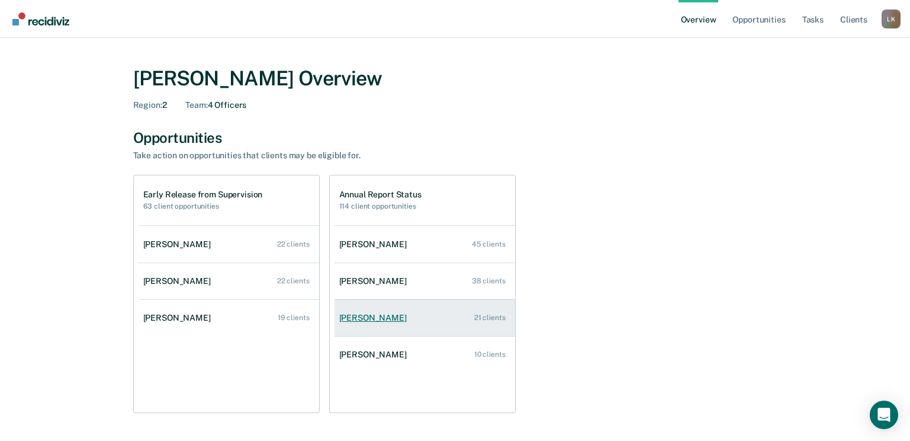
click at [374, 314] on div "[PERSON_NAME]" at bounding box center [375, 318] width 72 height 10
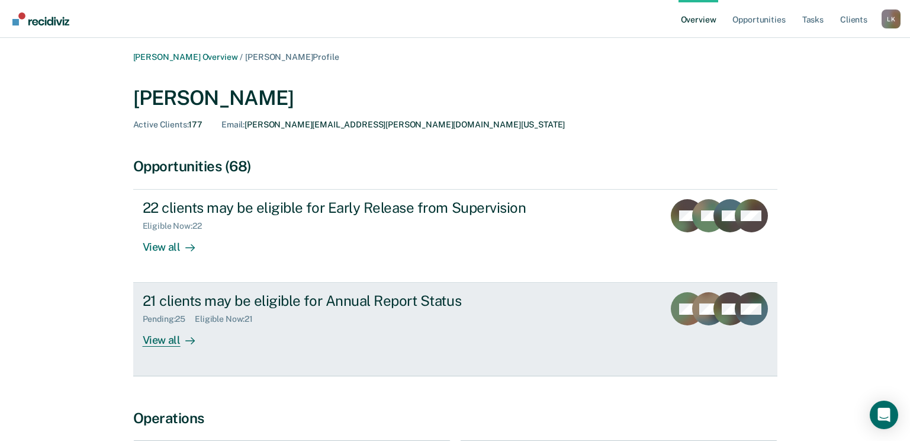
click at [181, 335] on div at bounding box center [188, 340] width 14 height 14
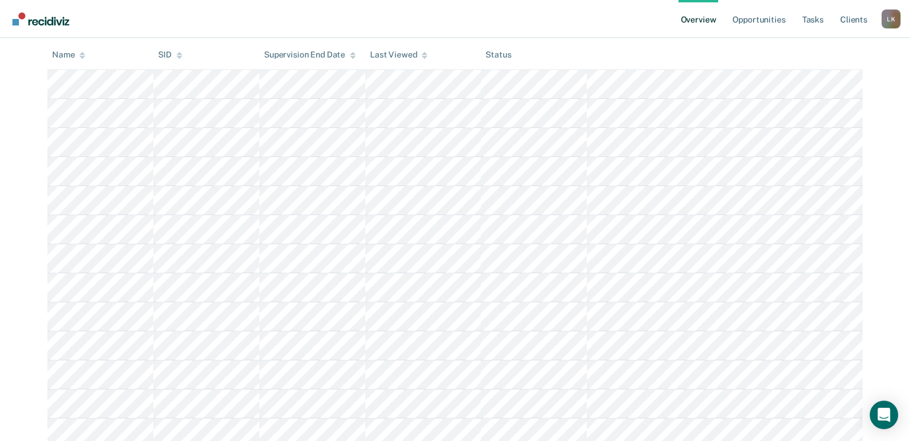
scroll to position [237, 0]
click at [79, 50] on div "Name" at bounding box center [68, 52] width 33 height 10
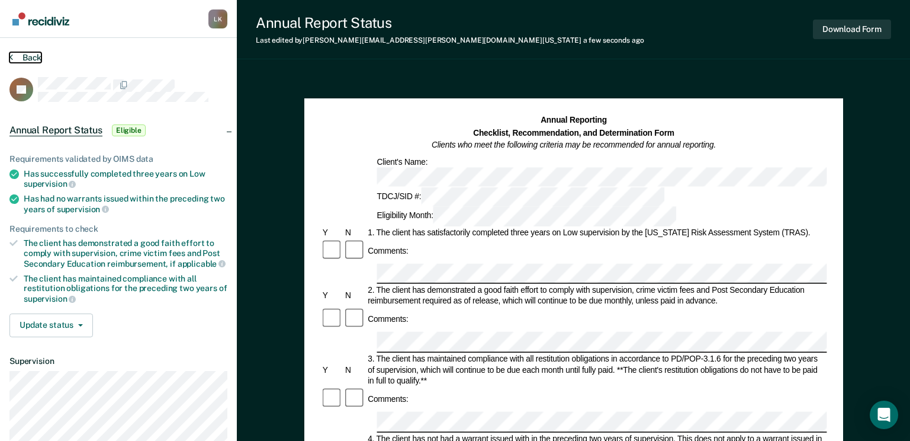
click at [13, 56] on button "Back" at bounding box center [25, 57] width 32 height 11
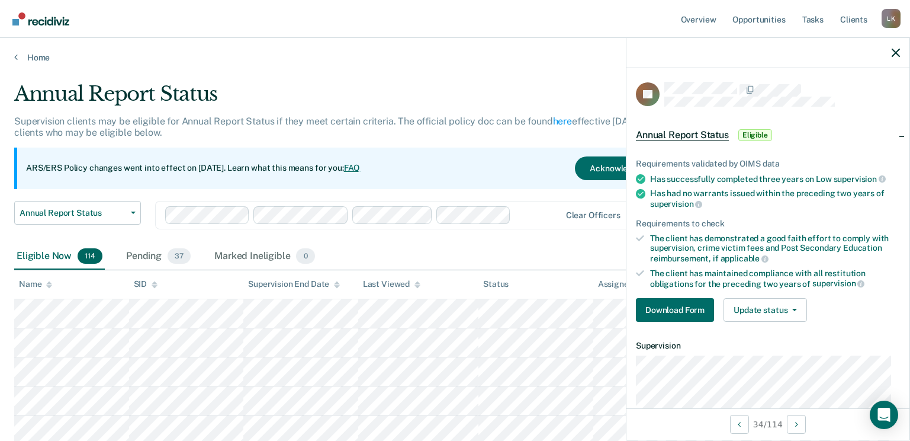
click at [43, 18] on img "Go to Recidiviz Home" at bounding box center [40, 18] width 57 height 13
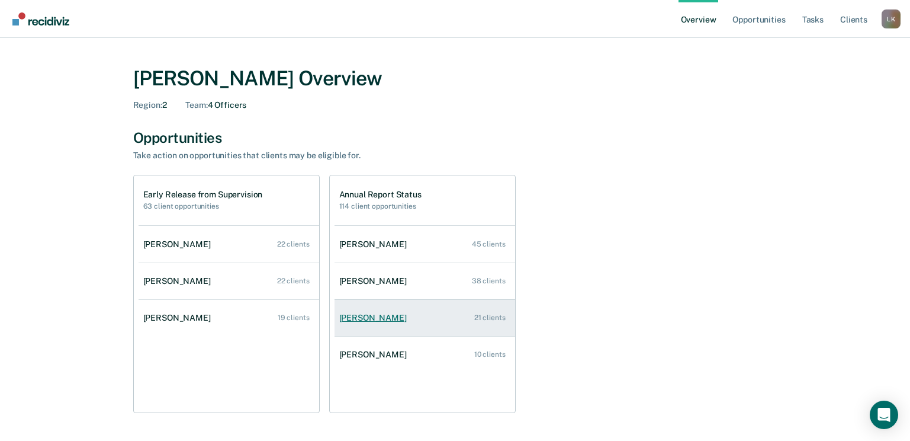
click at [363, 319] on div "[PERSON_NAME]" at bounding box center [375, 318] width 72 height 10
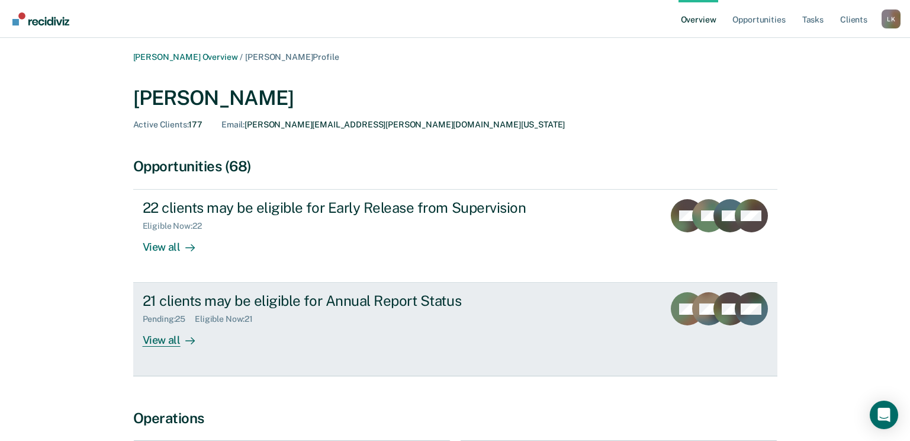
click at [174, 337] on div "View all" at bounding box center [176, 335] width 66 height 23
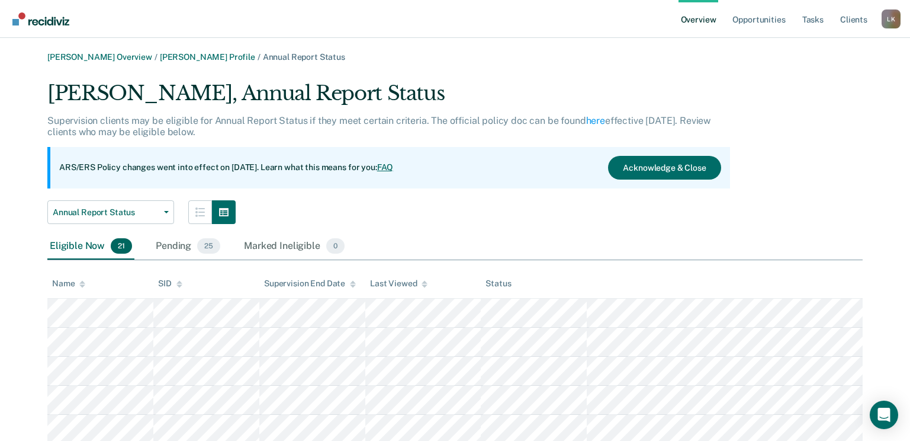
click at [79, 282] on icon at bounding box center [82, 284] width 6 height 8
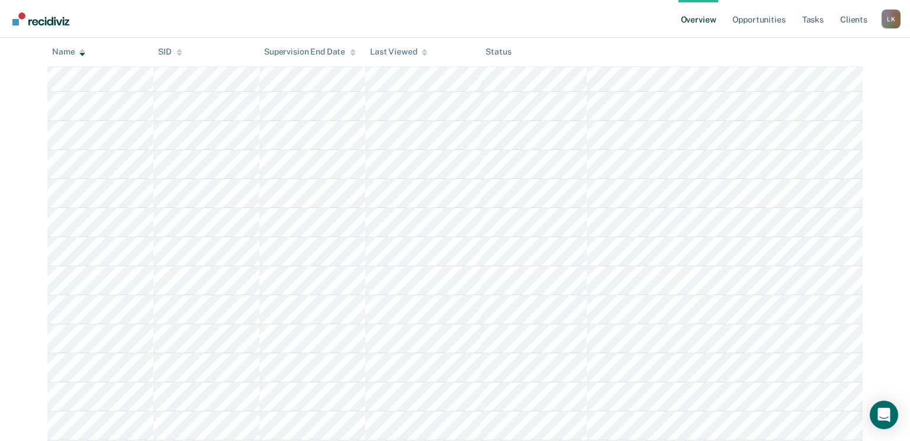
scroll to position [237, 0]
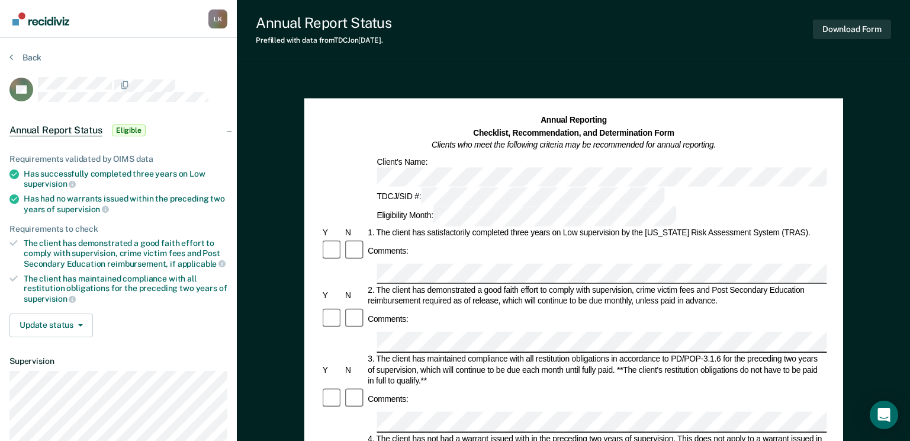
click at [445, 227] on div "1. The client has satisfactorily completed three years on Low supervision by th…" at bounding box center [596, 232] width 461 height 11
click at [29, 53] on button "Back" at bounding box center [25, 57] width 32 height 11
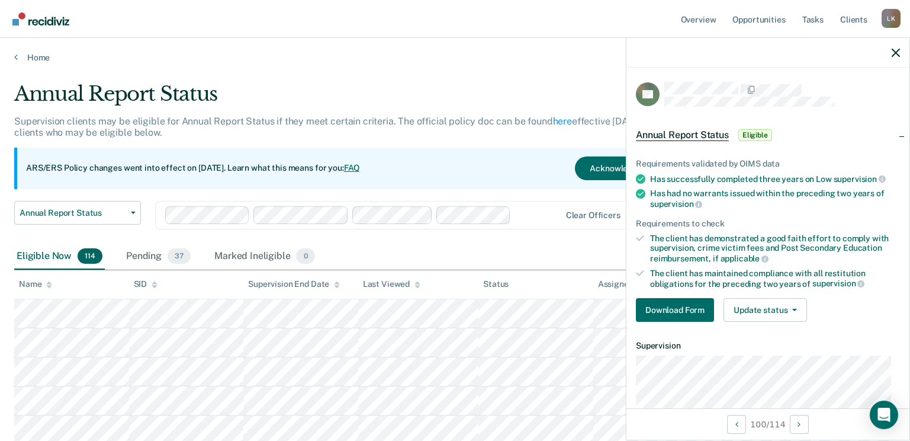
click at [39, 27] on link "Go to Recidiviz Home" at bounding box center [40, 18] width 63 height 37
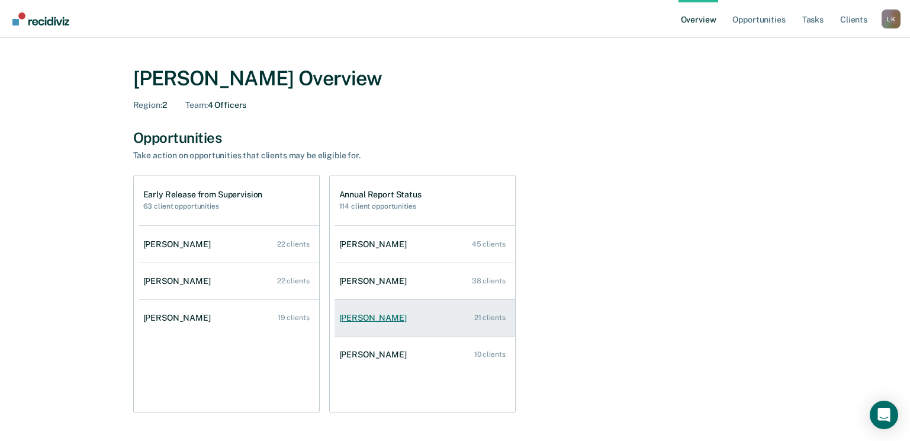
click at [393, 314] on div "[PERSON_NAME]" at bounding box center [375, 318] width 72 height 10
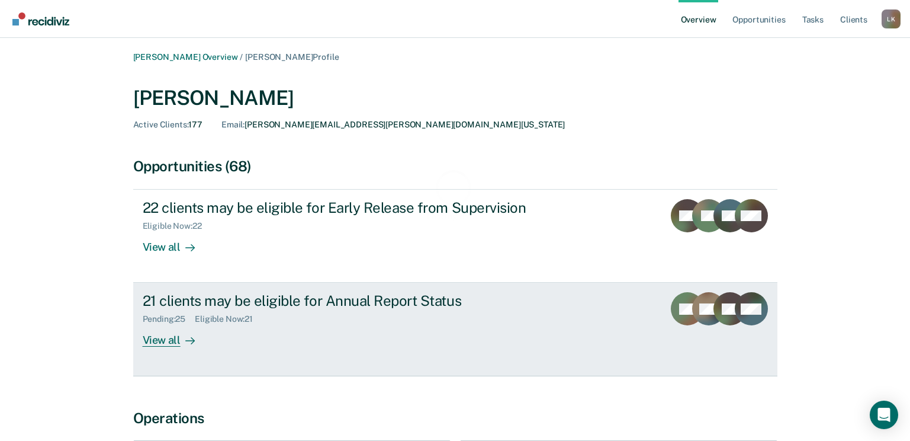
click at [158, 343] on div "View all" at bounding box center [176, 335] width 66 height 23
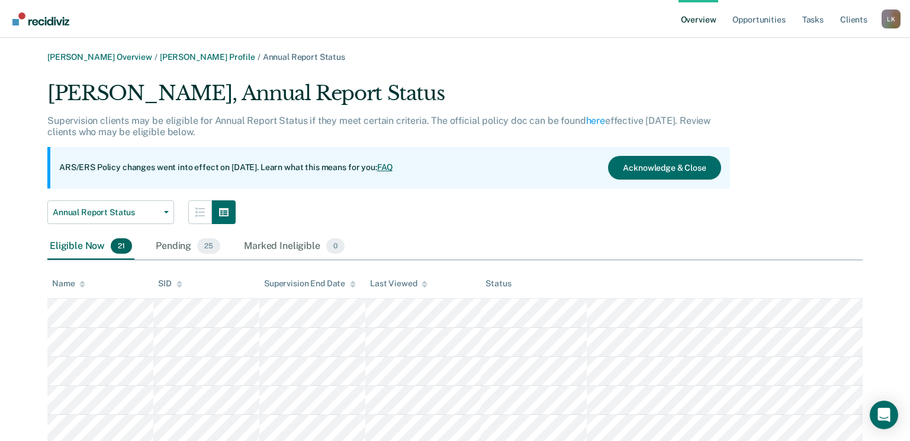
click at [140, 245] on div "Eligible Now 21 Pending 25 Marked Ineligible 0" at bounding box center [197, 246] width 300 height 26
click at [74, 284] on div "Name" at bounding box center [68, 283] width 33 height 10
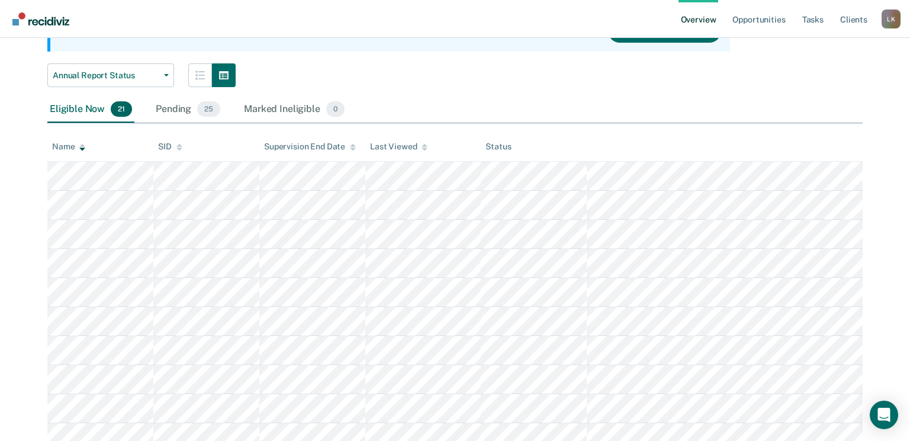
scroll to position [237, 0]
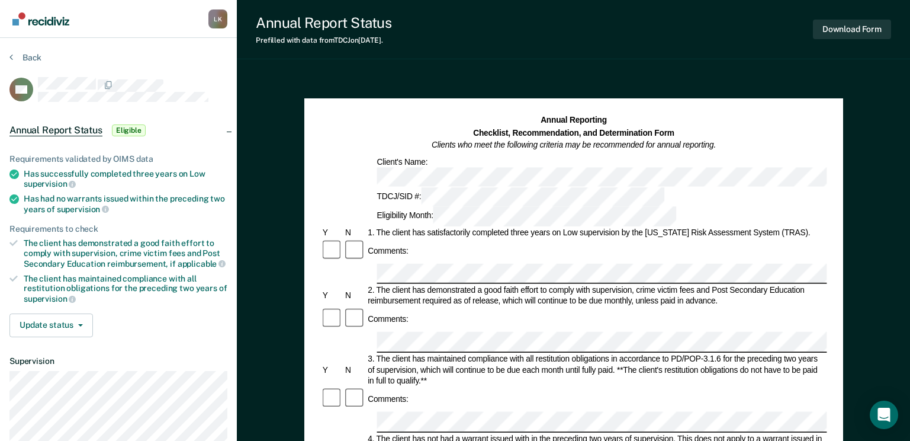
click at [451, 227] on div "1. The client has satisfactorily completed three years on Low supervision by th…" at bounding box center [596, 232] width 461 height 11
click at [467, 239] on div "Comments:" at bounding box center [573, 251] width 506 height 24
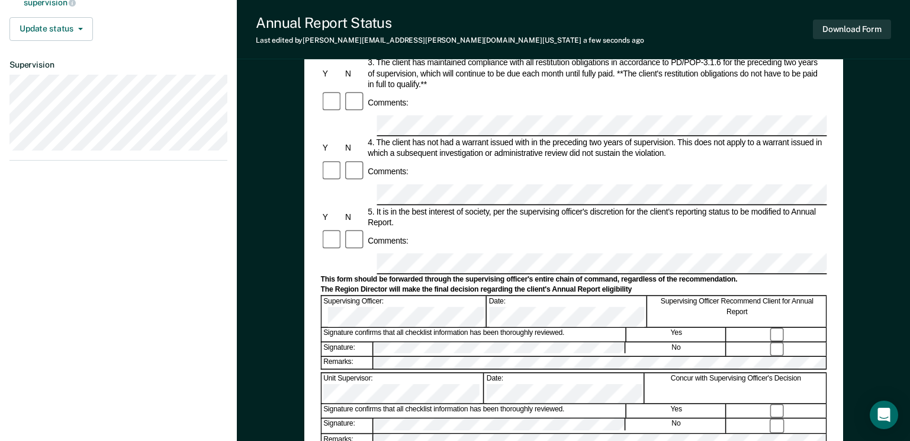
scroll to position [237, 0]
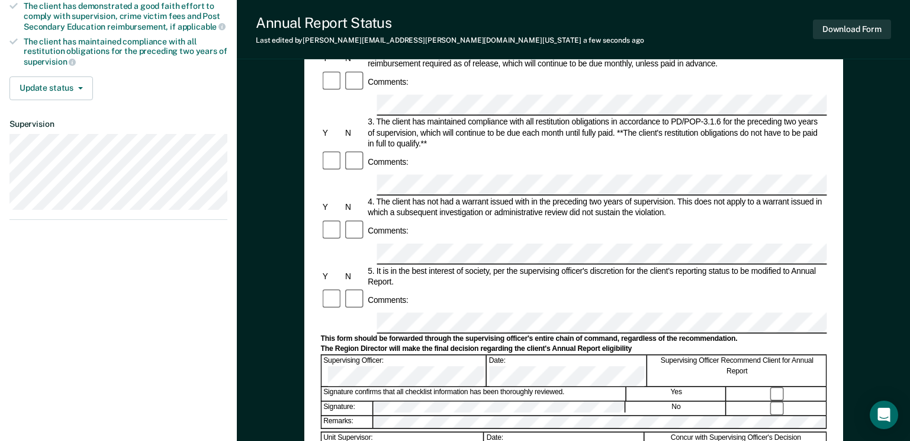
click at [564, 334] on div "This form should be forwarded through the supervising officer's entire chain of…" at bounding box center [573, 338] width 506 height 9
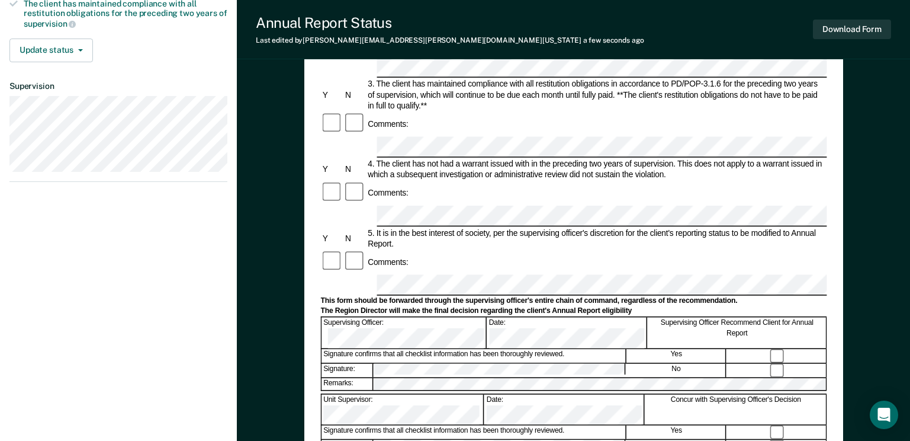
scroll to position [296, 0]
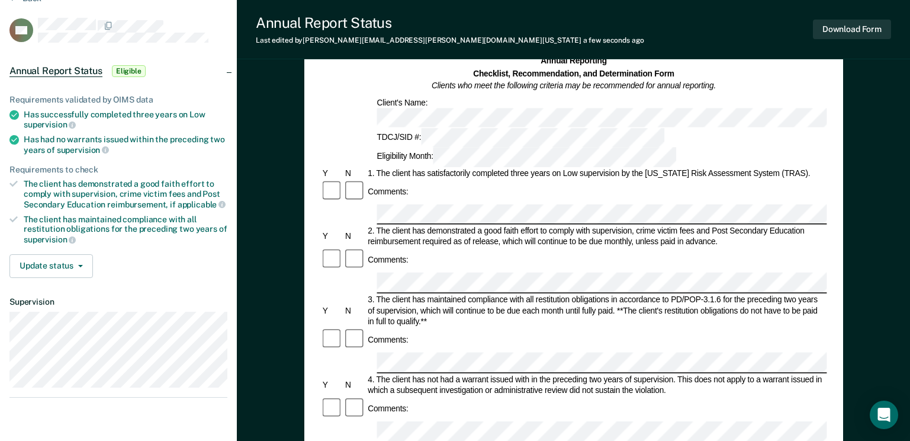
scroll to position [0, 0]
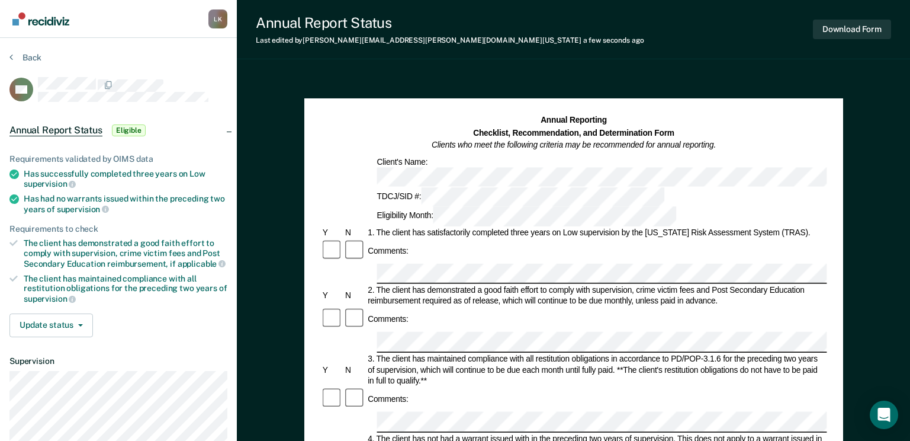
click at [56, 24] on img "Go to Recidiviz Home" at bounding box center [40, 18] width 57 height 13
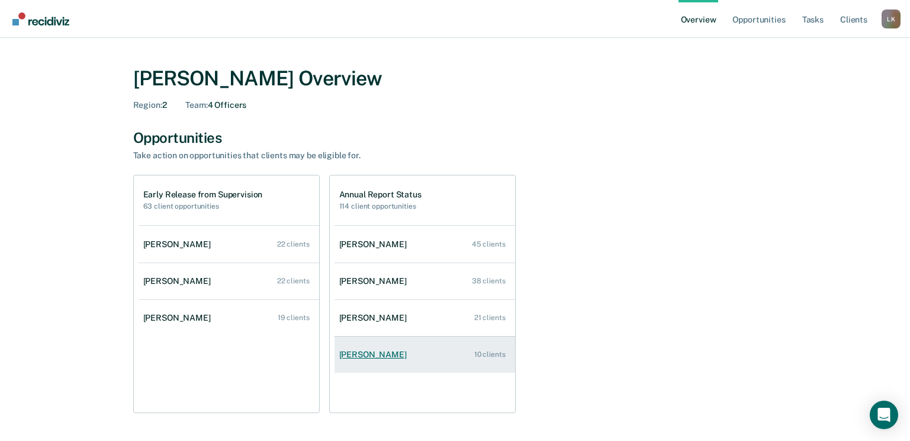
click at [367, 357] on div "[PERSON_NAME]" at bounding box center [375, 354] width 72 height 10
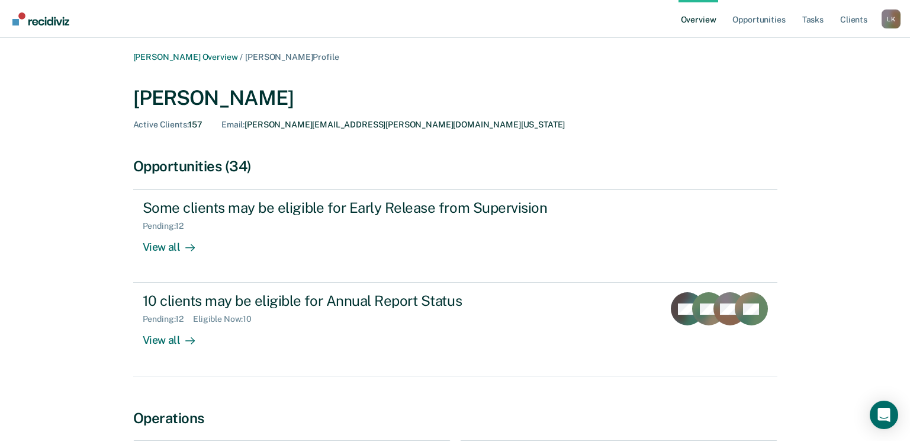
click at [49, 22] on img "Go to Recidiviz Home" at bounding box center [40, 18] width 57 height 13
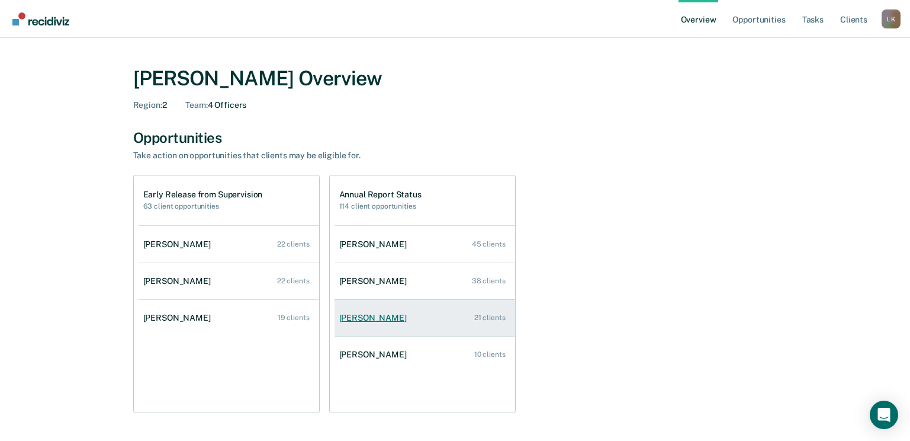
click at [365, 319] on div "[PERSON_NAME]" at bounding box center [375, 318] width 72 height 10
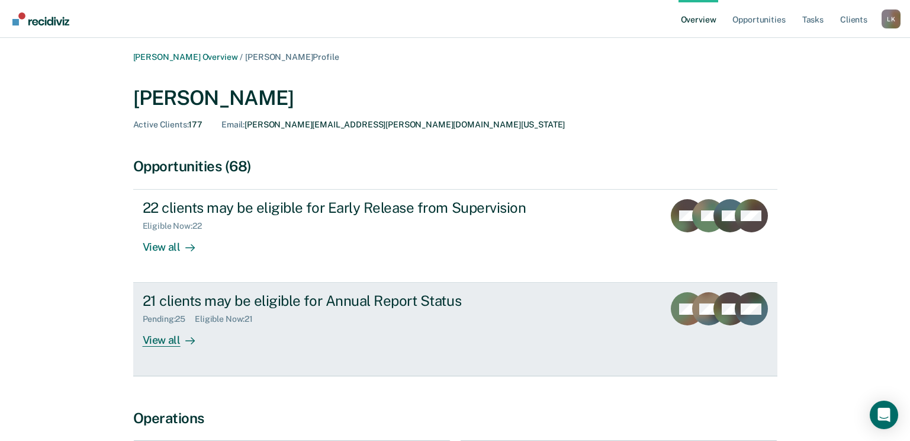
click at [166, 336] on div "View all" at bounding box center [176, 335] width 66 height 23
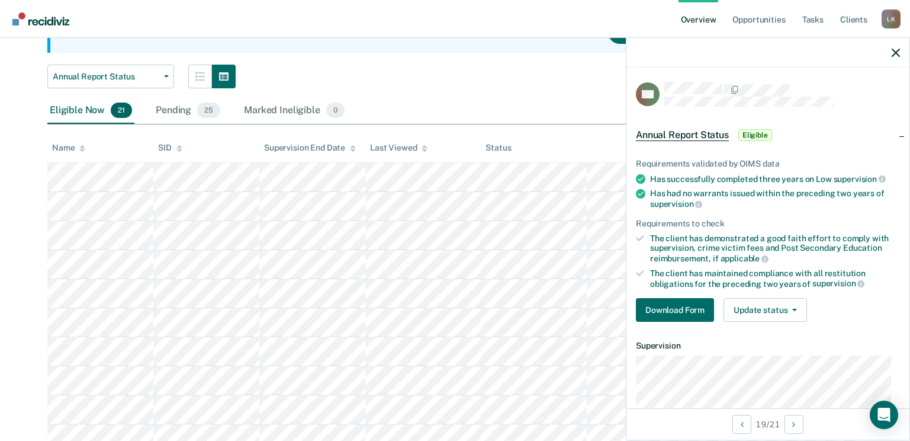
scroll to position [296, 0]
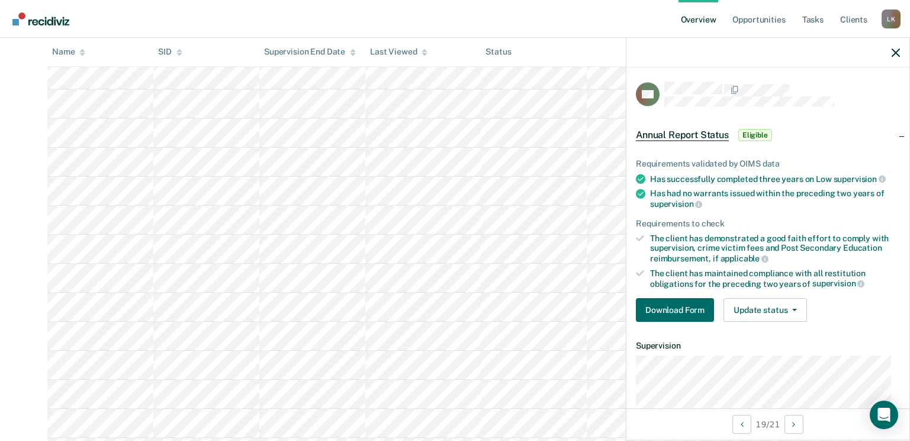
click at [84, 57] on div at bounding box center [82, 52] width 6 height 10
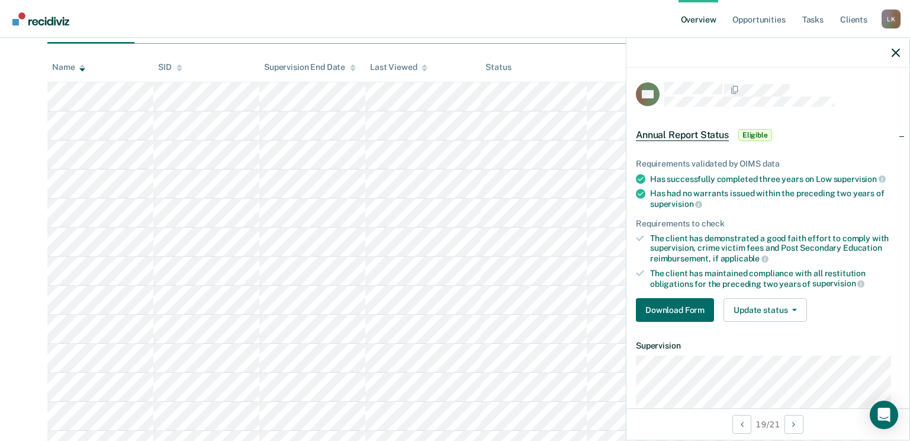
scroll to position [243, 0]
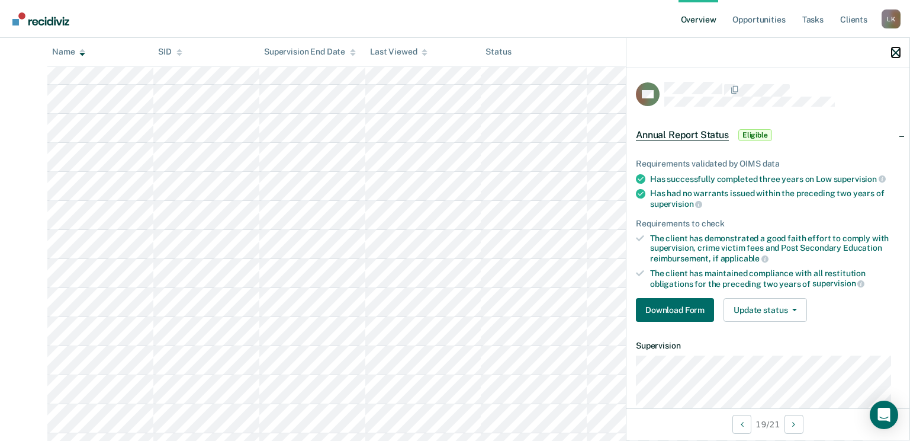
click at [897, 51] on icon "button" at bounding box center [896, 53] width 8 height 8
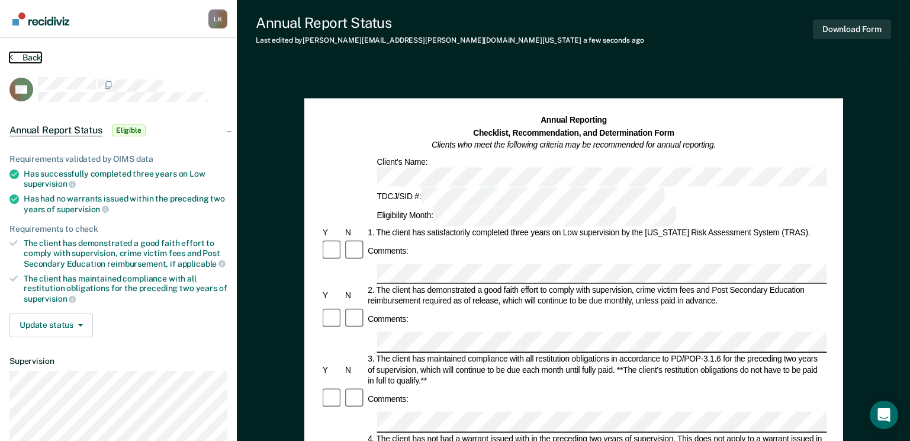
click at [36, 59] on button "Back" at bounding box center [25, 57] width 32 height 11
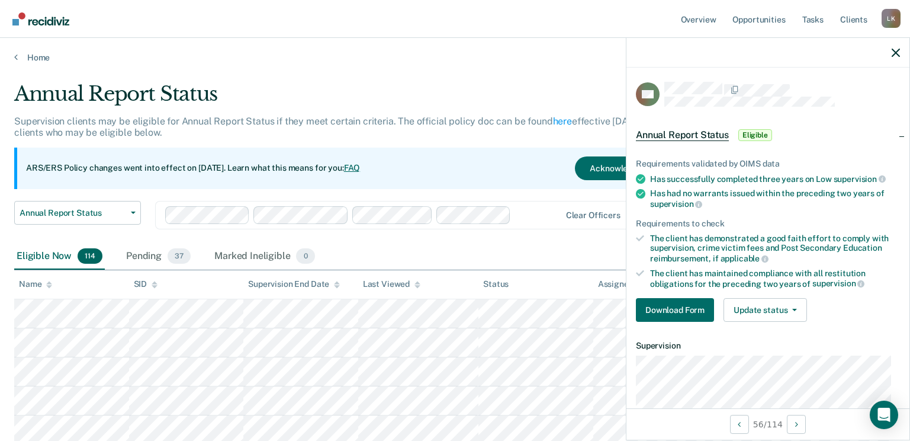
drag, startPoint x: 47, startPoint y: 17, endPoint x: 111, endPoint y: 52, distance: 72.9
click at [47, 17] on img "Go to Recidiviz Home" at bounding box center [40, 18] width 57 height 13
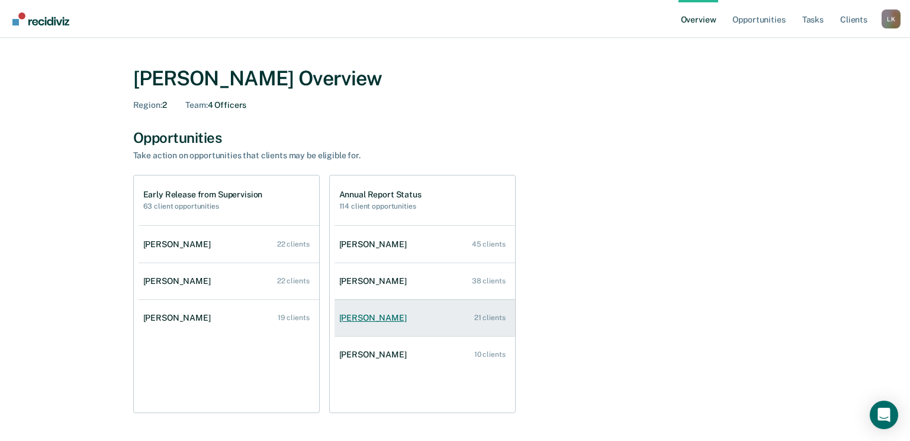
click at [365, 320] on div "[PERSON_NAME]" at bounding box center [375, 318] width 72 height 10
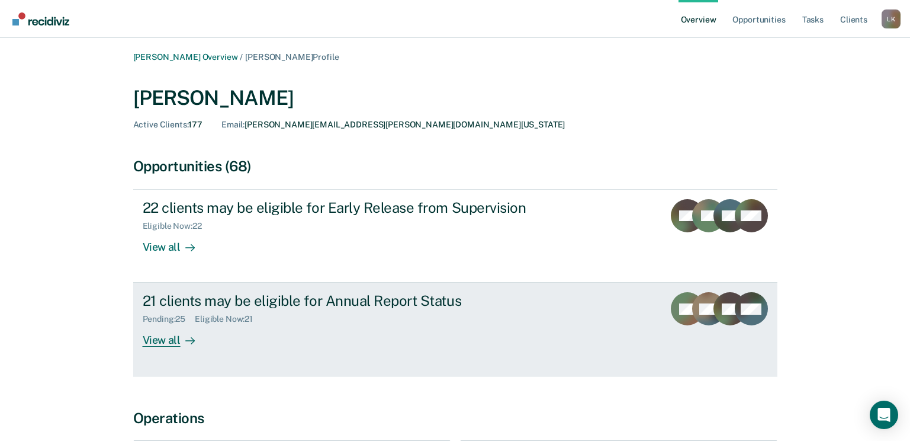
click at [162, 334] on div "View all" at bounding box center [176, 335] width 66 height 23
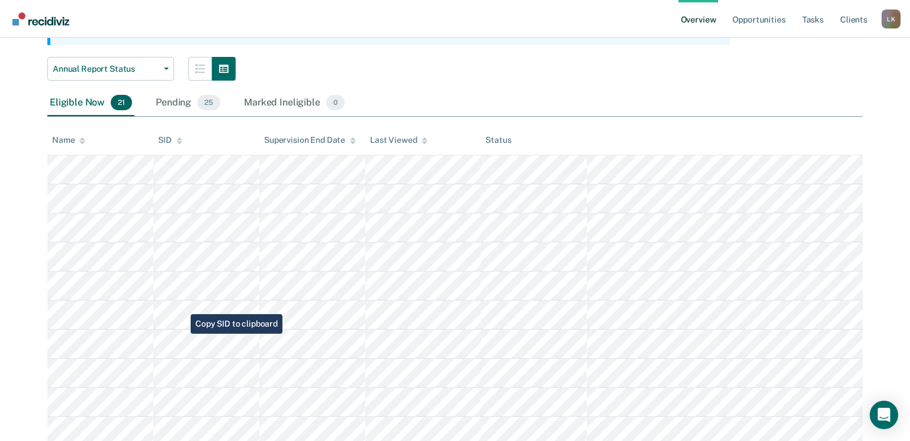
scroll to position [178, 0]
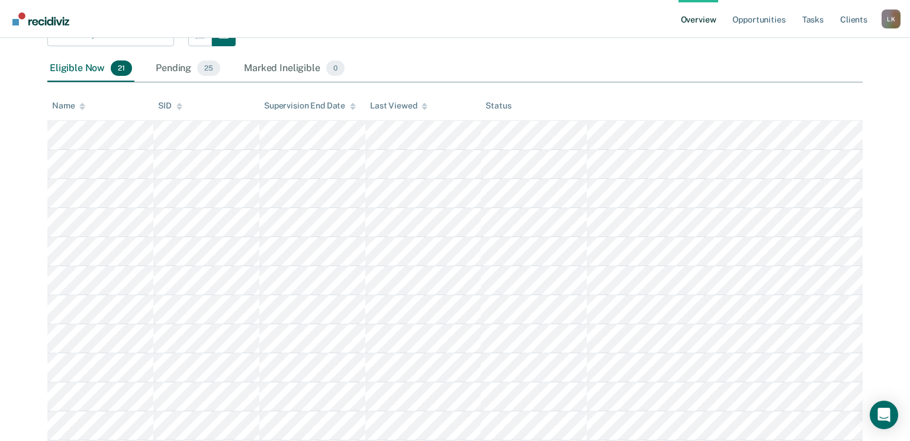
click at [84, 102] on div at bounding box center [82, 106] width 6 height 10
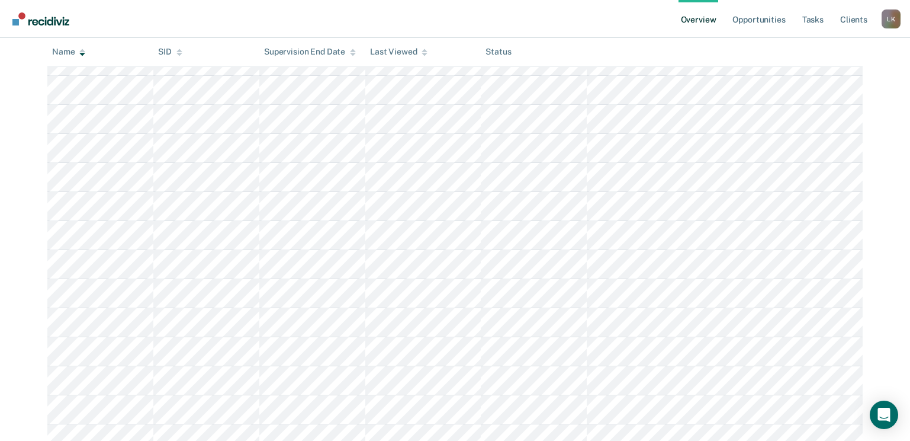
scroll to position [387, 0]
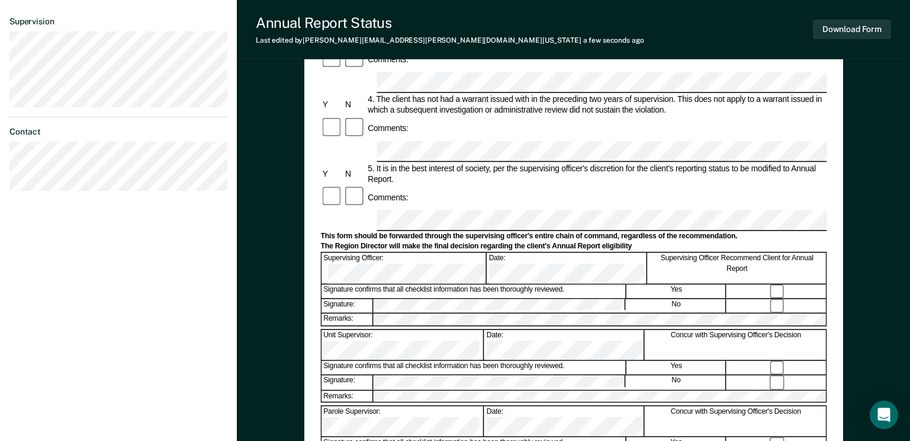
scroll to position [355, 0]
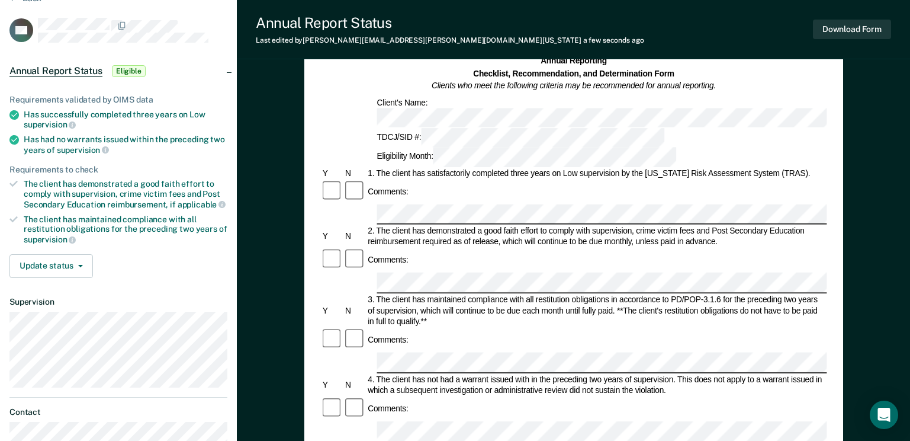
scroll to position [0, 0]
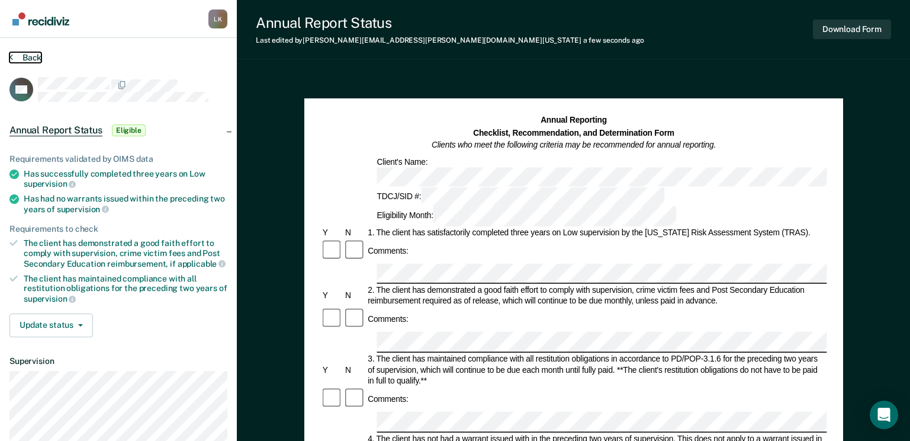
click at [34, 54] on button "Back" at bounding box center [25, 57] width 32 height 11
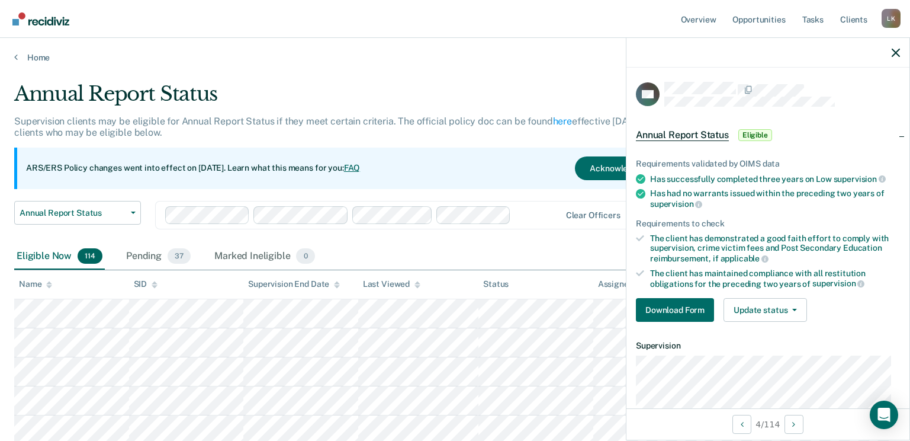
click at [44, 20] on img "Go to Recidiviz Home" at bounding box center [40, 18] width 57 height 13
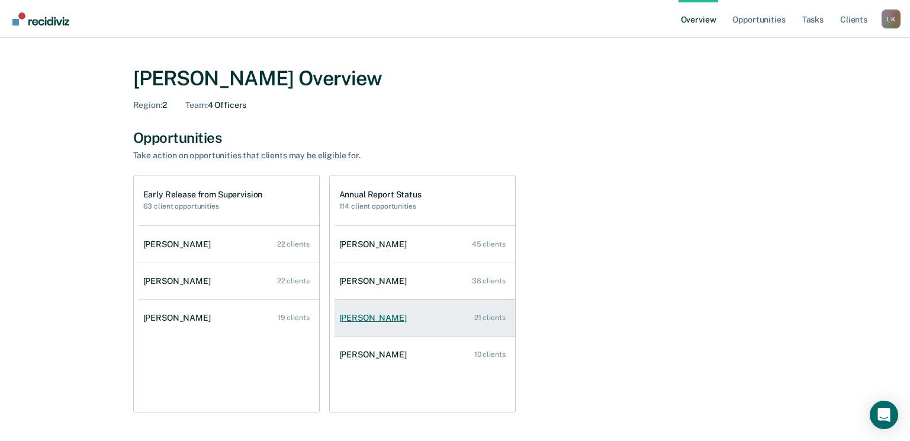
click at [370, 314] on div "[PERSON_NAME]" at bounding box center [375, 318] width 72 height 10
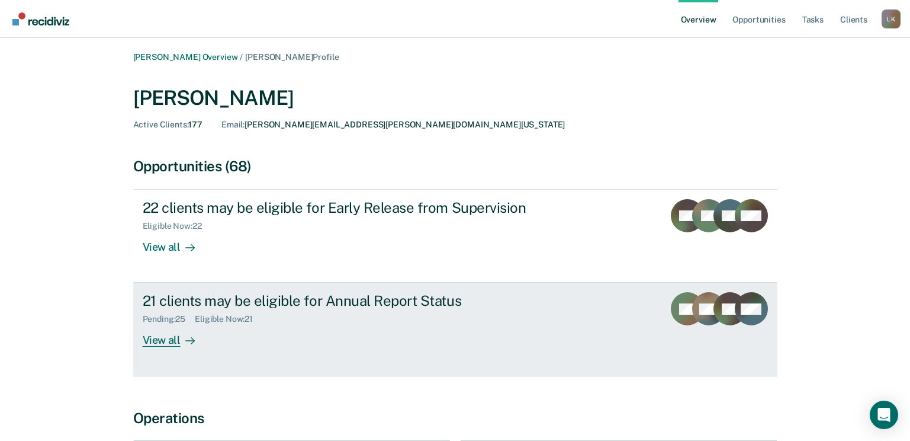
click at [165, 340] on div "View all" at bounding box center [176, 335] width 66 height 23
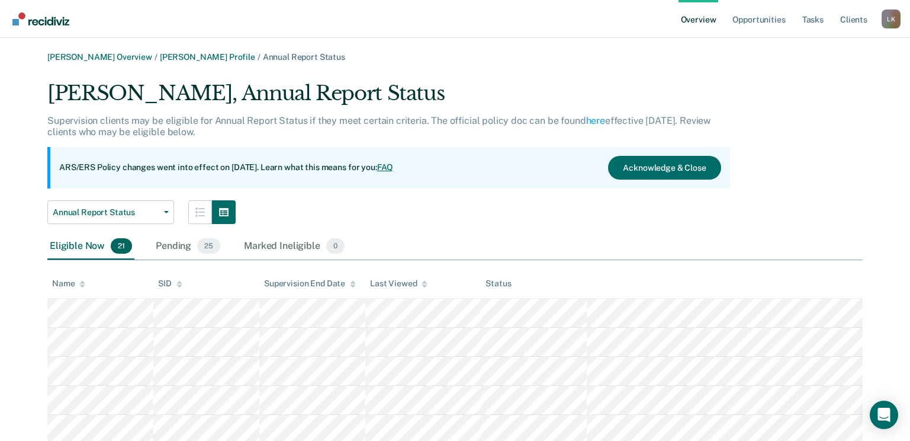
click at [79, 285] on icon at bounding box center [82, 284] width 6 height 8
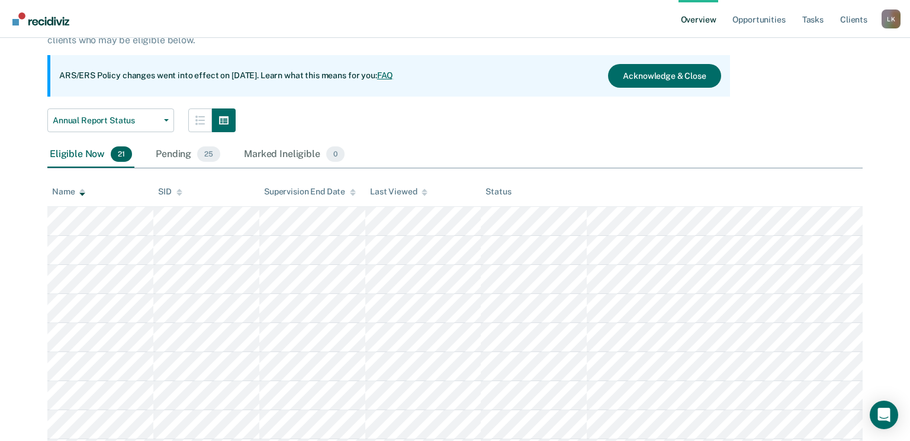
scroll to position [296, 0]
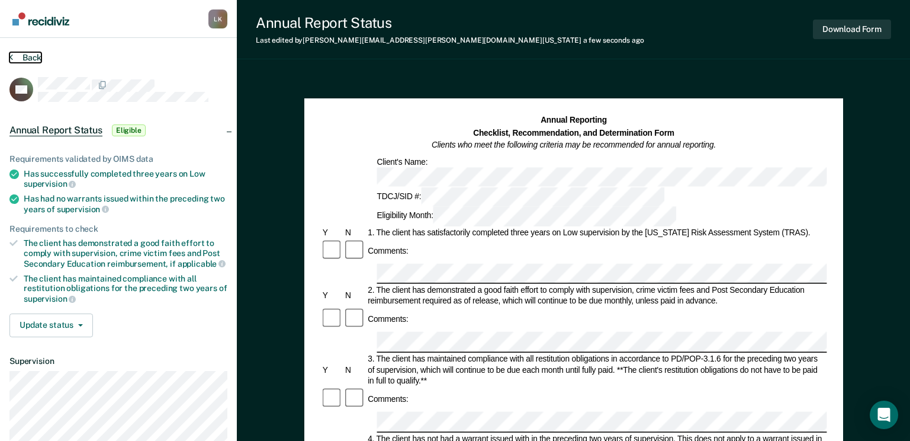
click at [11, 53] on icon at bounding box center [11, 56] width 4 height 9
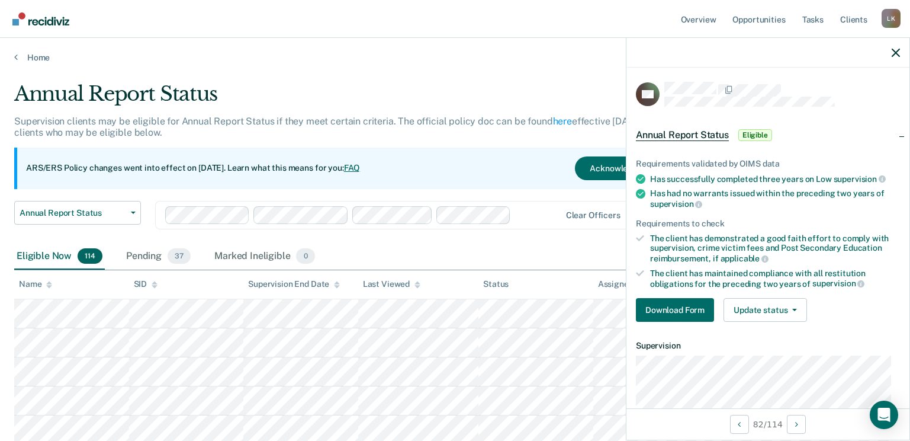
click at [41, 25] on link "Go to Recidiviz Home" at bounding box center [40, 18] width 63 height 37
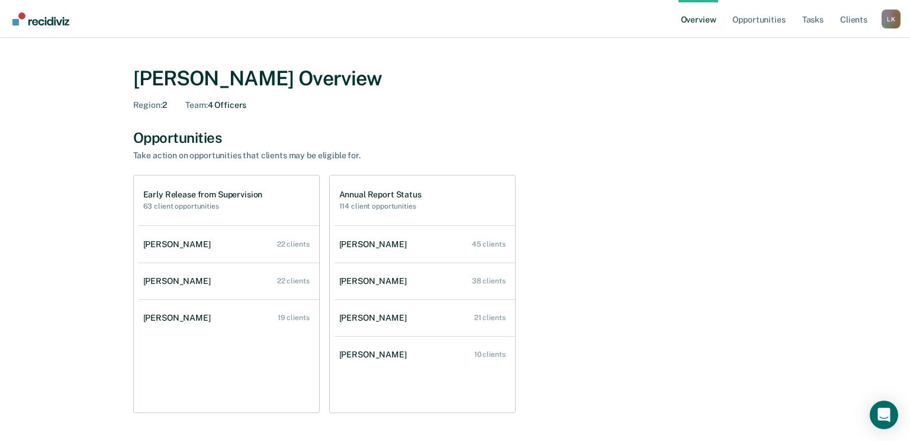
click at [359, 319] on div "[PERSON_NAME]" at bounding box center [375, 318] width 72 height 10
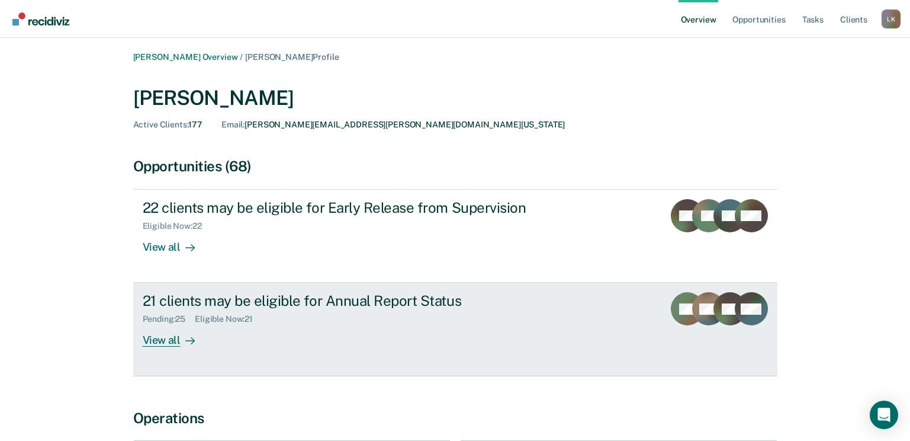
click at [173, 339] on div "View all" at bounding box center [176, 335] width 66 height 23
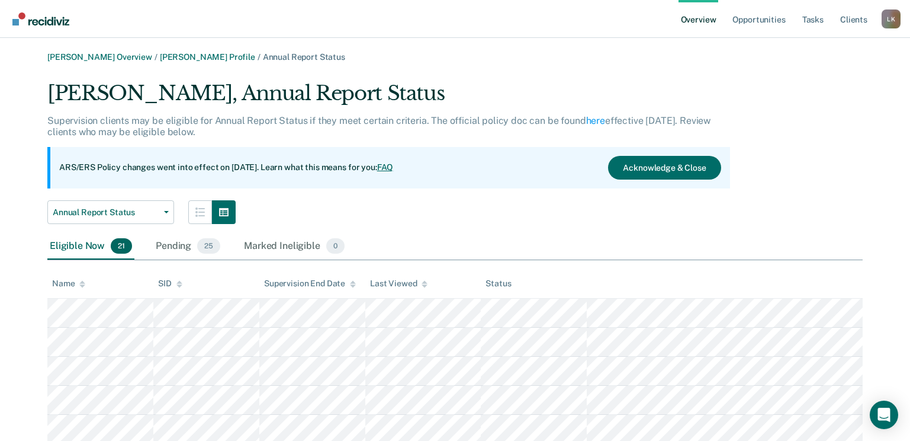
click at [82, 283] on icon at bounding box center [82, 282] width 6 height 3
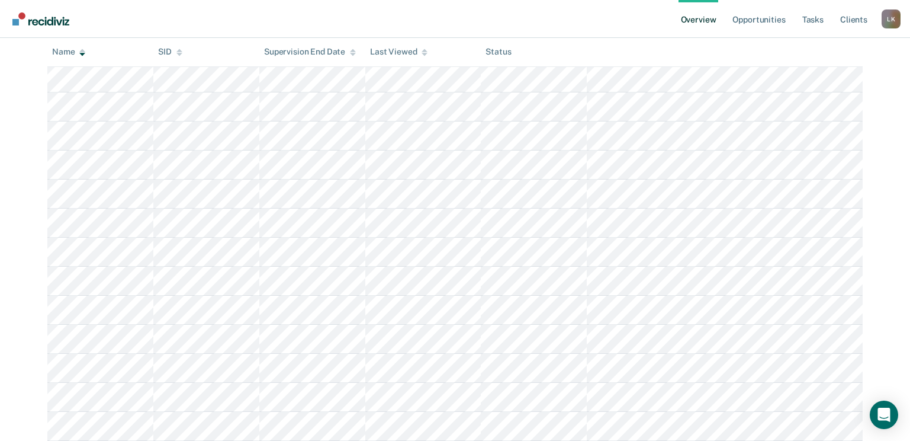
scroll to position [387, 0]
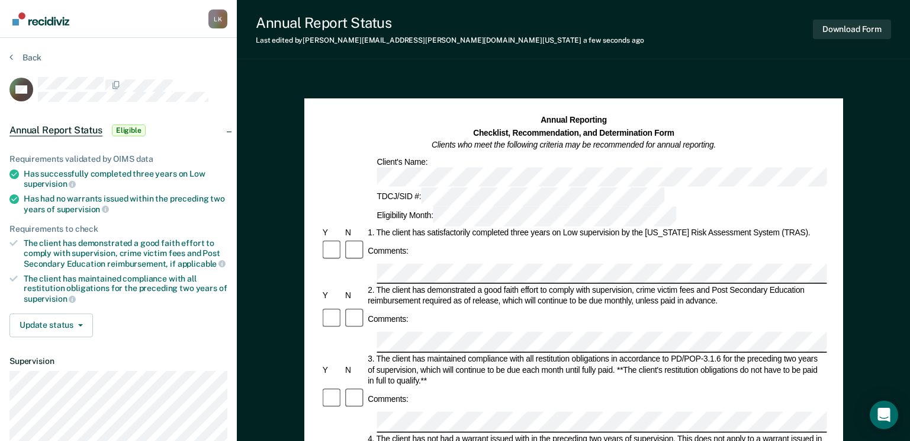
click at [504, 387] on div "Comments:" at bounding box center [573, 399] width 506 height 24
click at [32, 55] on button "Back" at bounding box center [25, 57] width 32 height 11
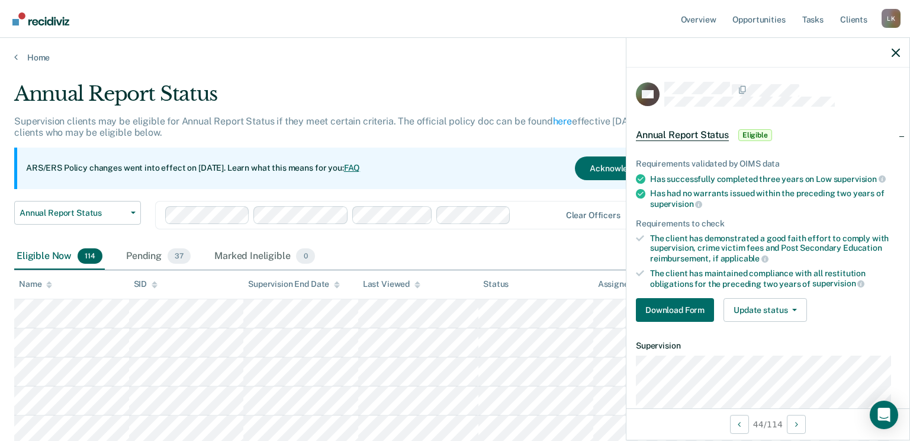
click at [52, 20] on img "Go to Recidiviz Home" at bounding box center [40, 18] width 57 height 13
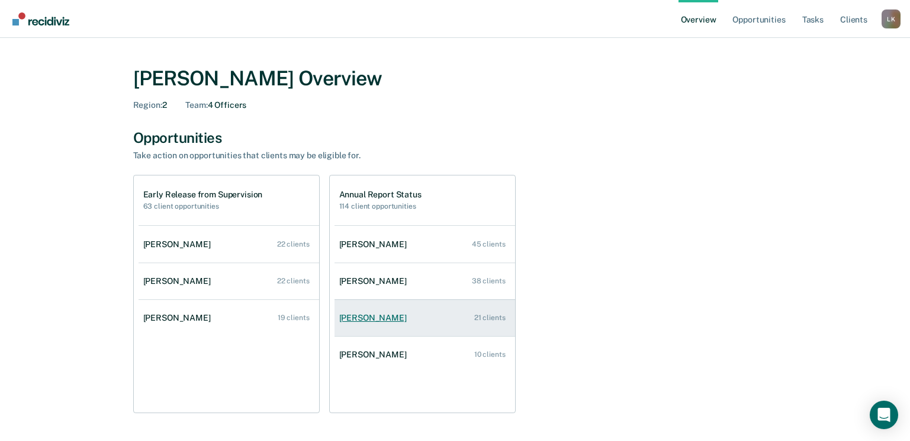
click at [357, 314] on div "[PERSON_NAME]" at bounding box center [375, 318] width 72 height 10
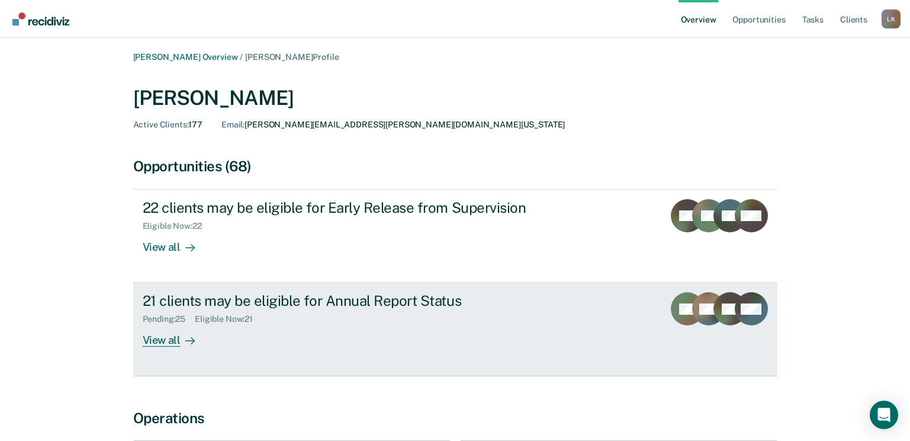
click at [168, 341] on div "View all" at bounding box center [176, 335] width 66 height 23
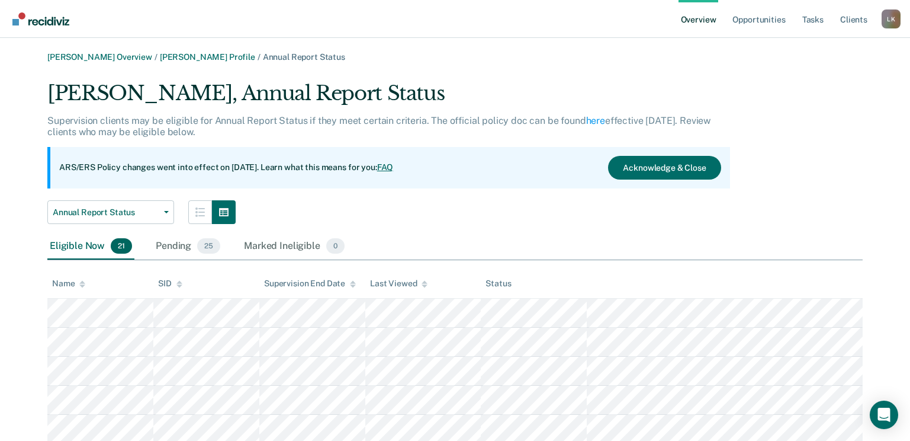
click at [83, 284] on icon at bounding box center [82, 284] width 6 height 8
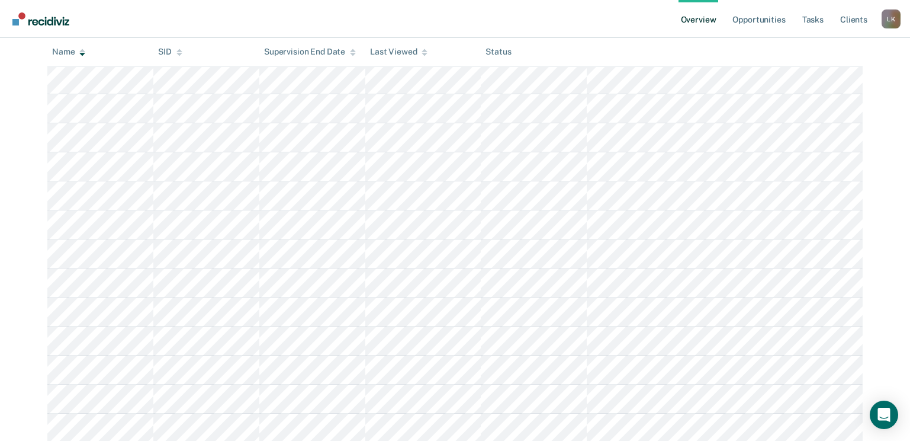
scroll to position [415, 0]
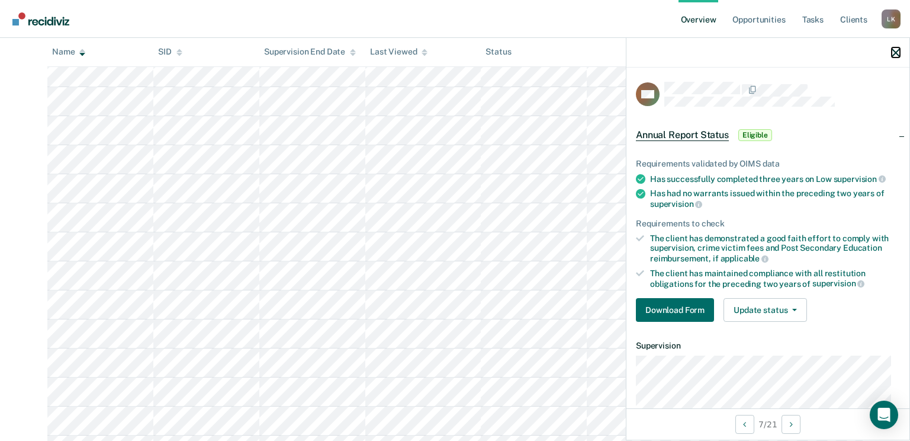
click at [896, 55] on icon "button" at bounding box center [896, 53] width 8 height 8
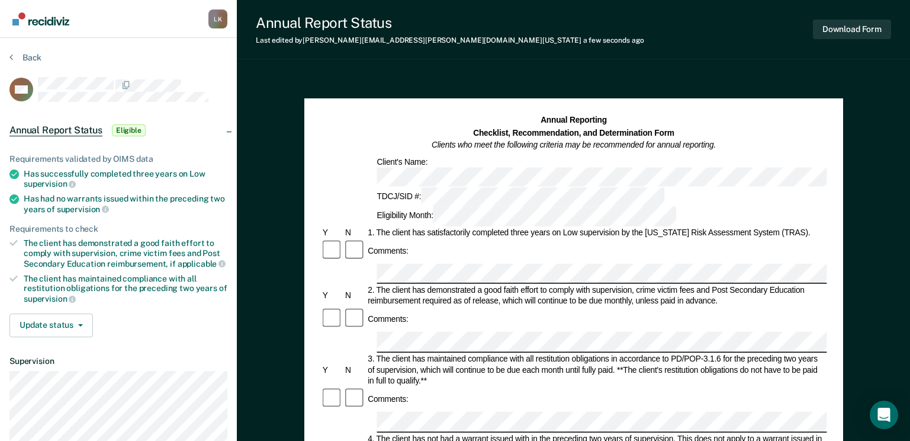
click at [451, 354] on div "3. The client has maintained compliance with all restitution obligations in acc…" at bounding box center [596, 370] width 461 height 33
click at [27, 56] on button "Back" at bounding box center [25, 57] width 32 height 11
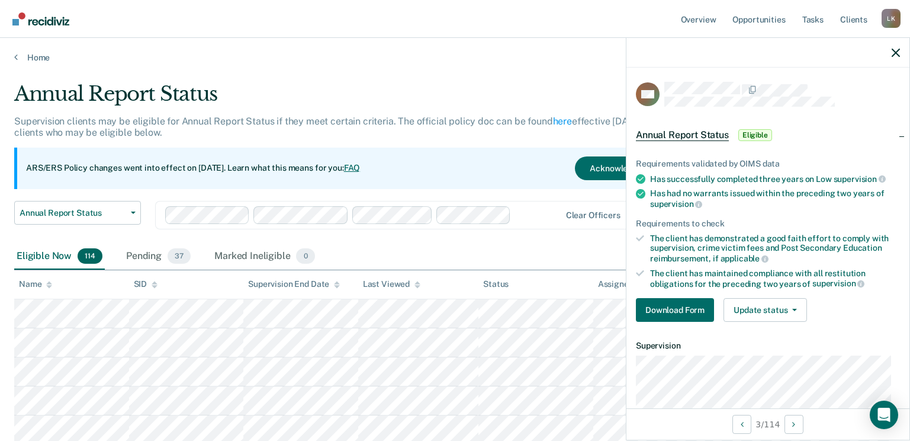
click at [47, 20] on img "Go to Recidiviz Home" at bounding box center [40, 18] width 57 height 13
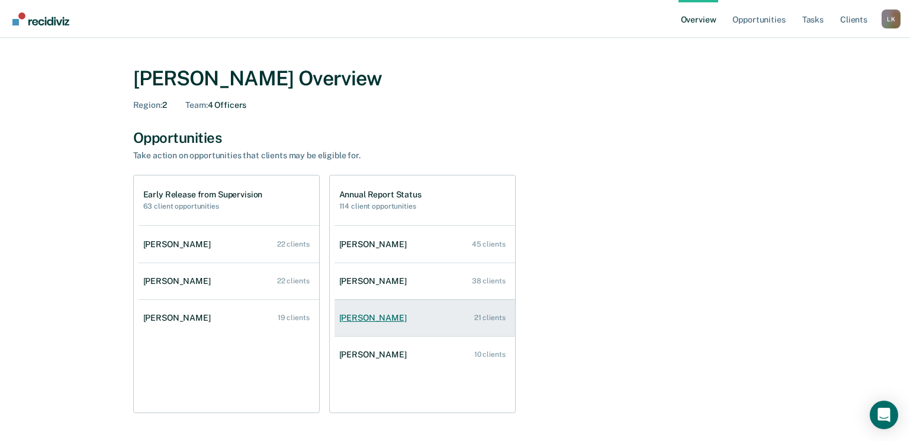
click at [381, 321] on div "[PERSON_NAME]" at bounding box center [375, 318] width 72 height 10
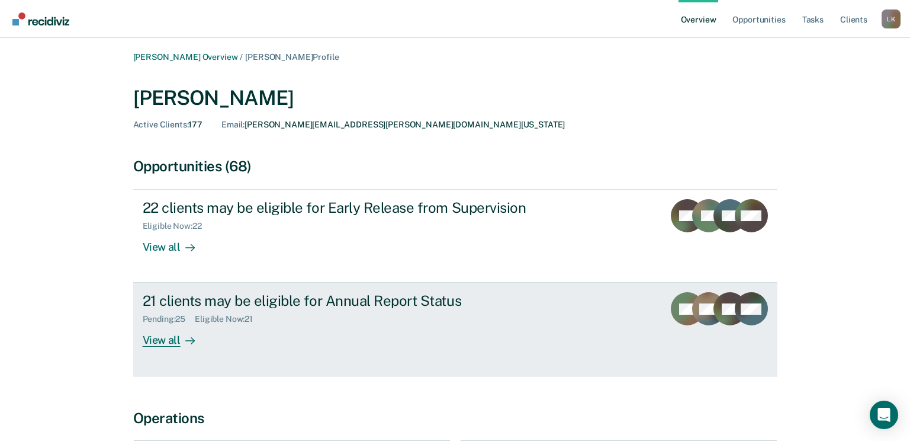
click at [160, 338] on div "View all" at bounding box center [176, 335] width 66 height 23
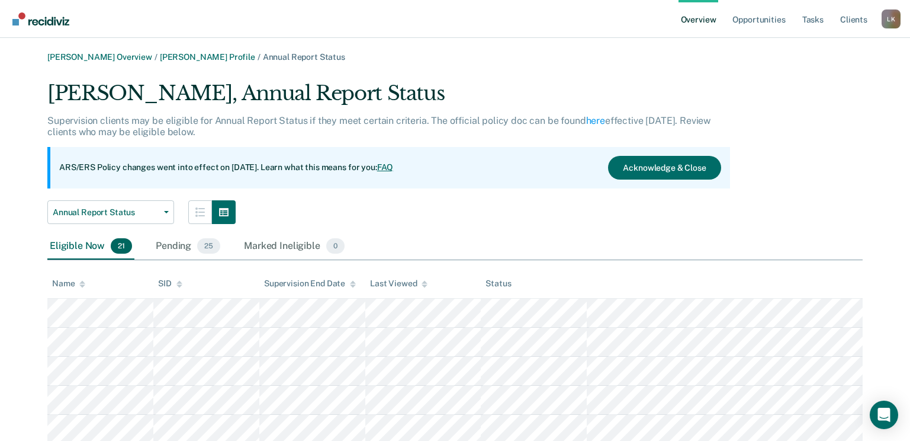
click at [80, 280] on div at bounding box center [82, 283] width 6 height 10
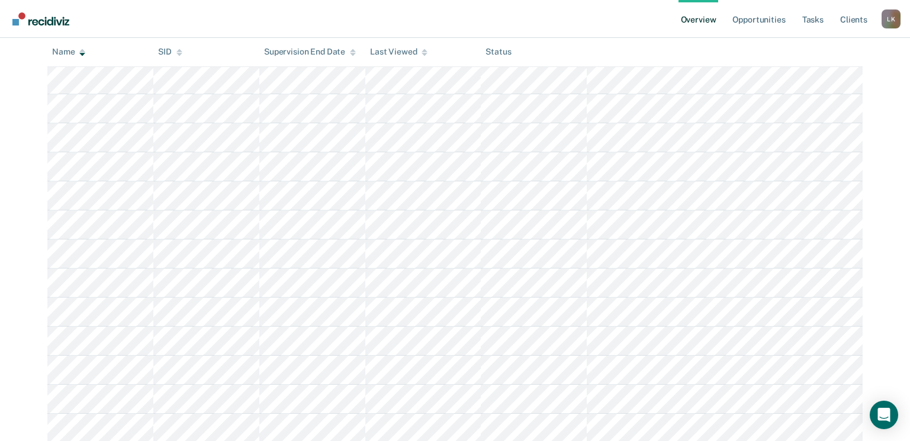
scroll to position [355, 0]
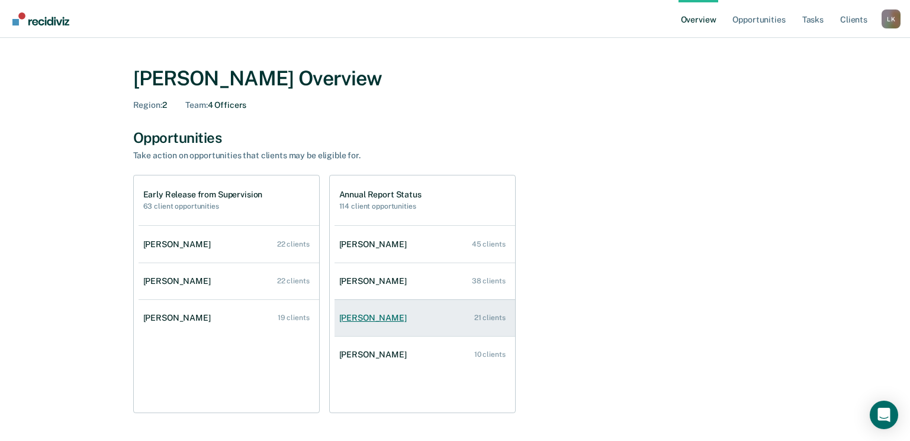
click at [371, 313] on div "[PERSON_NAME]" at bounding box center [375, 318] width 72 height 10
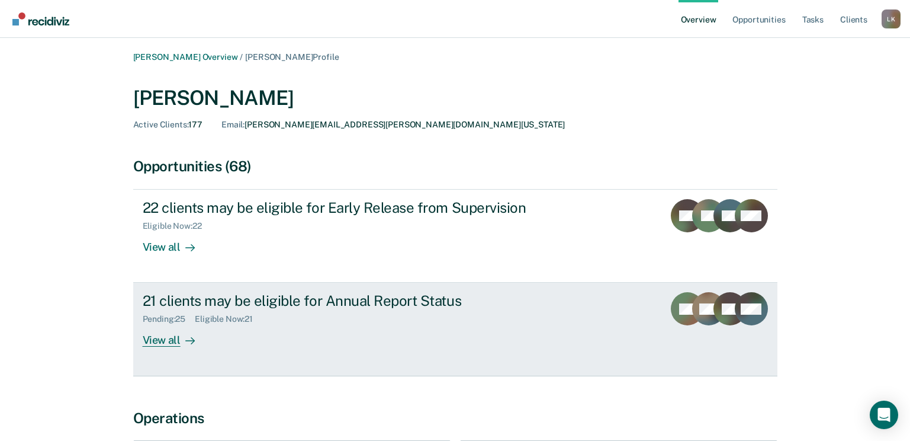
click at [166, 343] on div "View all" at bounding box center [176, 335] width 66 height 23
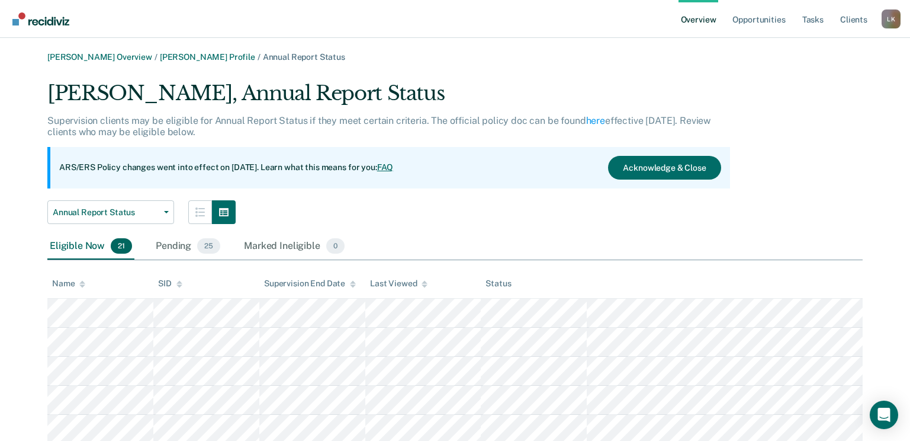
scroll to position [118, 0]
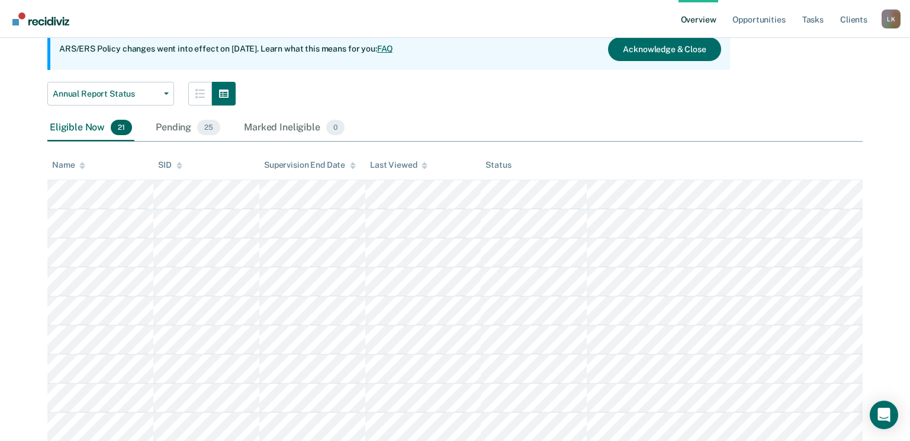
click at [84, 165] on icon at bounding box center [82, 163] width 6 height 3
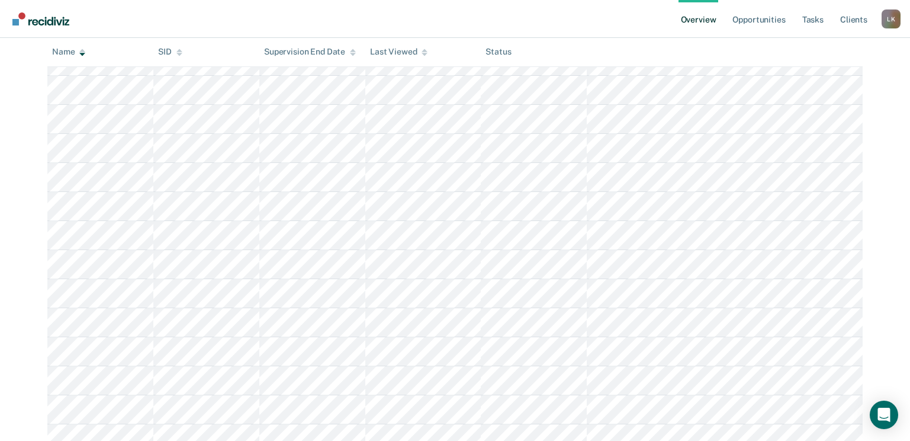
scroll to position [355, 0]
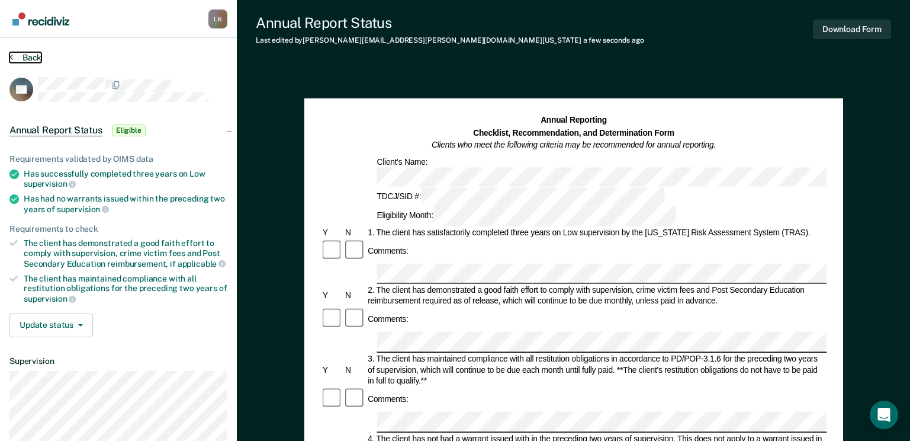
click at [27, 56] on button "Back" at bounding box center [25, 57] width 32 height 11
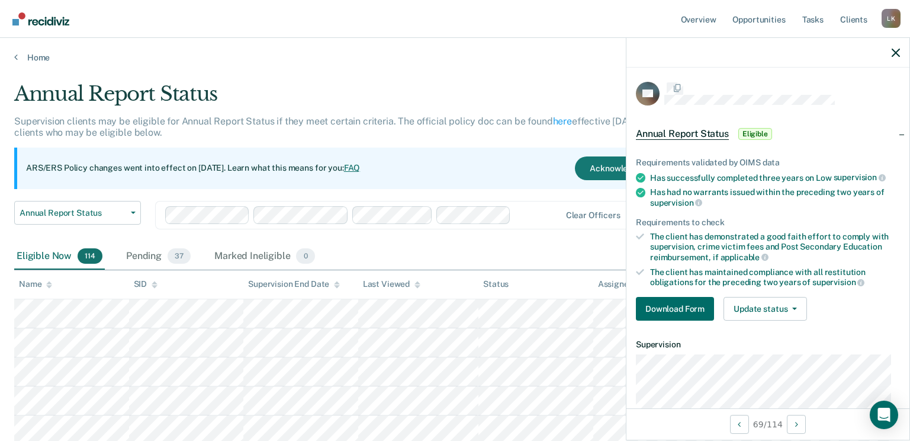
click at [37, 21] on img "Go to Recidiviz Home" at bounding box center [40, 18] width 57 height 13
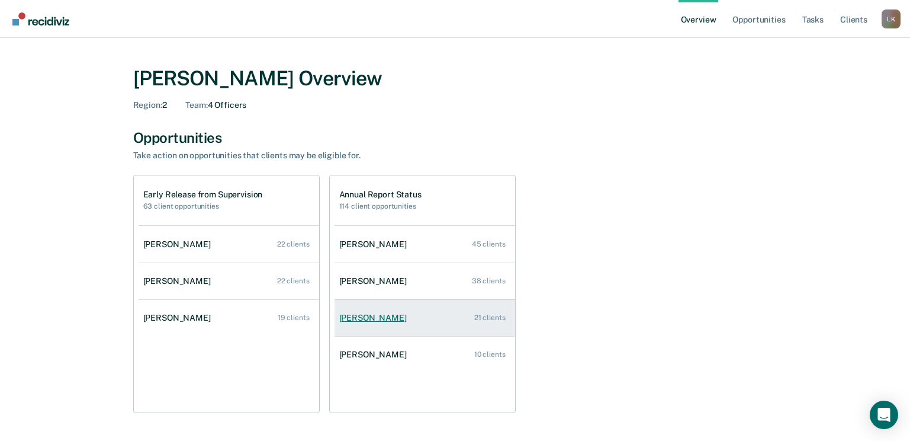
click at [367, 316] on div "Robert Mckennon" at bounding box center [375, 318] width 72 height 10
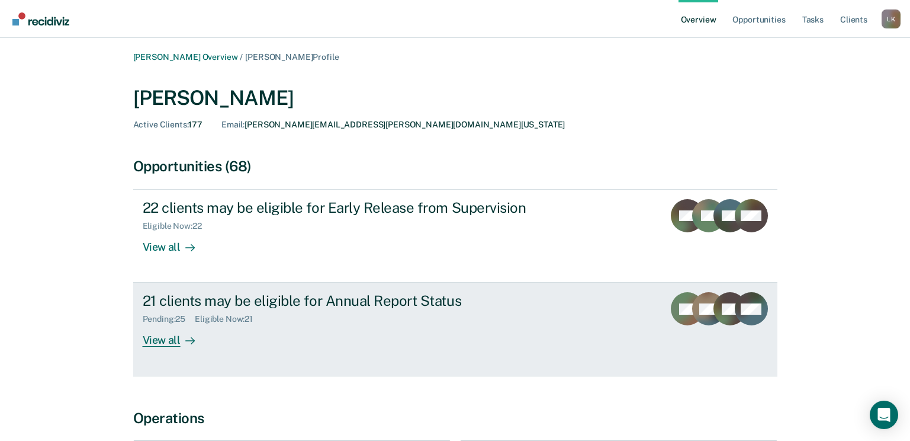
click at [163, 342] on div "View all" at bounding box center [176, 335] width 66 height 23
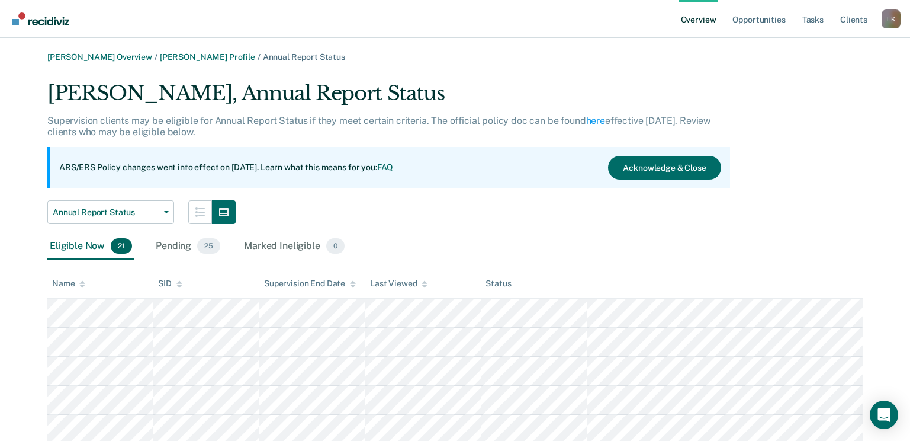
click at [78, 284] on div "Name" at bounding box center [68, 283] width 33 height 10
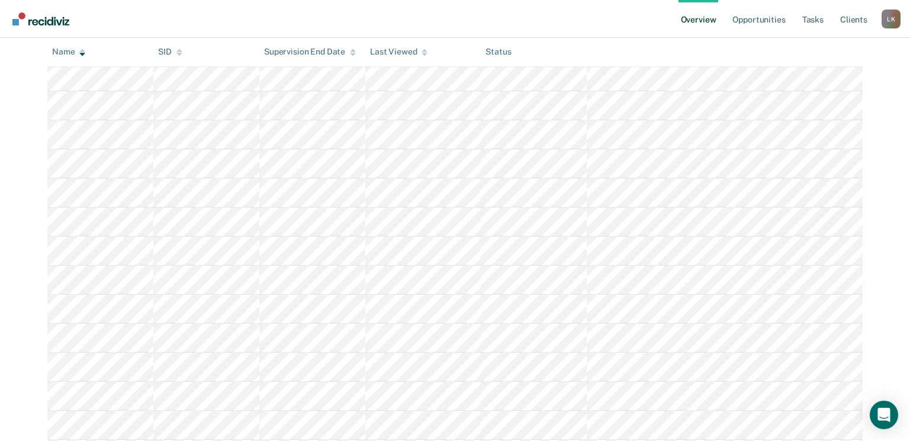
scroll to position [474, 0]
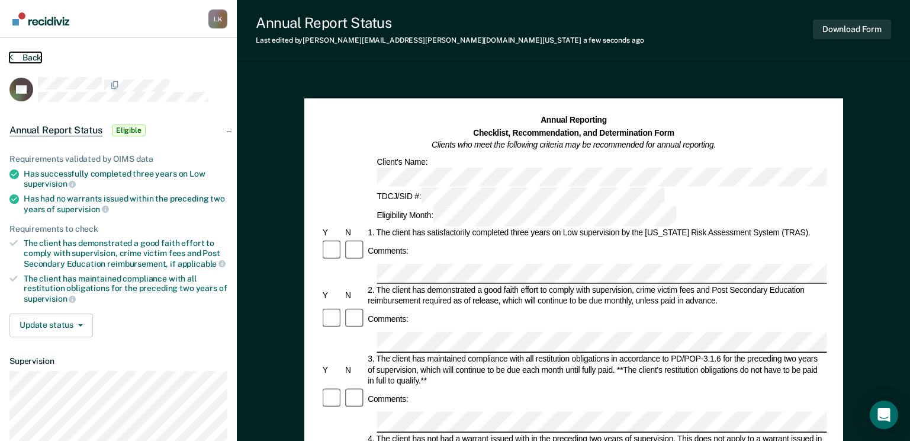
click at [29, 56] on button "Back" at bounding box center [25, 57] width 32 height 11
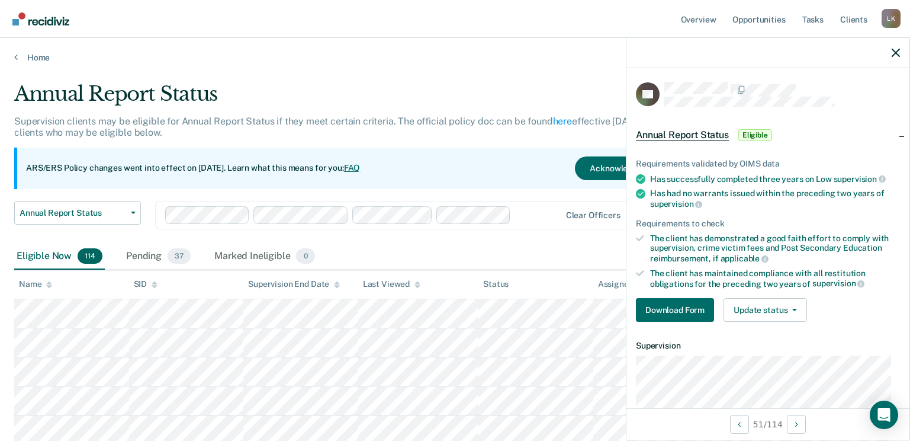
click at [52, 14] on img "Go to Recidiviz Home" at bounding box center [40, 18] width 57 height 13
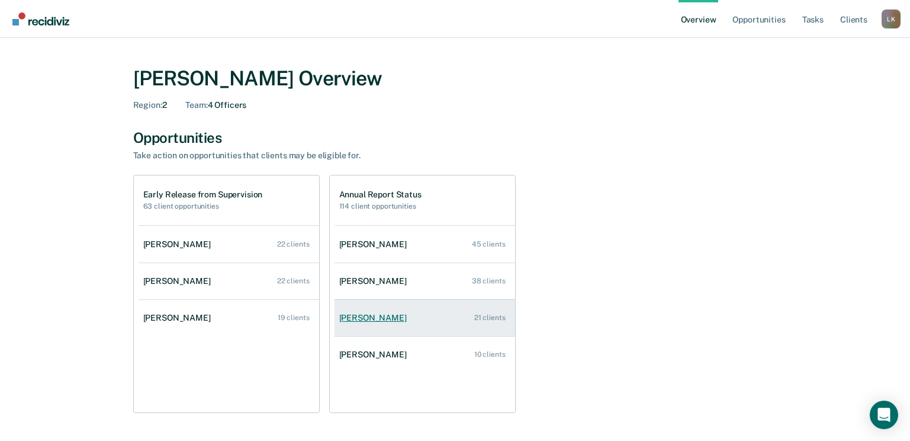
click at [378, 314] on div "[PERSON_NAME]" at bounding box center [375, 318] width 72 height 10
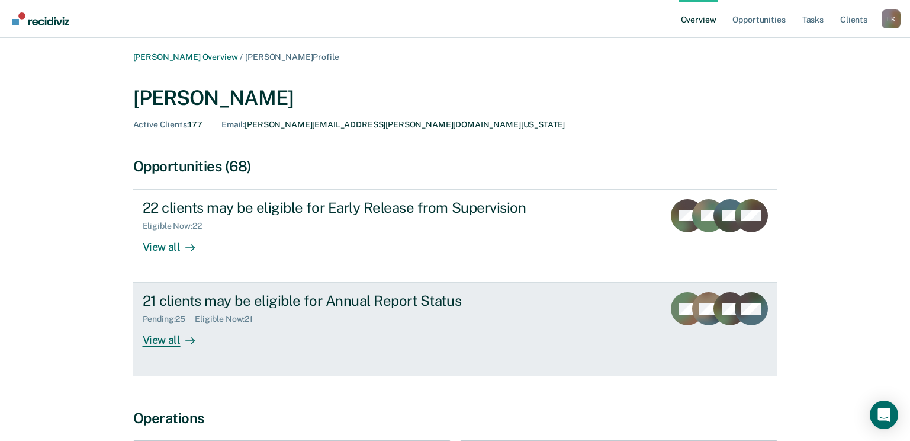
click at [168, 339] on div "View all" at bounding box center [176, 335] width 66 height 23
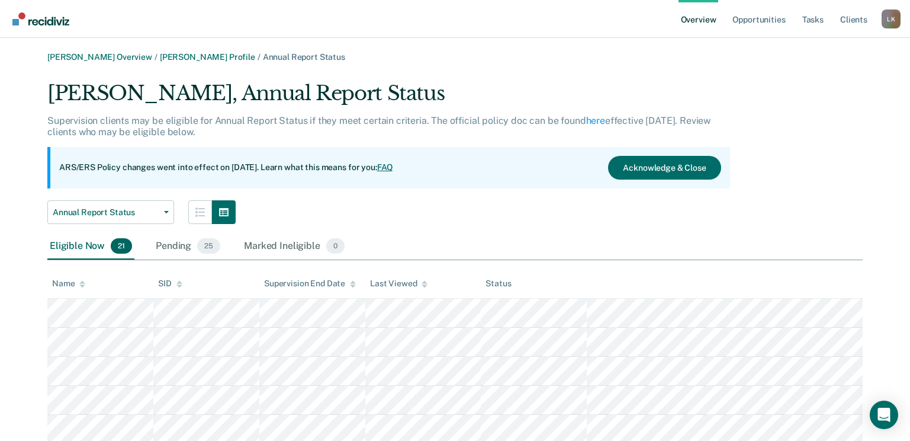
click at [79, 284] on icon at bounding box center [82, 284] width 6 height 8
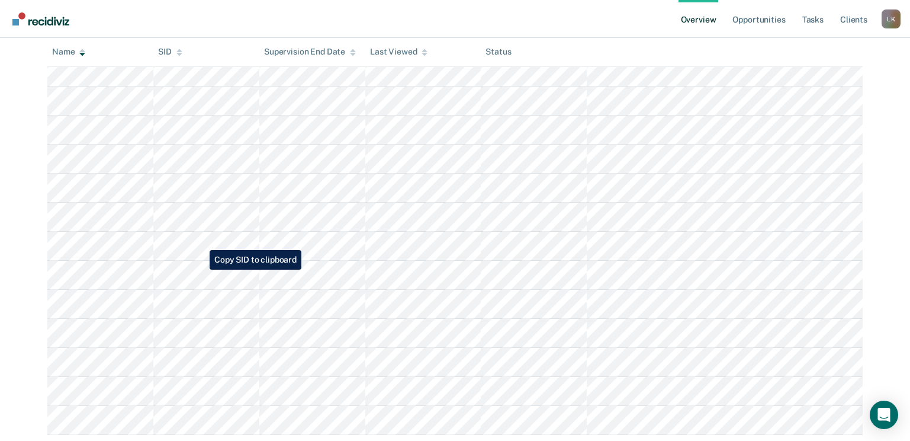
scroll to position [474, 0]
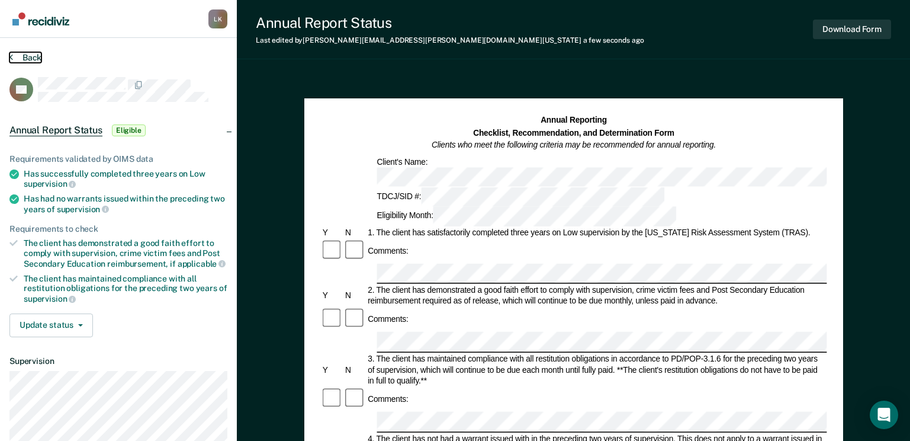
click at [28, 57] on button "Back" at bounding box center [25, 57] width 32 height 11
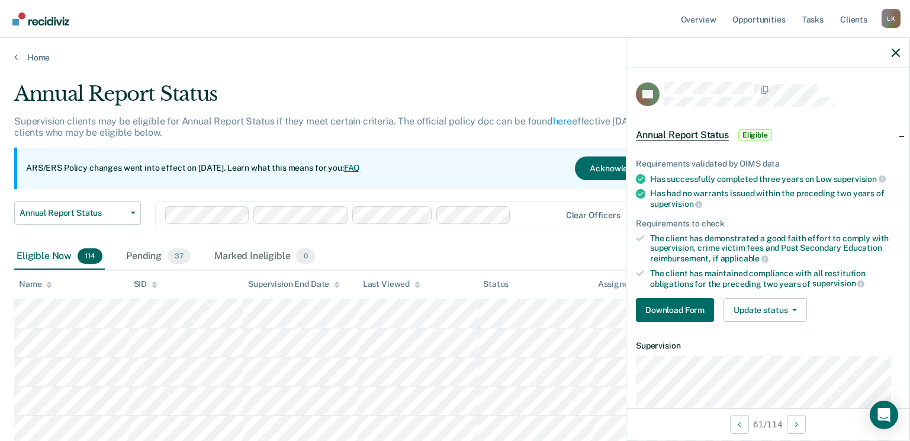
click at [42, 25] on link "Go to Recidiviz Home" at bounding box center [40, 18] width 63 height 37
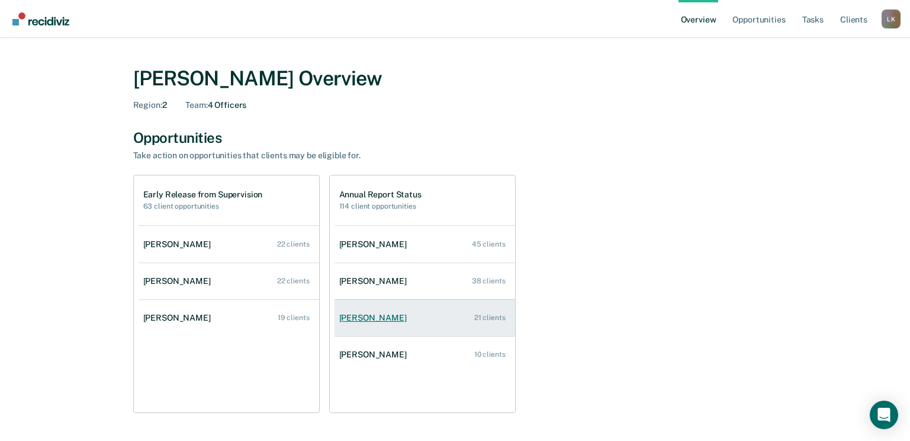
click at [393, 320] on div "[PERSON_NAME]" at bounding box center [375, 318] width 72 height 10
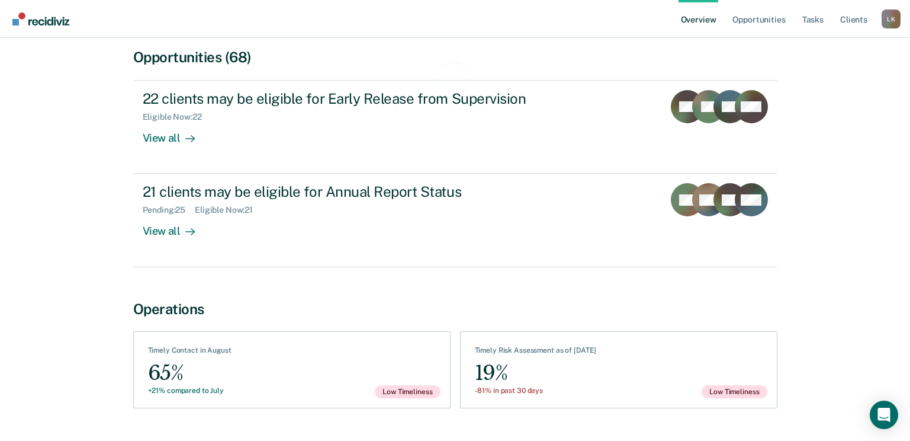
scroll to position [138, 0]
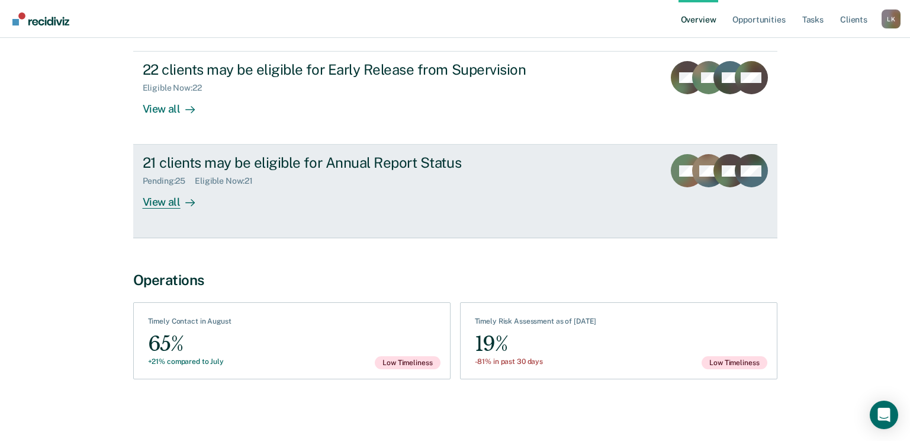
click at [174, 199] on div "View all" at bounding box center [176, 197] width 66 height 23
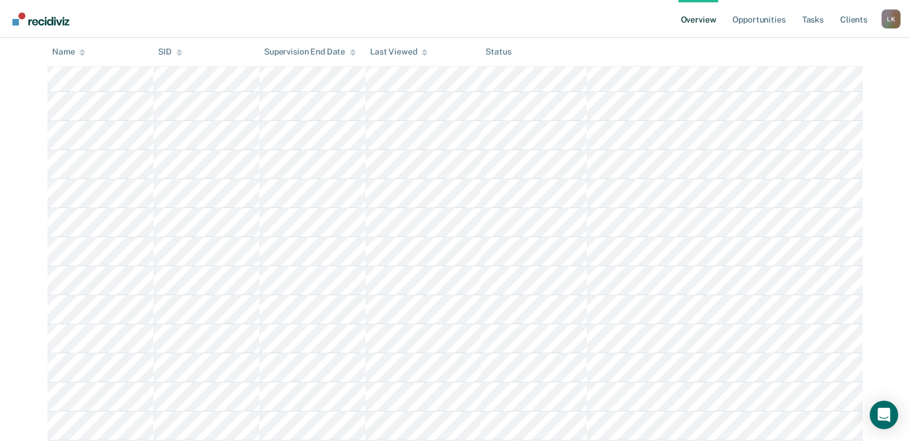
scroll to position [296, 0]
click at [81, 52] on icon at bounding box center [82, 50] width 6 height 3
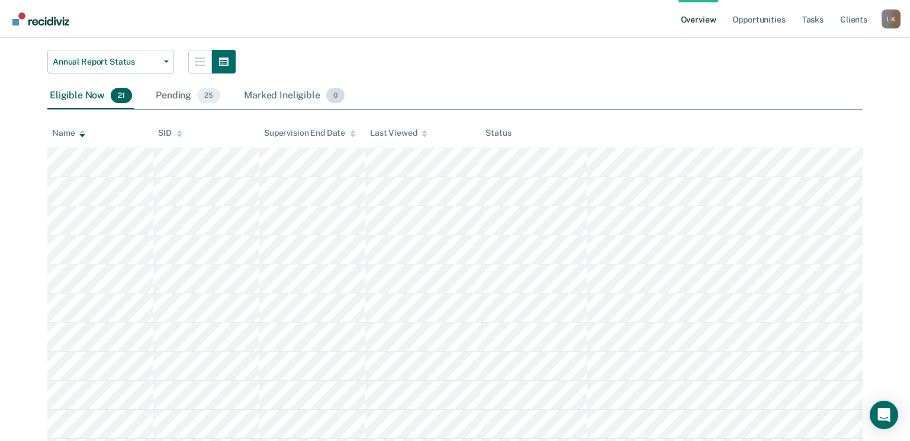
scroll to position [150, 0]
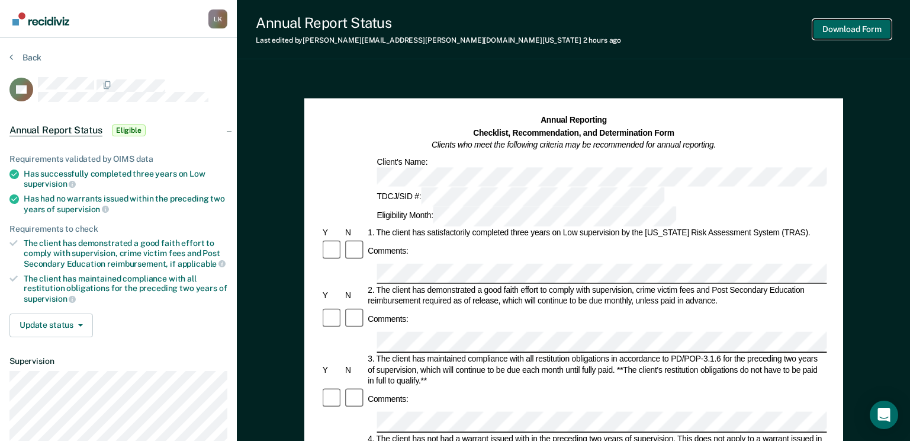
click at [831, 29] on button "Download Form" at bounding box center [852, 30] width 78 height 20
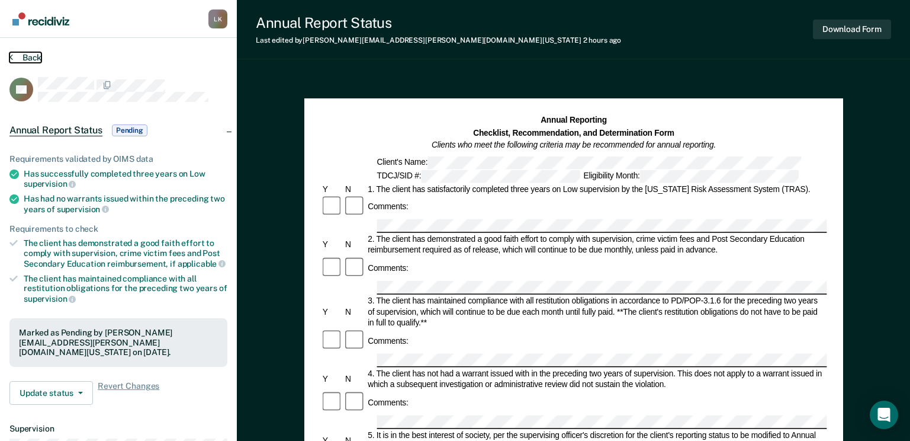
click at [27, 54] on button "Back" at bounding box center [25, 57] width 32 height 11
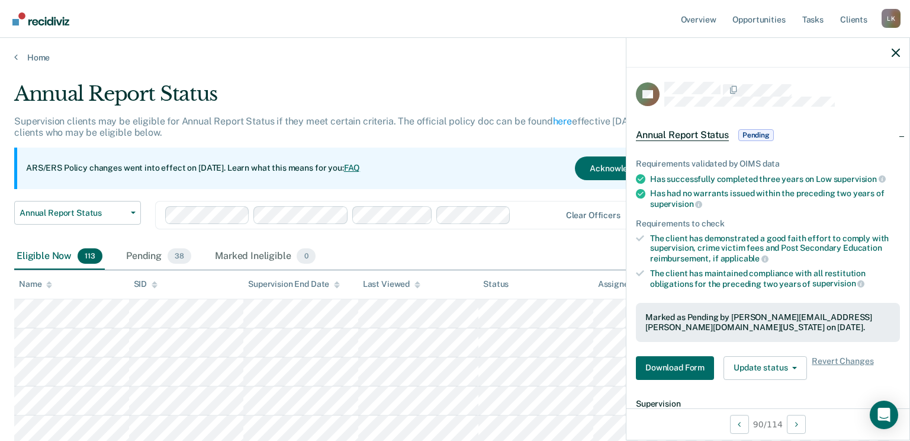
click at [44, 14] on img "Go to Recidiviz Home" at bounding box center [40, 18] width 57 height 13
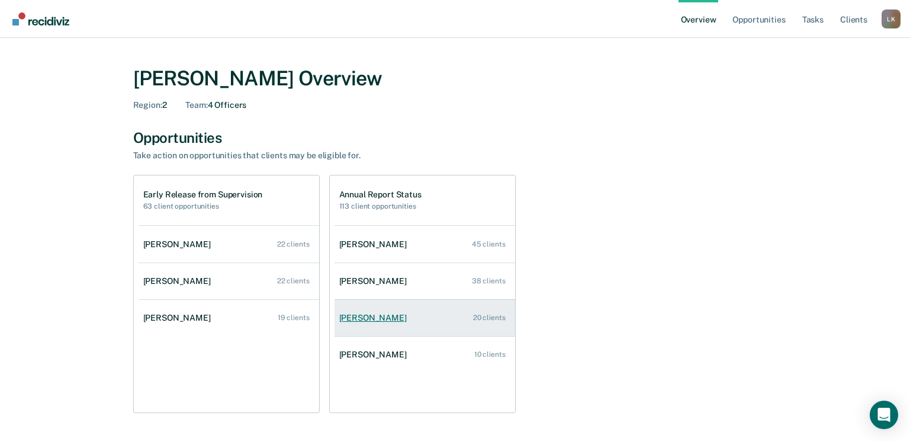
click at [362, 318] on div "[PERSON_NAME]" at bounding box center [375, 318] width 72 height 10
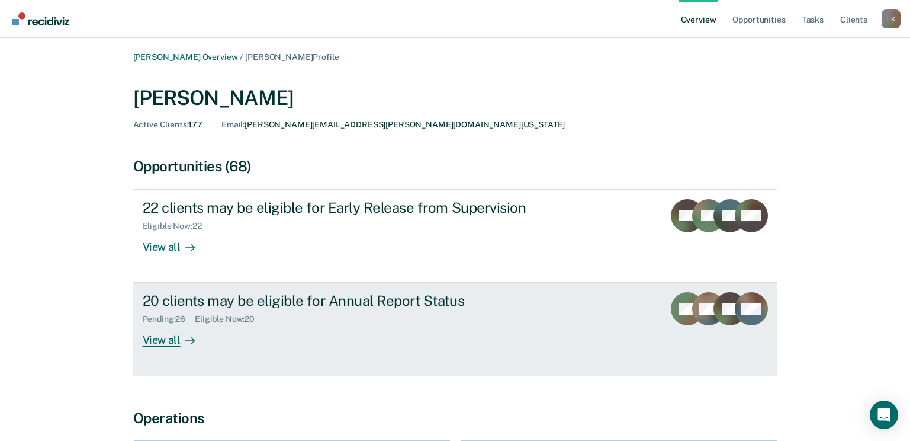
click at [171, 342] on div "View all" at bounding box center [176, 335] width 66 height 23
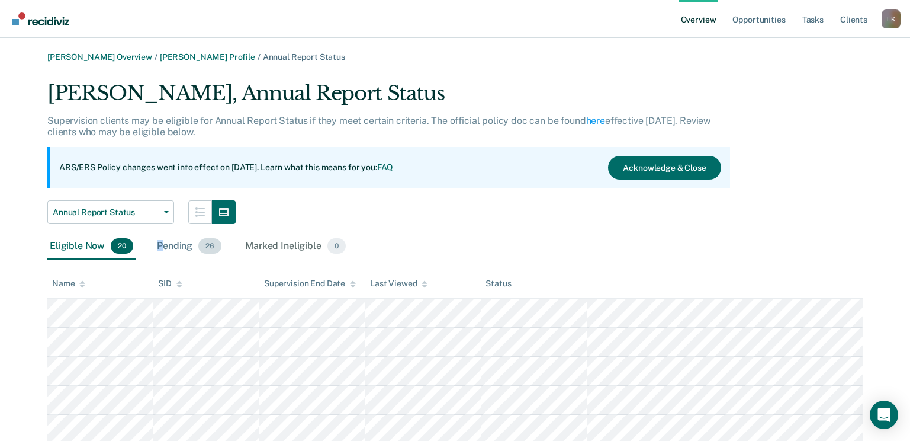
click at [160, 246] on div "Pending 26" at bounding box center [189, 246] width 69 height 26
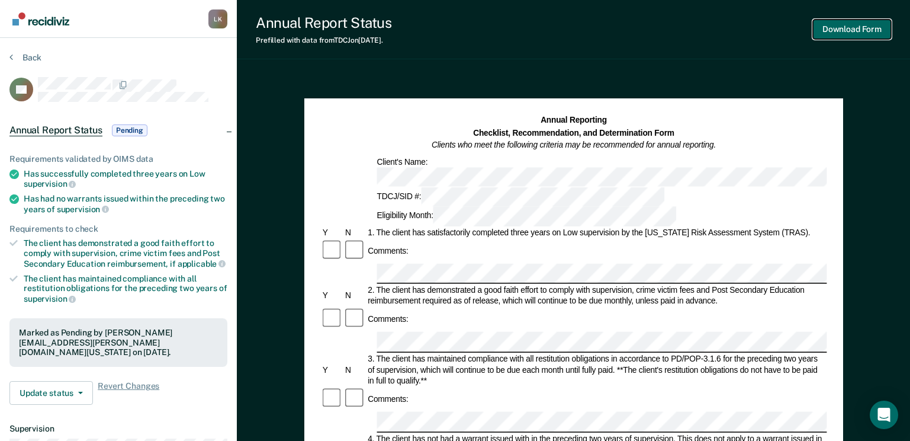
click at [829, 33] on button "Download Form" at bounding box center [852, 30] width 78 height 20
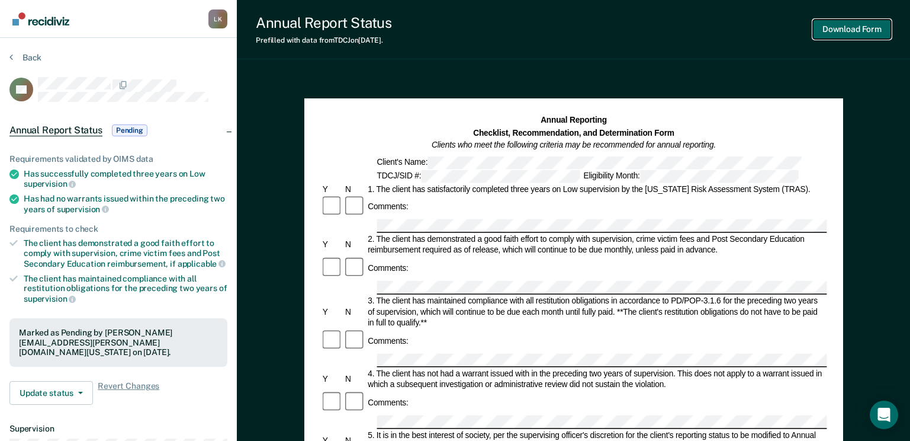
click at [837, 26] on button "Download Form" at bounding box center [852, 30] width 78 height 20
click at [27, 57] on button "Back" at bounding box center [25, 57] width 32 height 11
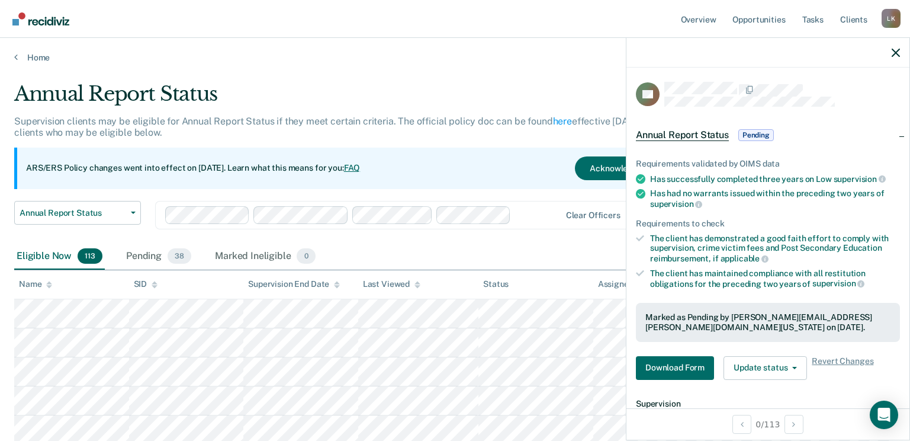
click at [30, 21] on img "Go to Recidiviz Home" at bounding box center [40, 18] width 57 height 13
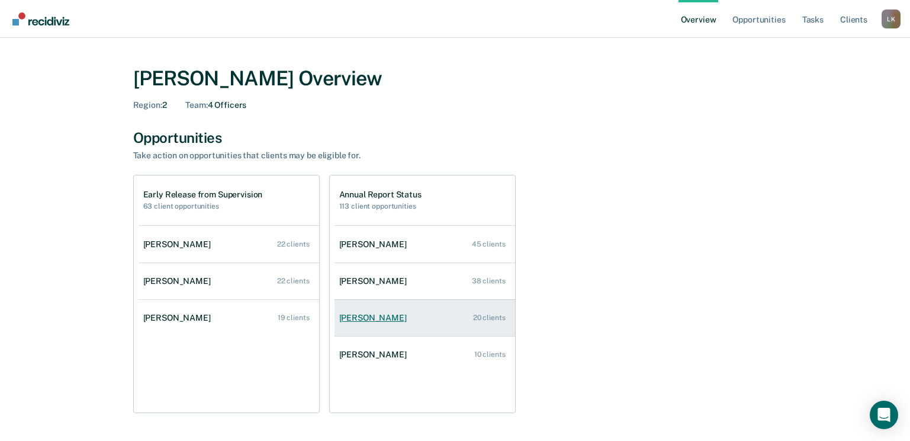
click at [362, 318] on div "[PERSON_NAME]" at bounding box center [375, 318] width 72 height 10
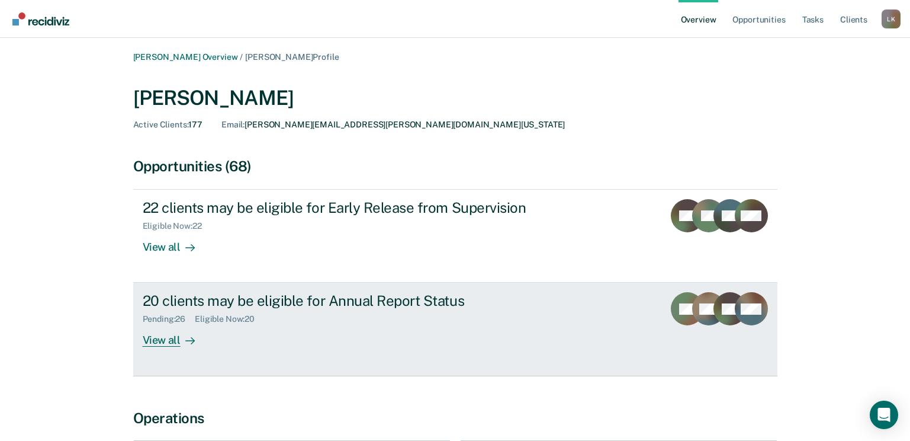
click at [168, 341] on div "View all" at bounding box center [176, 335] width 66 height 23
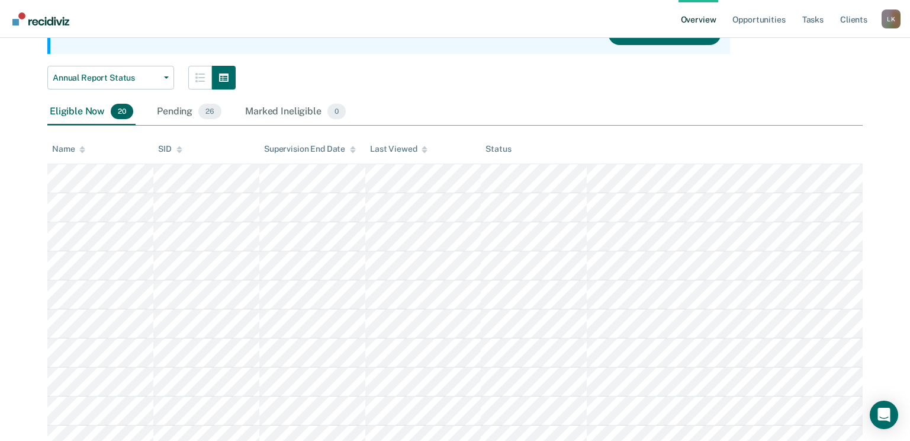
scroll to position [178, 0]
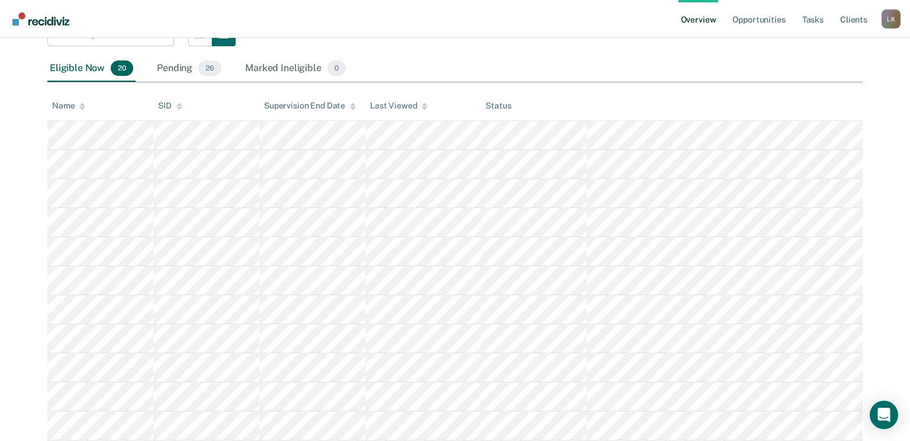
click at [81, 101] on div at bounding box center [82, 106] width 6 height 10
click at [185, 64] on div "Pending 26" at bounding box center [189, 69] width 69 height 26
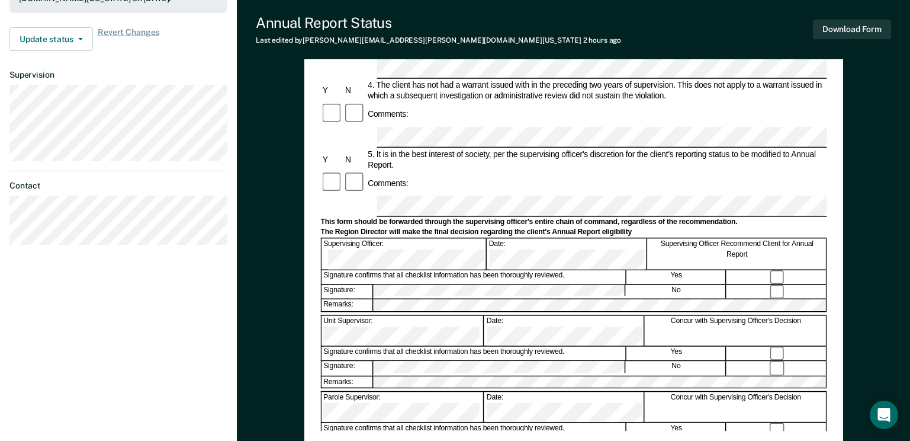
scroll to position [452, 0]
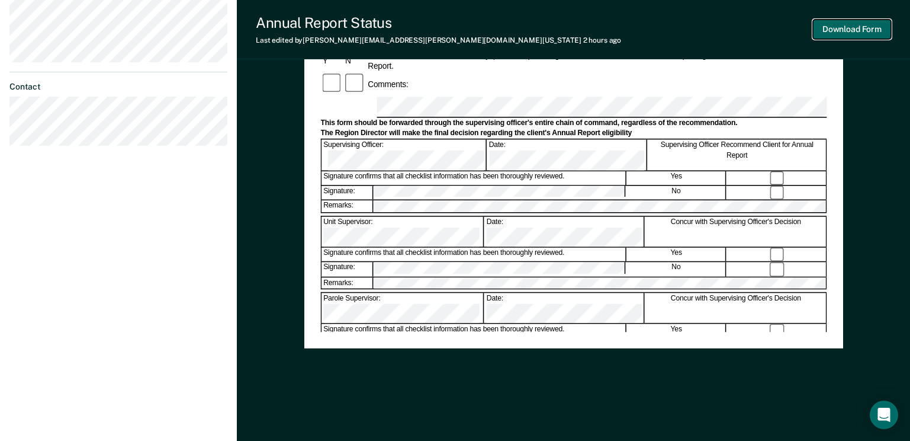
click at [845, 28] on button "Download Form" at bounding box center [852, 30] width 78 height 20
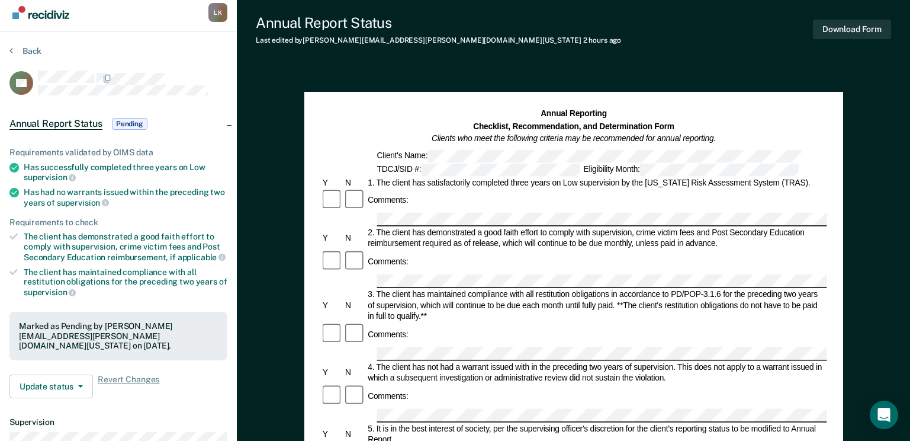
scroll to position [0, 0]
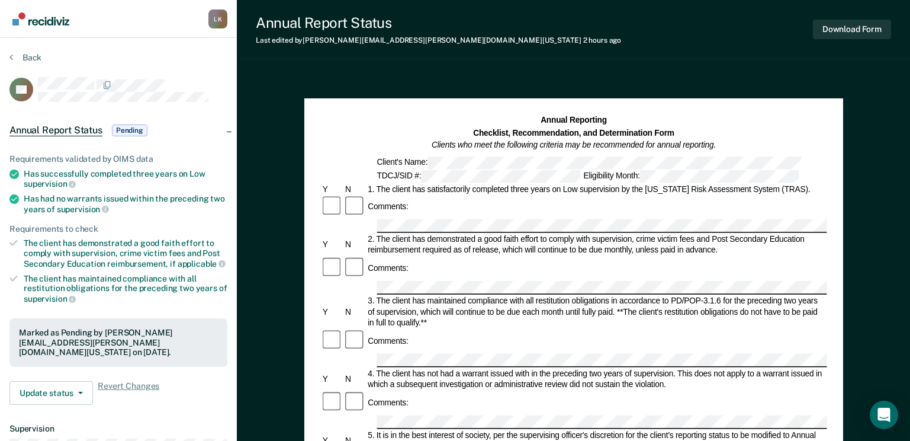
click at [123, 133] on span "Pending" at bounding box center [130, 130] width 36 height 12
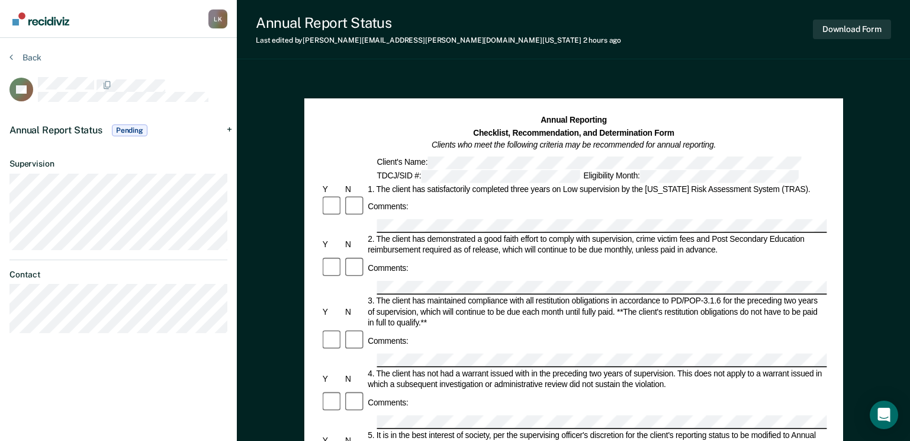
click at [126, 129] on span "Pending" at bounding box center [130, 130] width 36 height 12
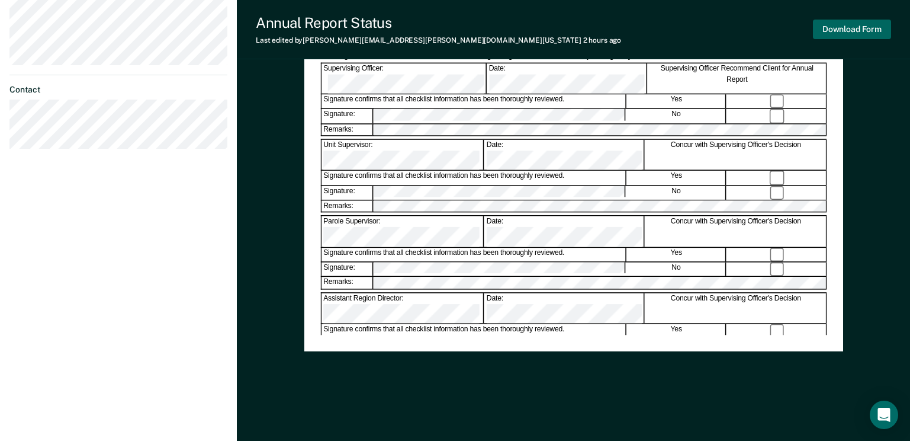
scroll to position [452, 0]
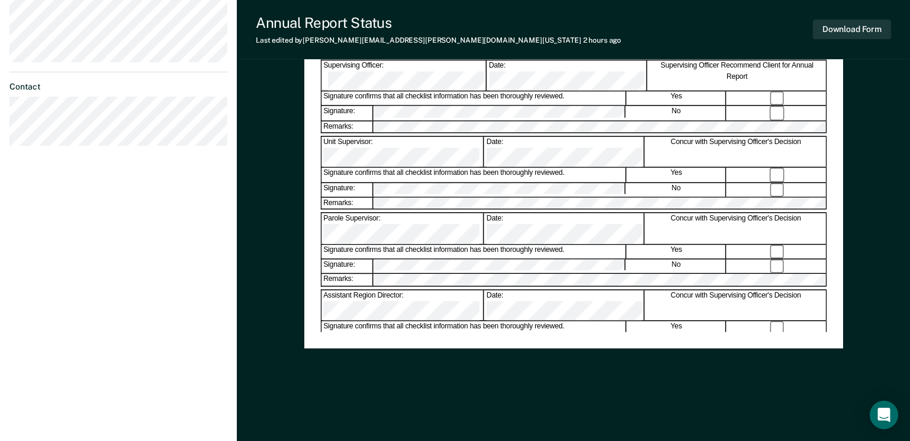
drag, startPoint x: 859, startPoint y: 27, endPoint x: 732, endPoint y: 17, distance: 127.1
click at [732, 17] on div "Annual Report Status Last edited by Lindley.Kary@tdcj.texas.gov 2 hours ago Dow…" at bounding box center [573, 29] width 673 height 59
click at [861, 24] on button "Download Form" at bounding box center [852, 30] width 78 height 20
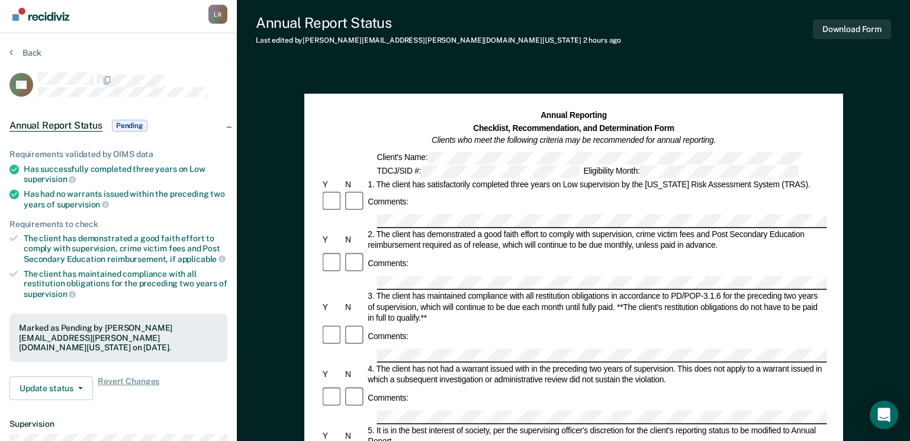
scroll to position [0, 0]
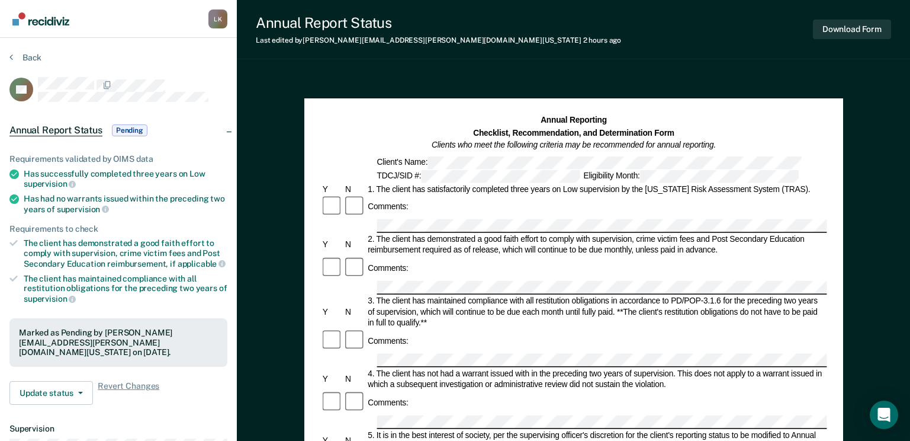
drag, startPoint x: 412, startPoint y: 127, endPoint x: 131, endPoint y: 128, distance: 280.7
click at [131, 128] on span "Pending" at bounding box center [130, 130] width 36 height 12
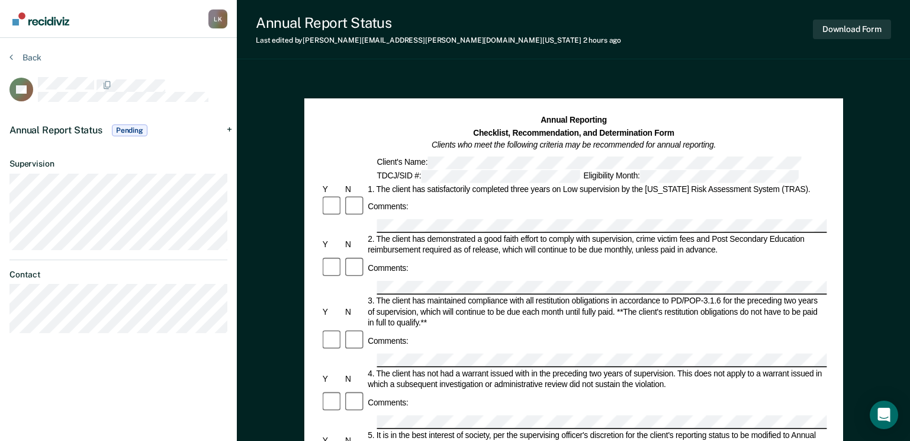
click at [131, 128] on span "Pending" at bounding box center [130, 130] width 36 height 12
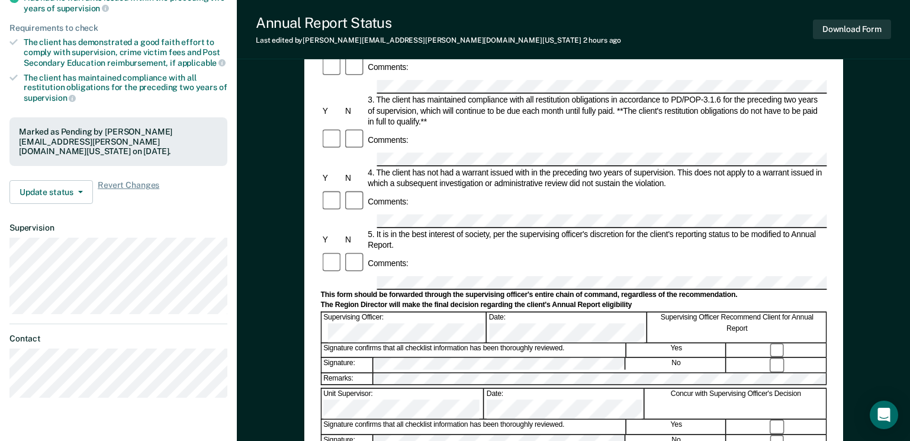
scroll to position [237, 0]
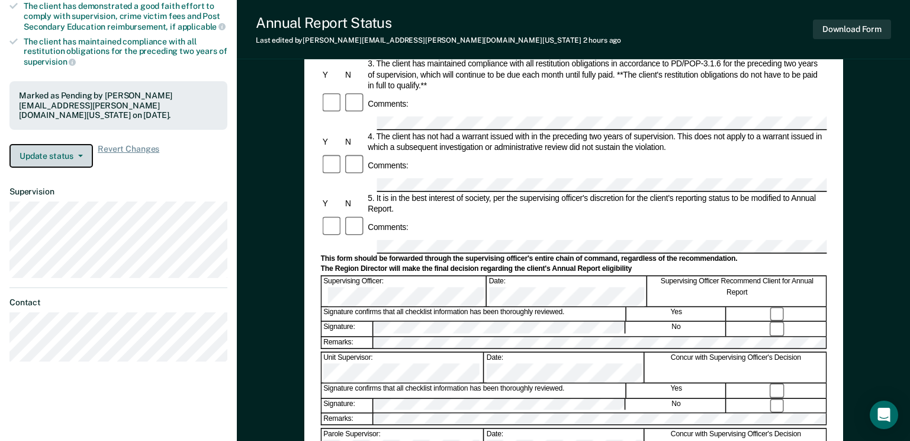
click at [81, 155] on icon "button" at bounding box center [80, 156] width 5 height 2
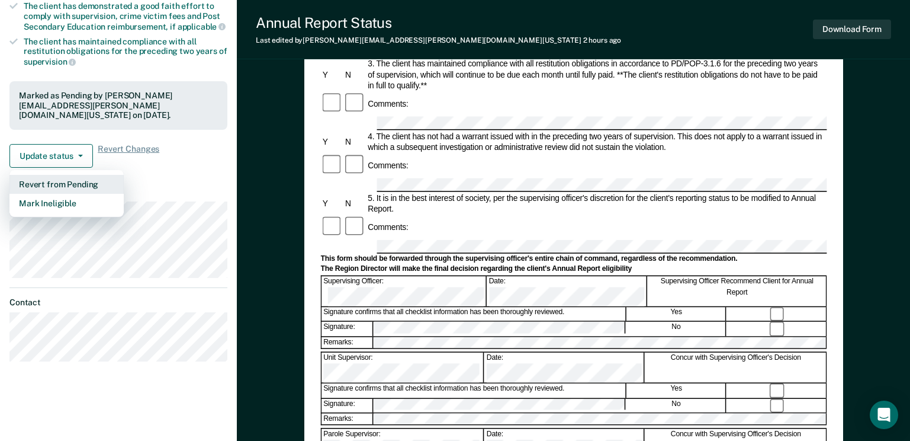
click at [79, 175] on button "Revert from Pending" at bounding box center [66, 184] width 114 height 19
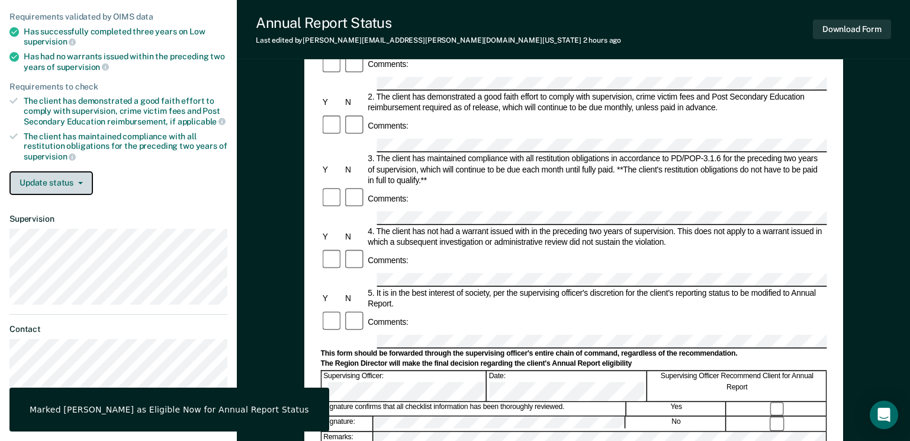
scroll to position [0, 0]
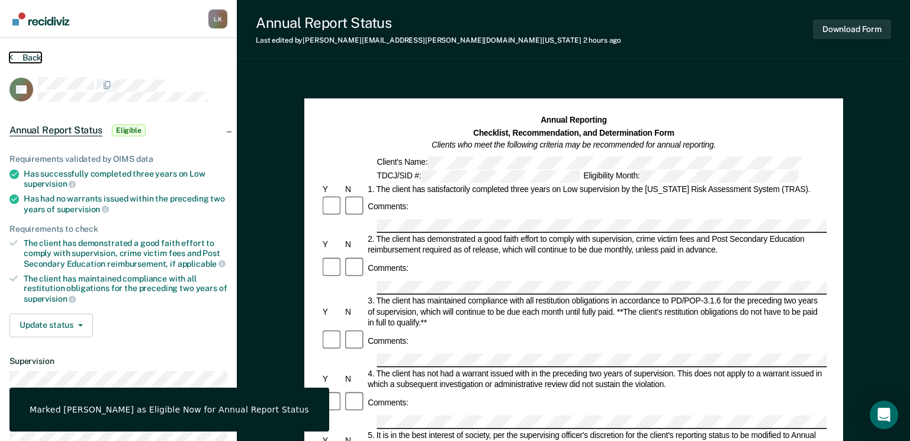
click at [18, 56] on button "Back" at bounding box center [25, 57] width 32 height 11
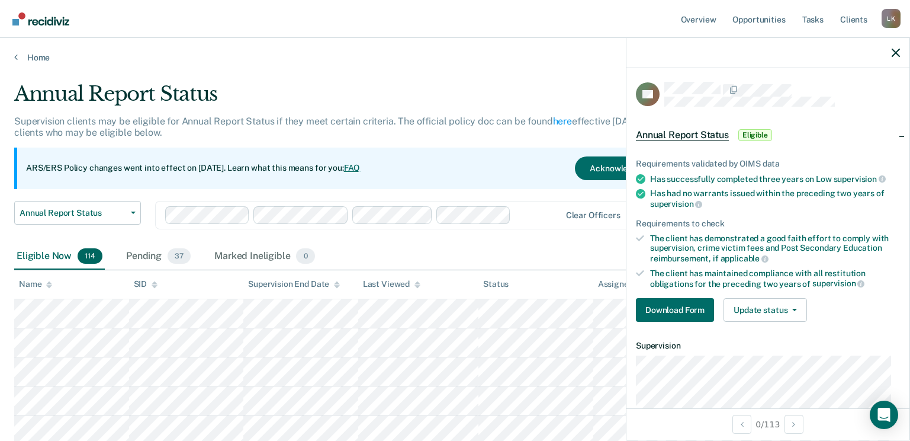
click at [46, 21] on img "Go to Recidiviz Home" at bounding box center [40, 18] width 57 height 13
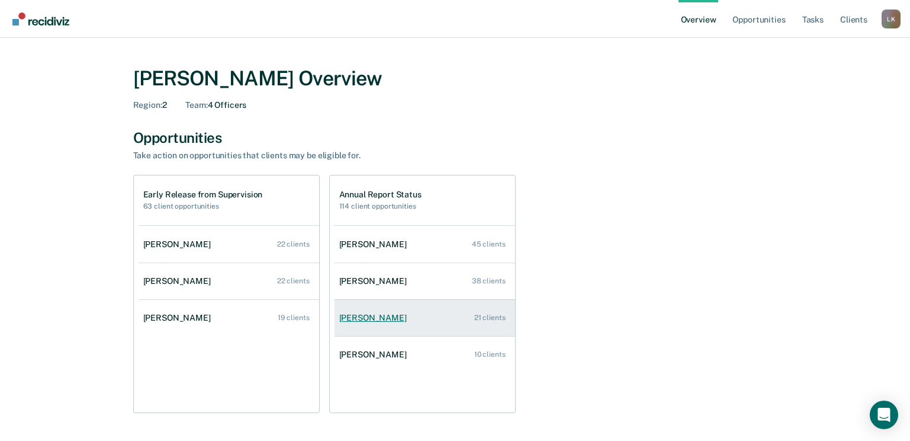
click at [387, 321] on div "[PERSON_NAME]" at bounding box center [375, 318] width 72 height 10
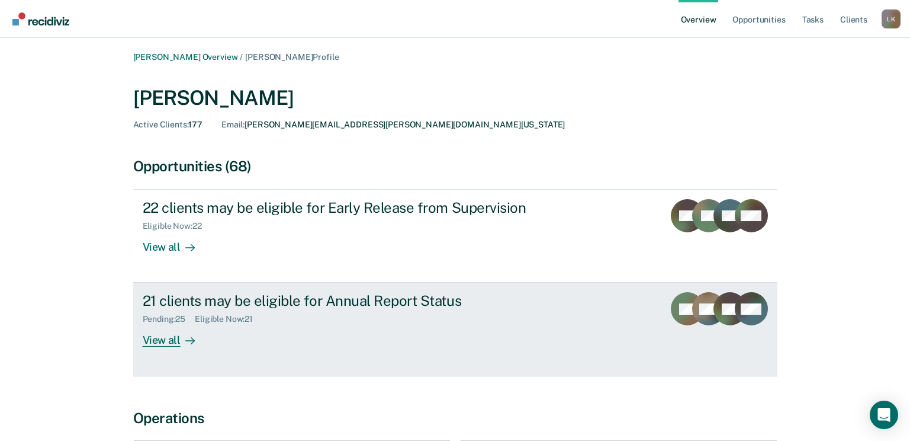
click at [157, 335] on div "View all" at bounding box center [176, 335] width 66 height 23
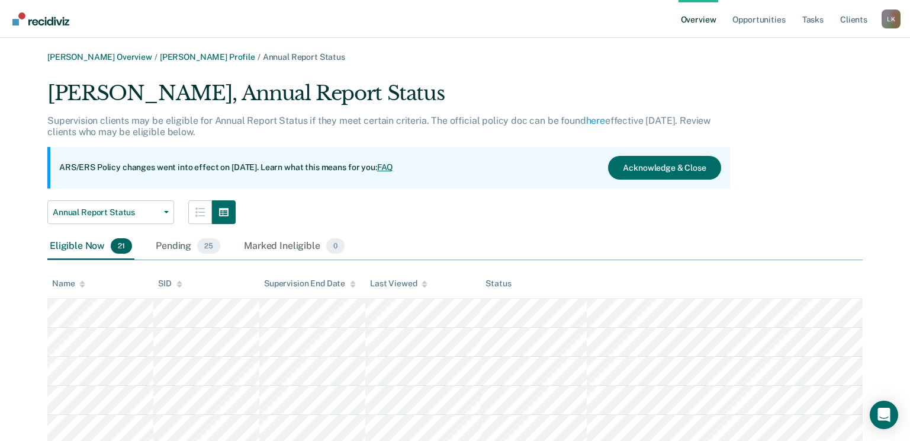
click at [86, 284] on th "Name" at bounding box center [100, 283] width 106 height 29
click at [81, 282] on icon at bounding box center [82, 282] width 6 height 3
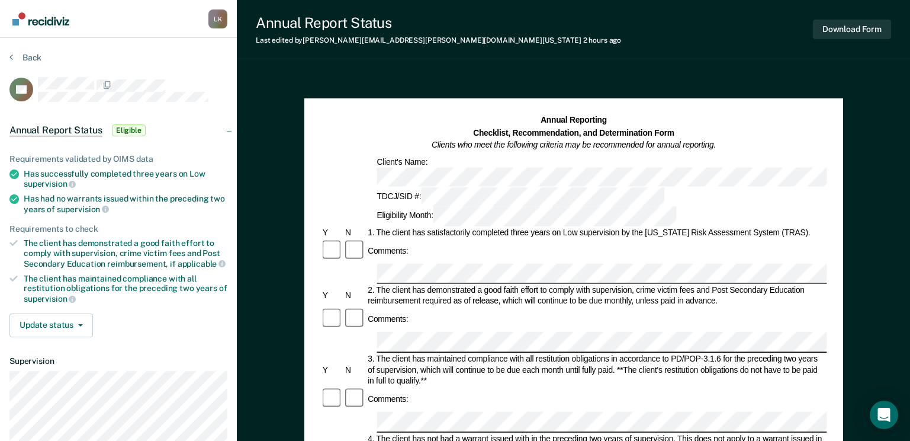
click at [34, 65] on div "Back" at bounding box center [118, 64] width 218 height 25
click at [31, 58] on button "Back" at bounding box center [25, 57] width 32 height 11
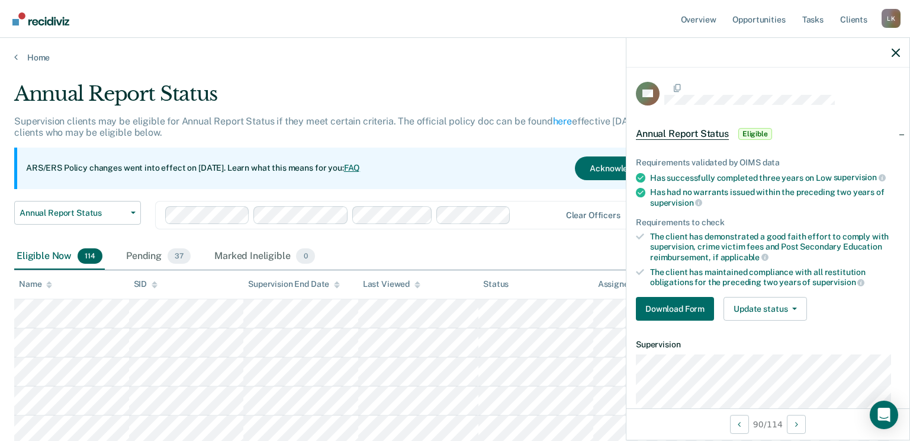
drag, startPoint x: 40, startPoint y: 23, endPoint x: 47, endPoint y: 36, distance: 15.1
click at [40, 23] on img "Go to Recidiviz Home" at bounding box center [40, 18] width 57 height 13
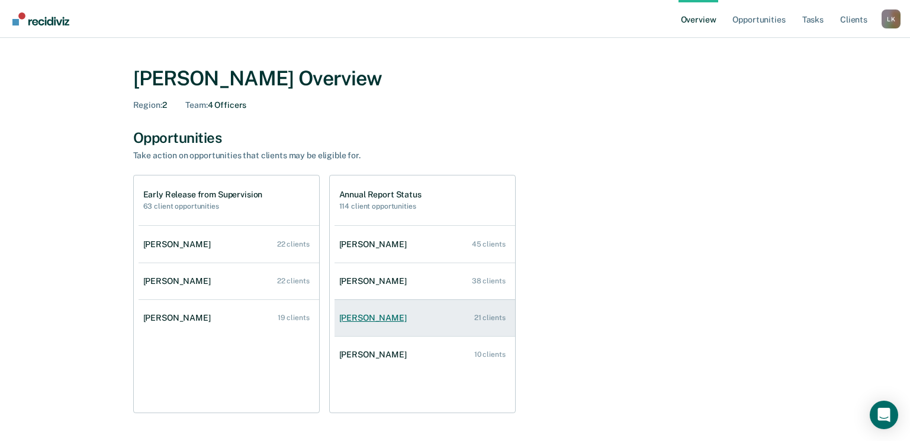
click at [361, 316] on div "[PERSON_NAME]" at bounding box center [375, 318] width 72 height 10
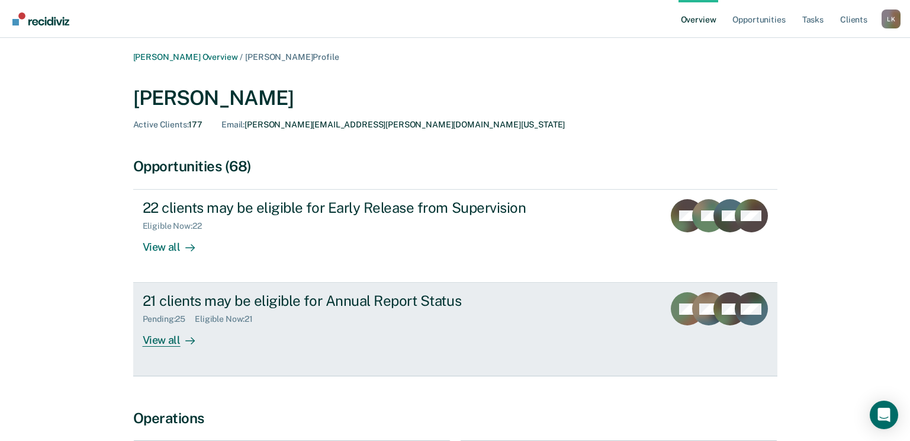
click at [155, 346] on div "View all" at bounding box center [176, 335] width 66 height 23
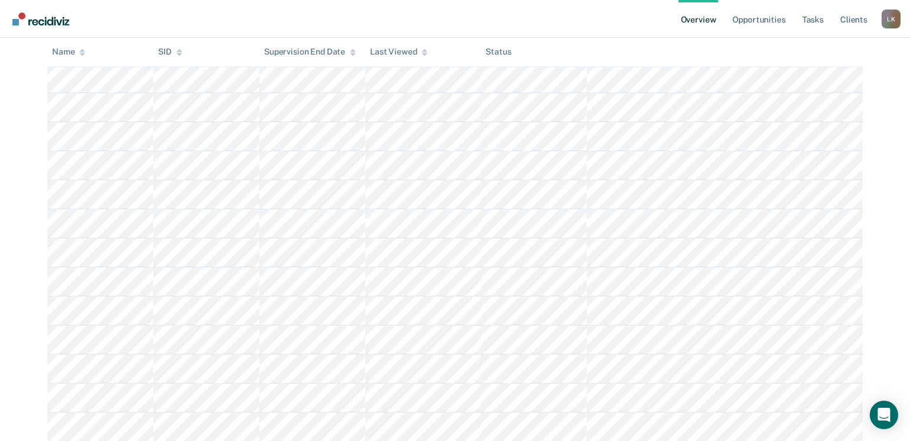
scroll to position [59, 0]
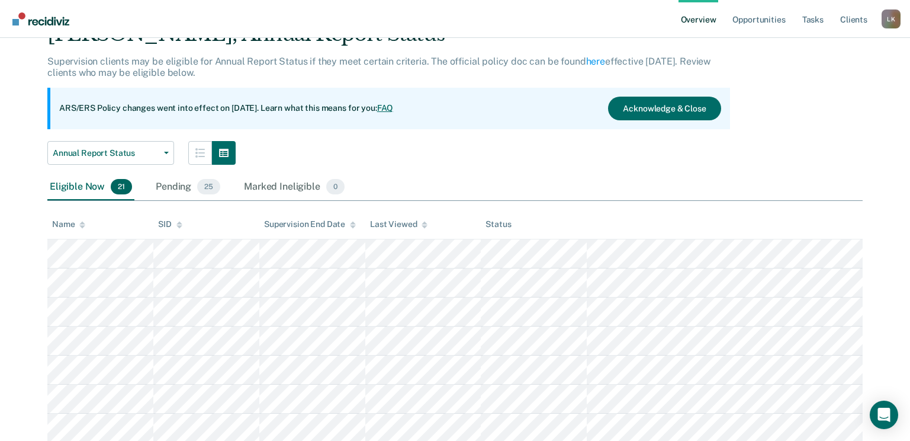
click at [79, 224] on icon at bounding box center [82, 225] width 6 height 8
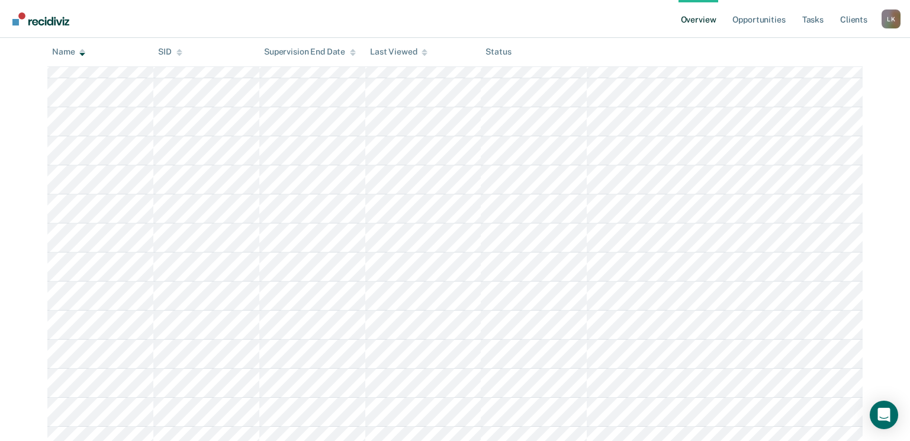
scroll to position [474, 0]
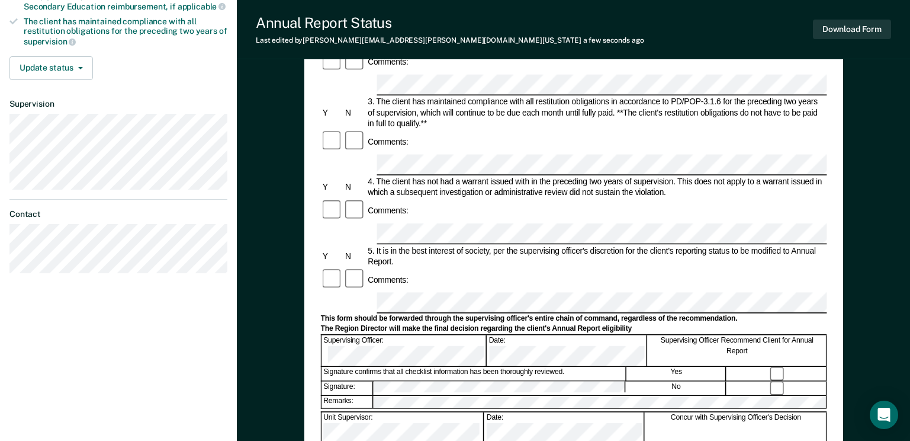
scroll to position [237, 0]
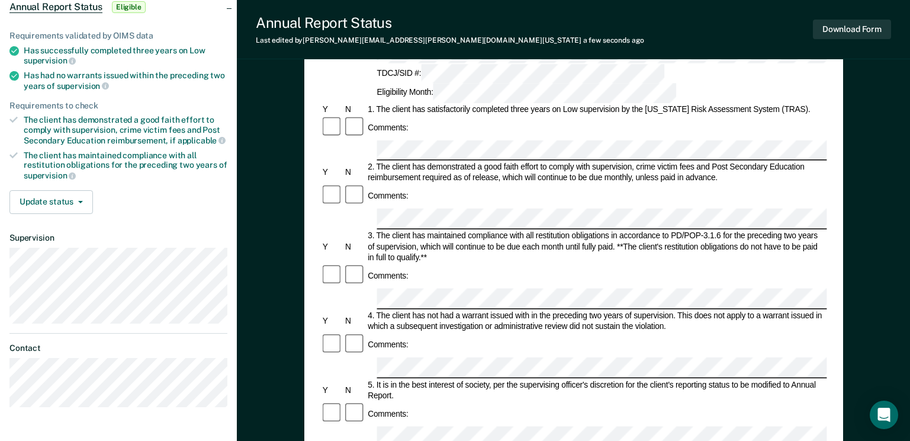
scroll to position [0, 0]
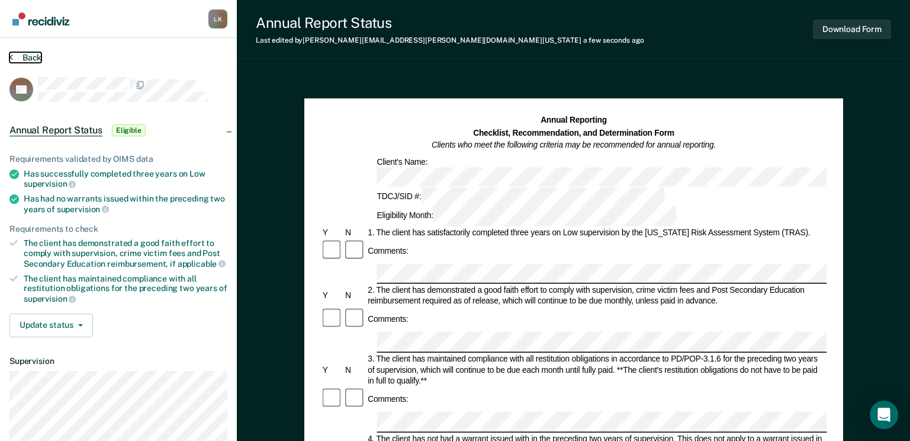
click at [24, 55] on button "Back" at bounding box center [25, 57] width 32 height 11
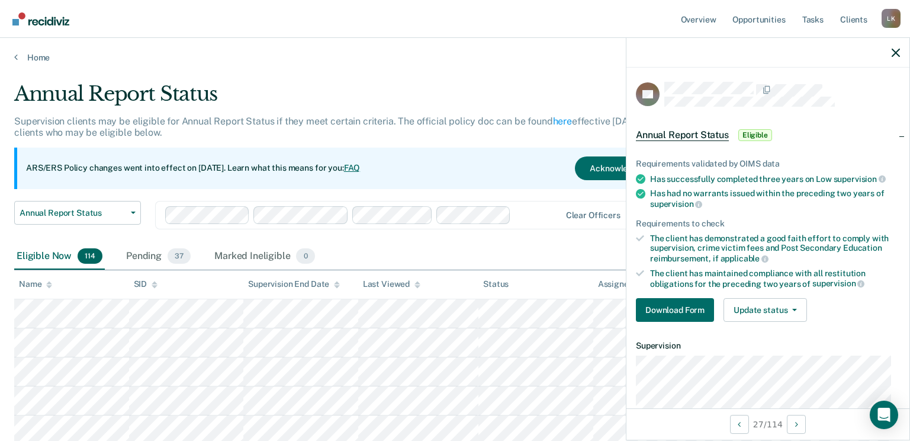
click at [41, 24] on img "Go to Recidiviz Home" at bounding box center [40, 18] width 57 height 13
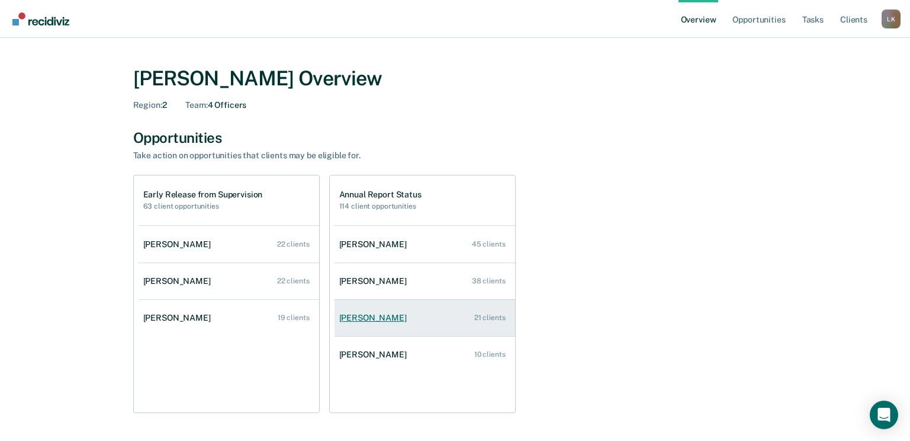
click at [370, 321] on div "[PERSON_NAME]" at bounding box center [375, 318] width 72 height 10
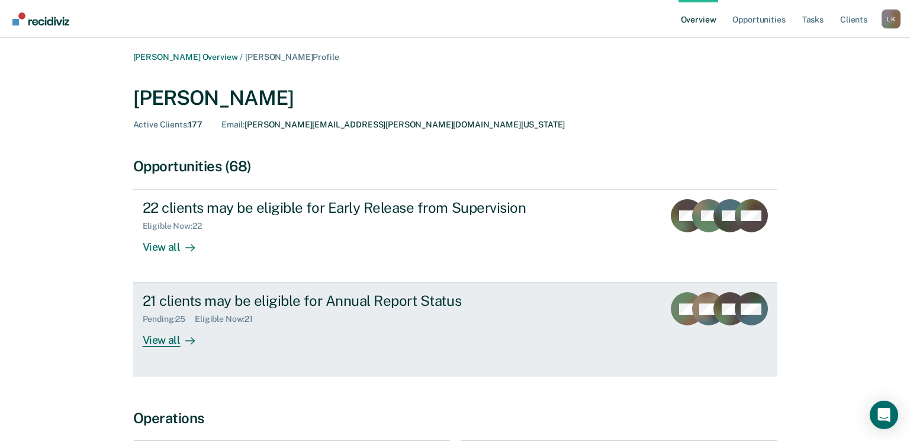
click at [174, 339] on div "View all" at bounding box center [176, 335] width 66 height 23
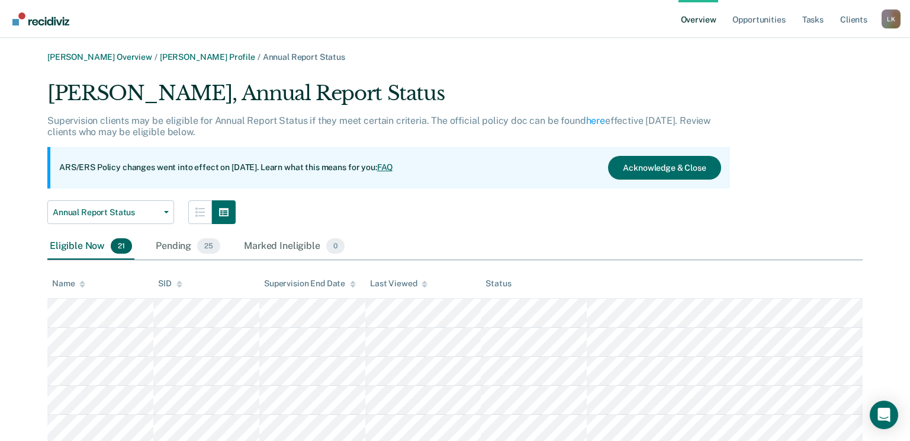
click at [81, 285] on icon at bounding box center [82, 285] width 6 height 3
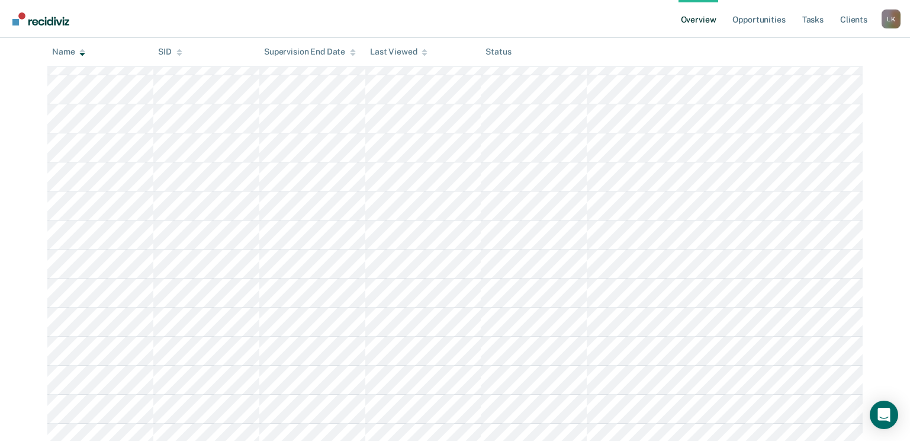
scroll to position [505, 0]
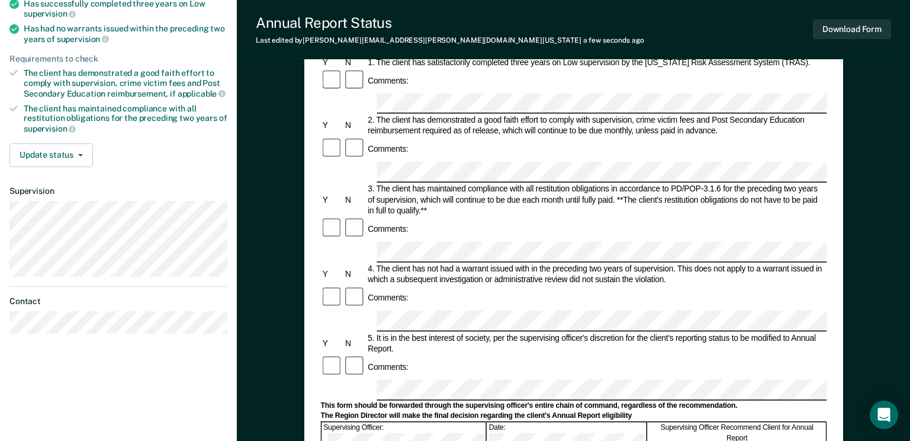
scroll to position [237, 0]
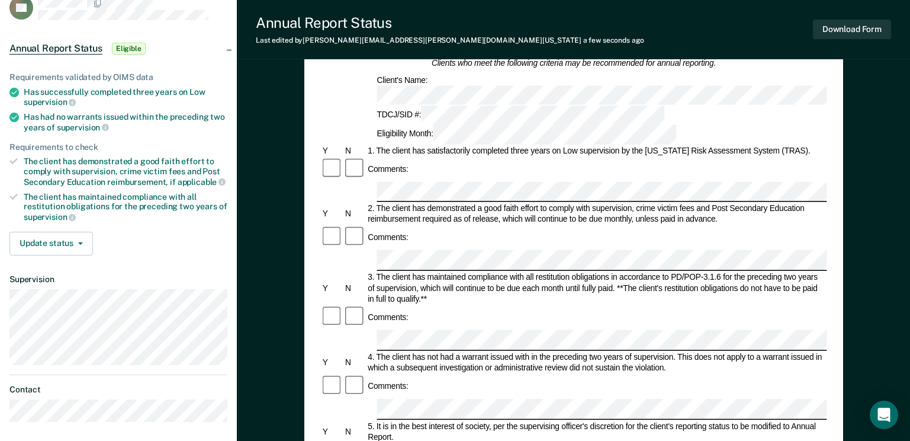
scroll to position [0, 0]
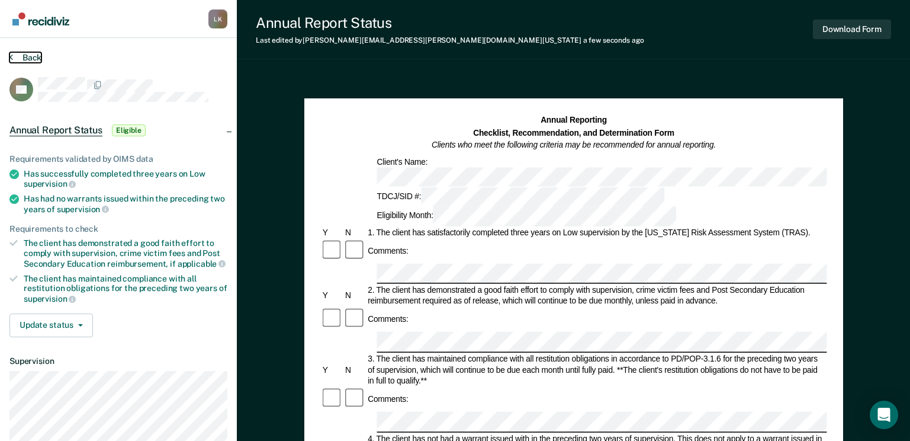
click at [33, 60] on button "Back" at bounding box center [25, 57] width 32 height 11
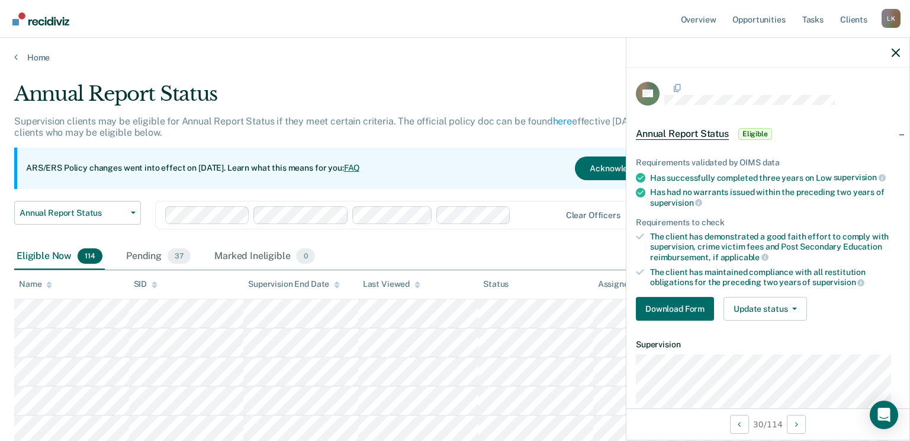
click at [45, 15] on img "Go to Recidiviz Home" at bounding box center [40, 18] width 57 height 13
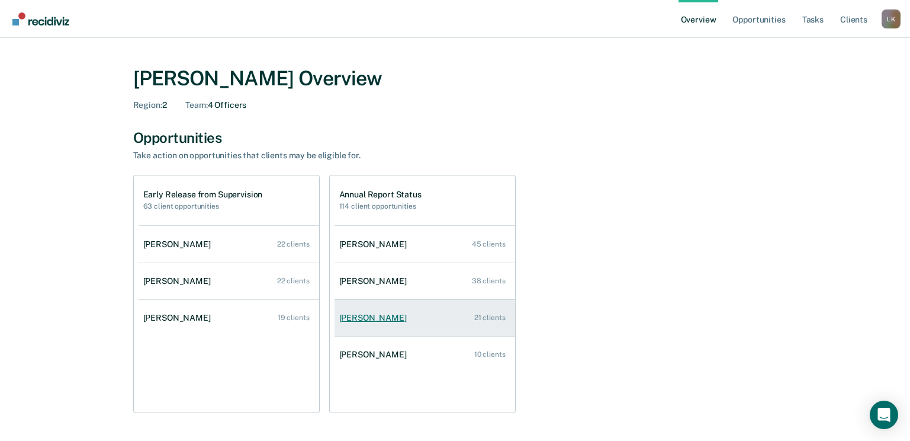
click at [349, 316] on div "[PERSON_NAME]" at bounding box center [375, 318] width 72 height 10
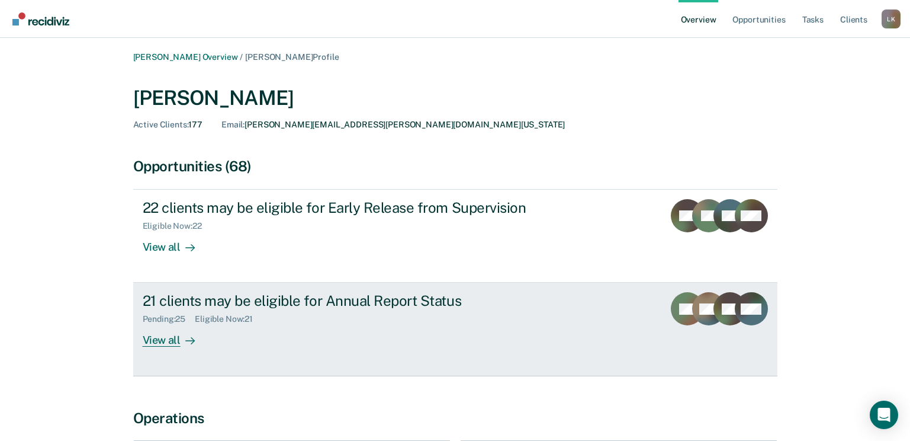
click at [162, 339] on div "View all" at bounding box center [176, 335] width 66 height 23
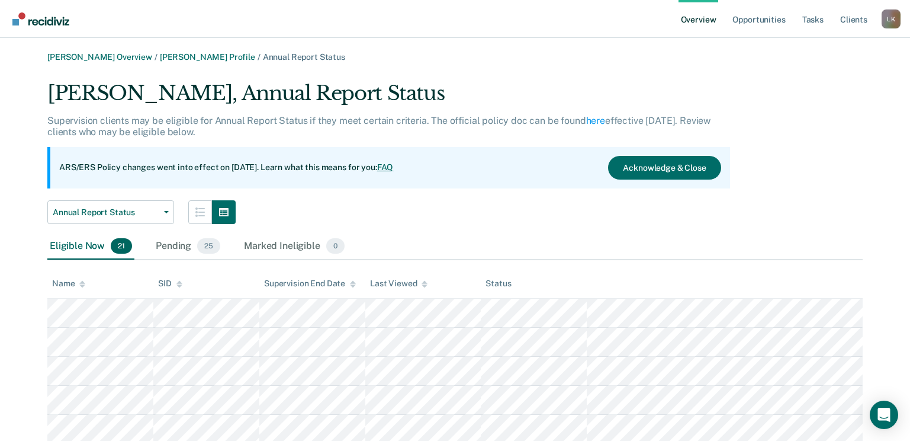
click at [76, 284] on div "Name" at bounding box center [68, 283] width 33 height 10
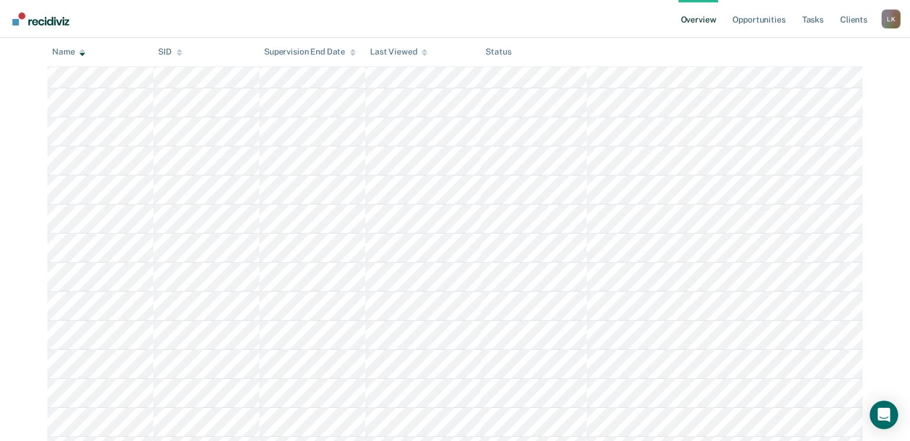
scroll to position [505, 0]
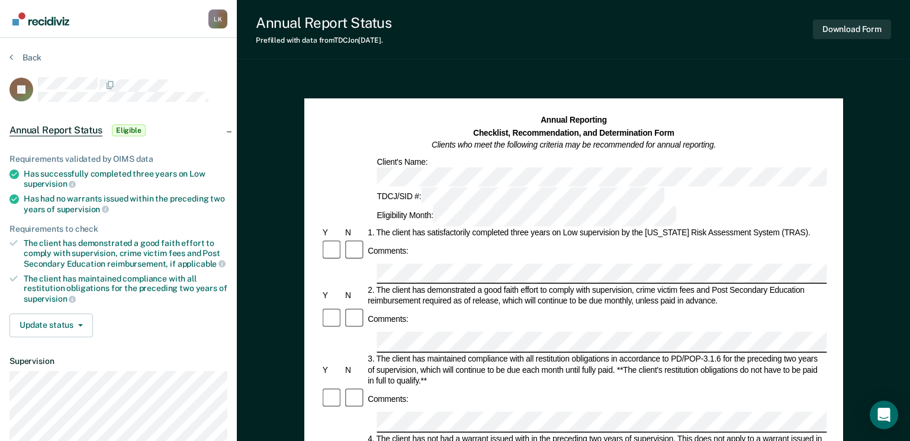
click at [418, 187] on div "TDCJ/SID #:" at bounding box center [520, 197] width 291 height 20
